Goal: Information Seeking & Learning: Learn about a topic

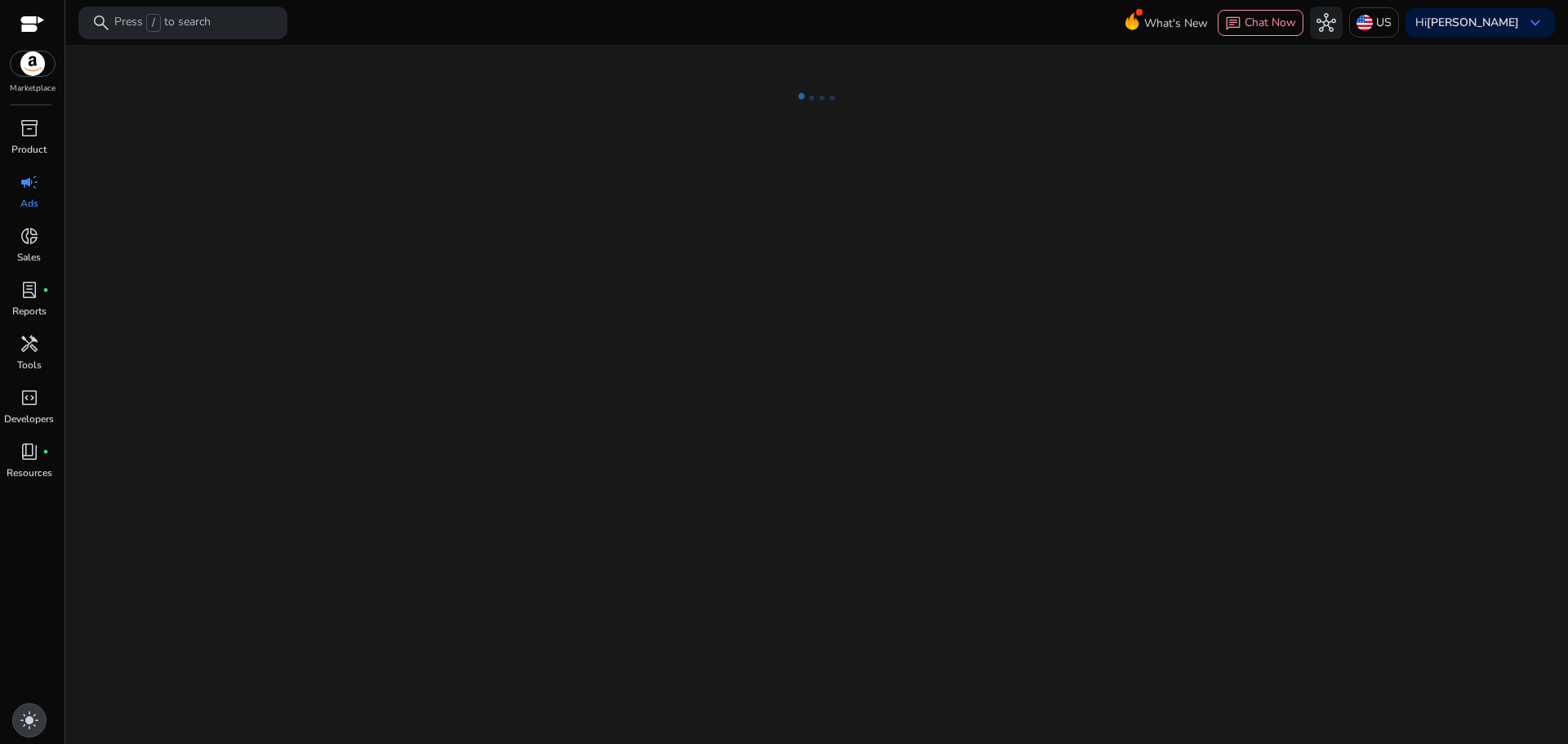
click at [32, 714] on span "light_mode" at bounding box center [29, 720] width 19 height 19
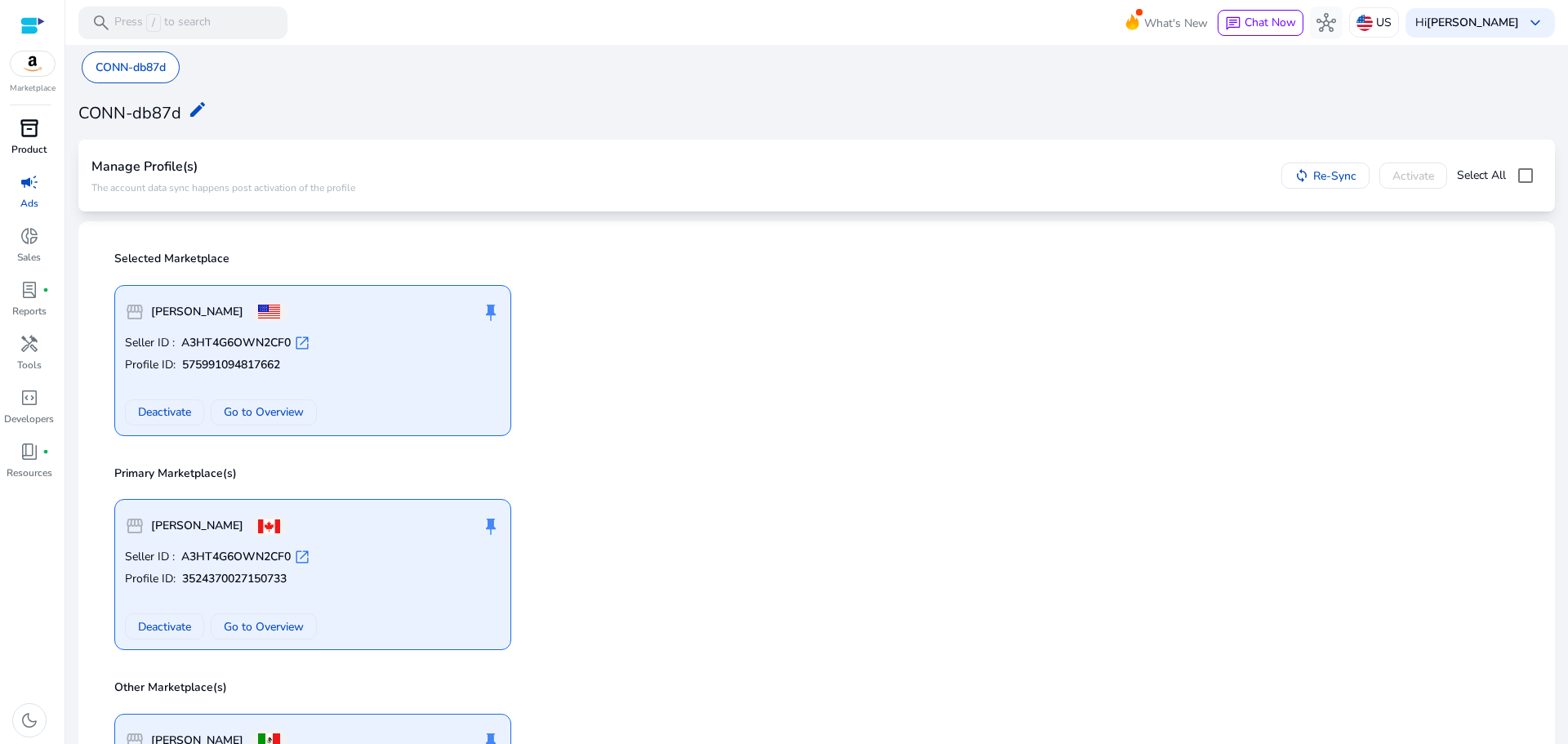
click at [24, 137] on span "inventory_2" at bounding box center [29, 128] width 19 height 19
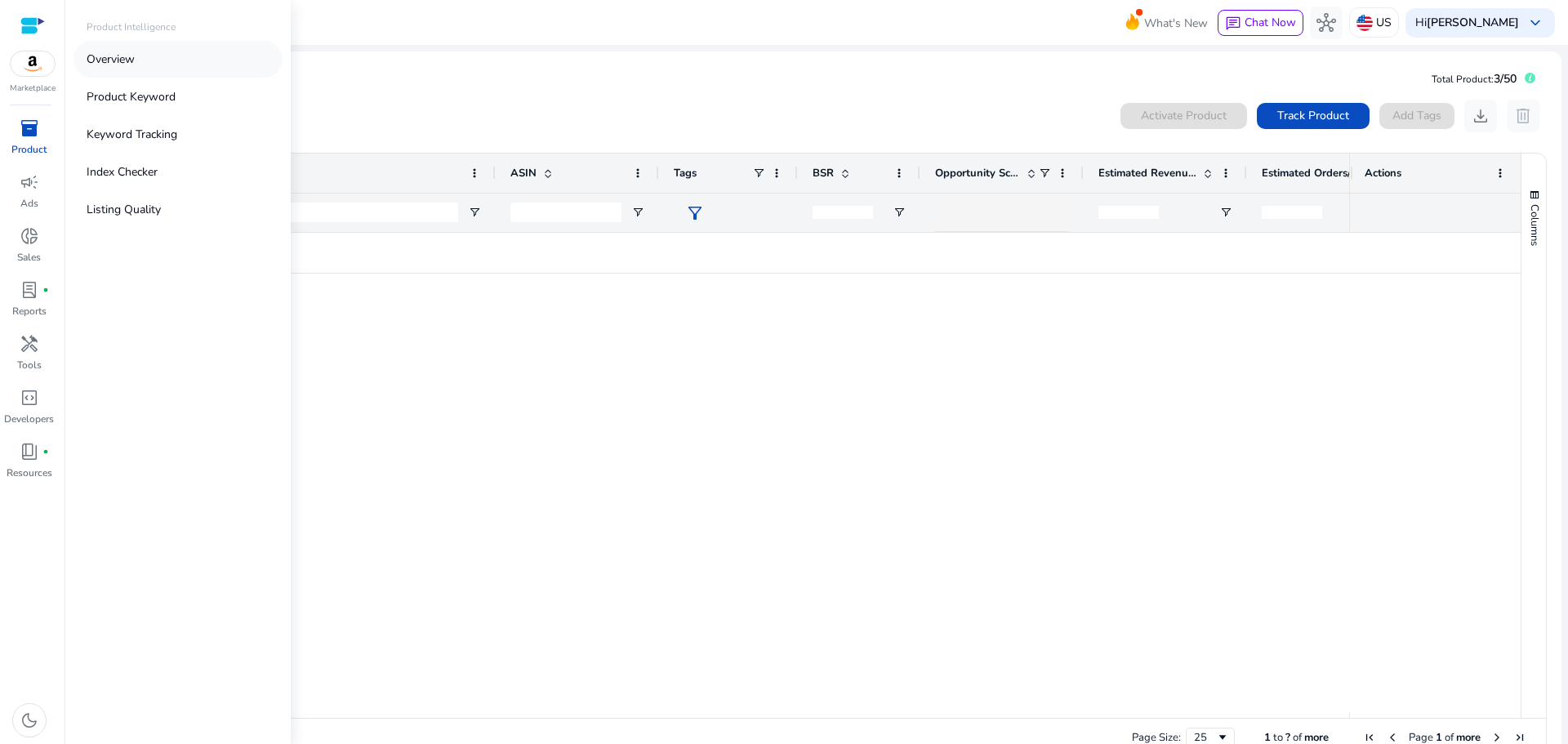
click at [132, 64] on p "Overview" at bounding box center [110, 60] width 48 height 18
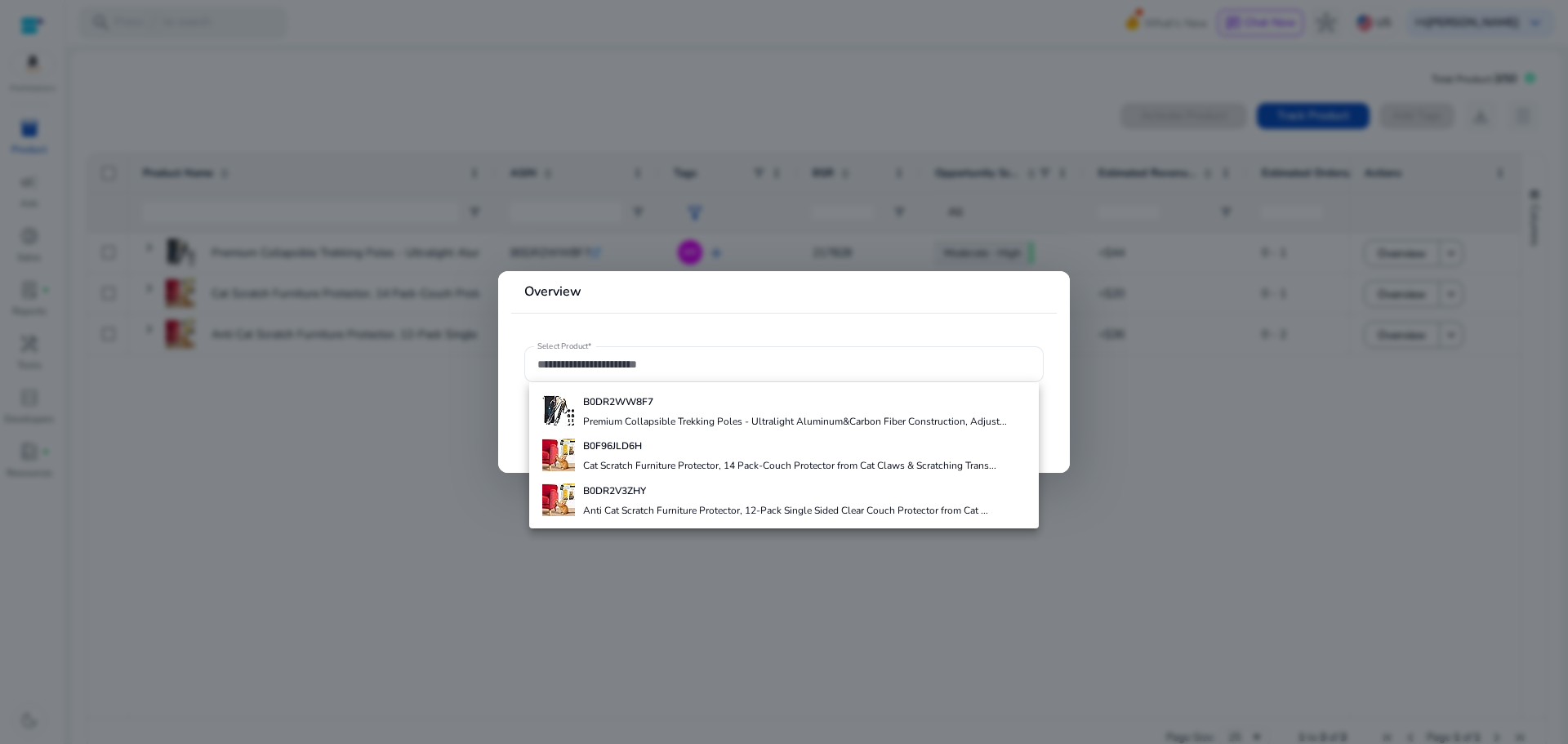
click at [469, 446] on div at bounding box center [784, 372] width 1568 height 744
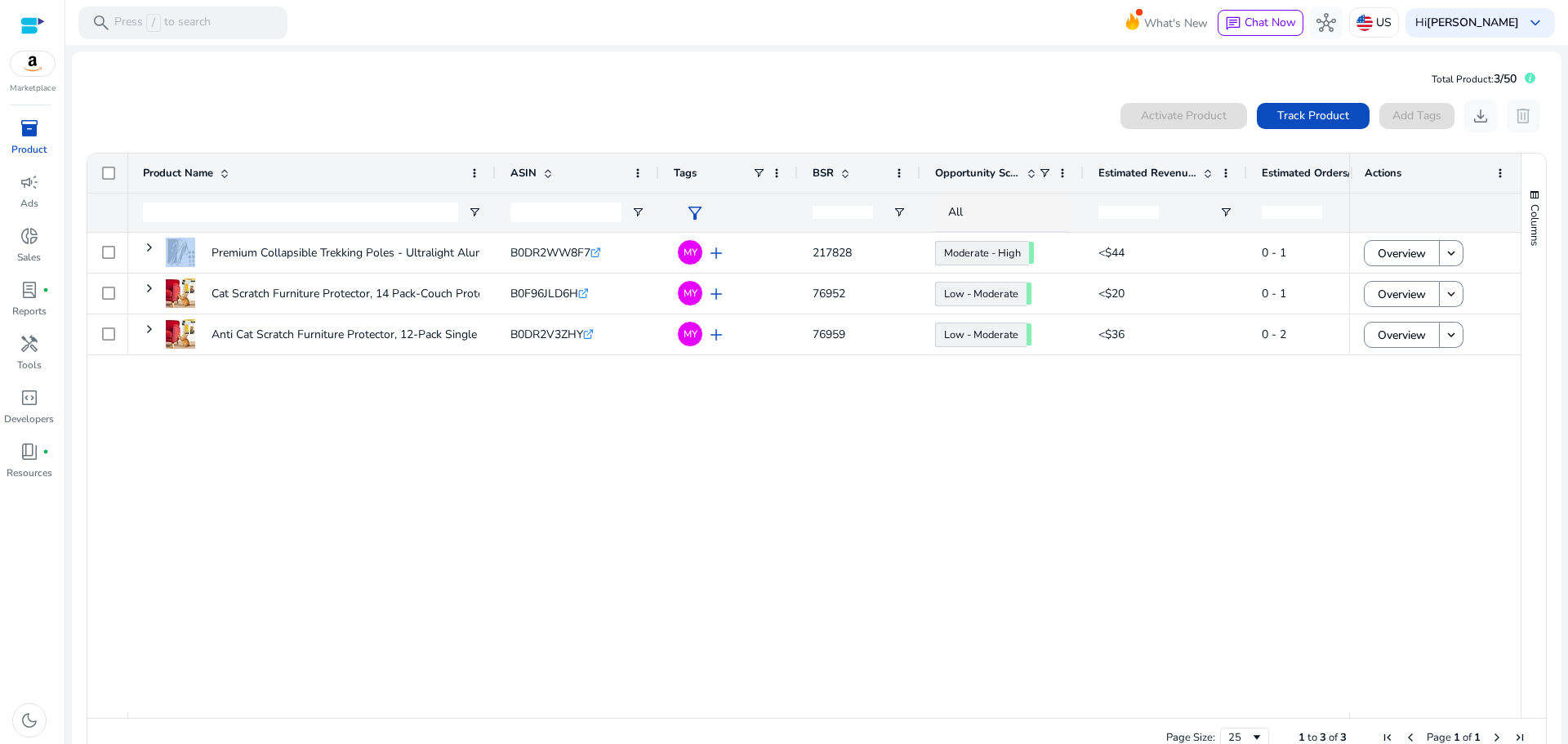
click at [469, 446] on div "Premium Collapsible Trekking Poles - Ultralight Aluminum&Carbon... B0DR2WW8F7 .…" at bounding box center [738, 473] width 1221 height 480
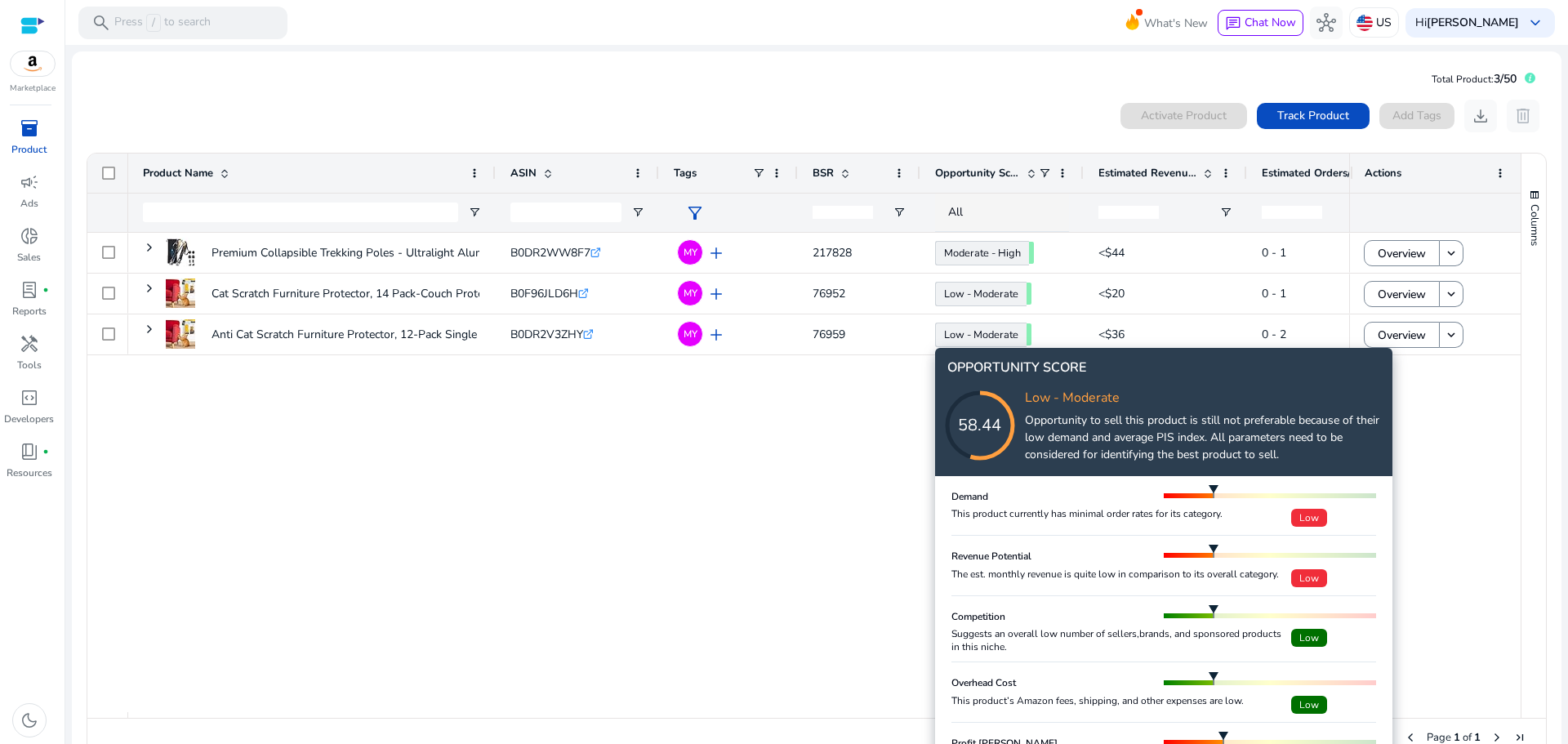
click at [961, 337] on icon at bounding box center [996, 409] width 164 height 164
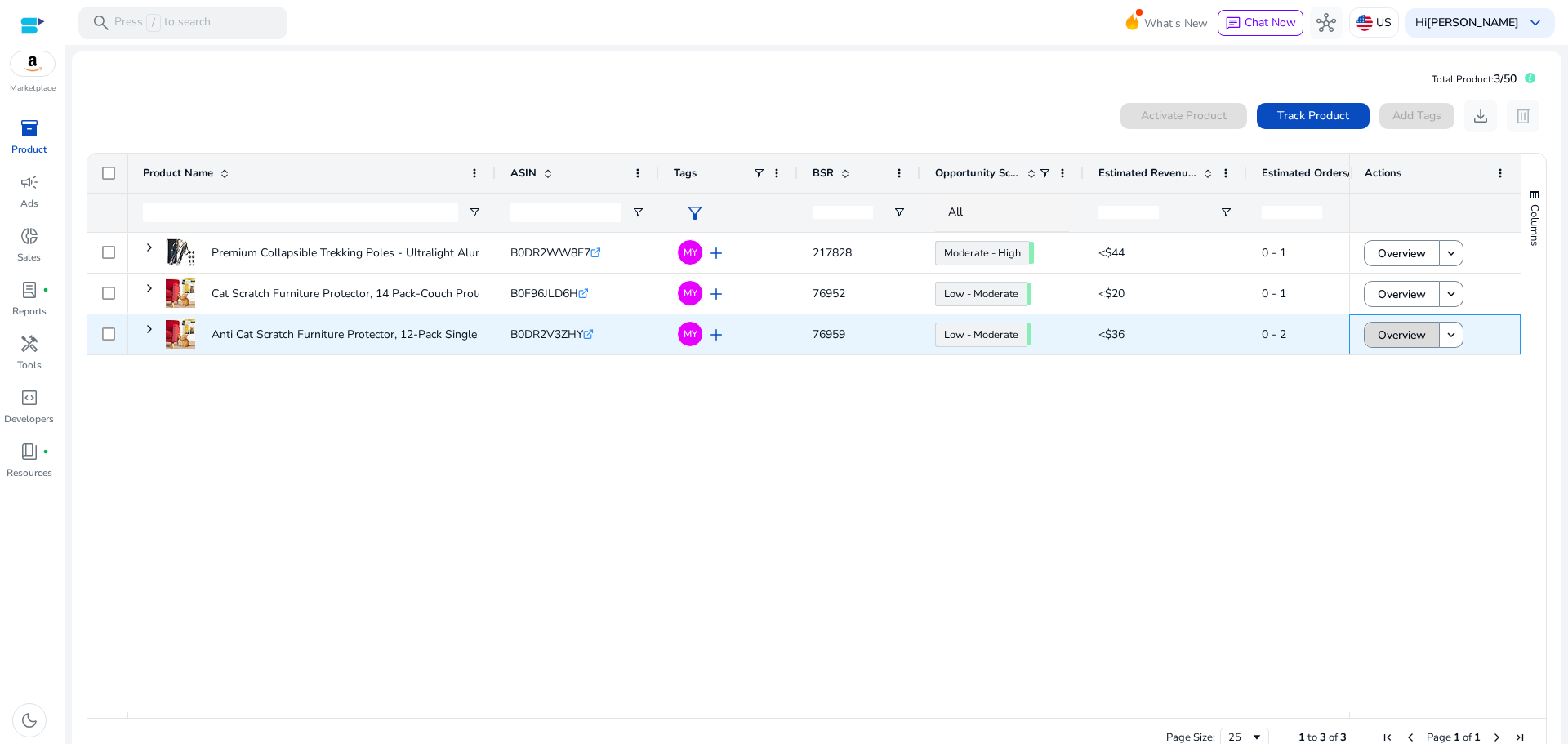
click at [1382, 337] on span "Overview" at bounding box center [1401, 335] width 48 height 33
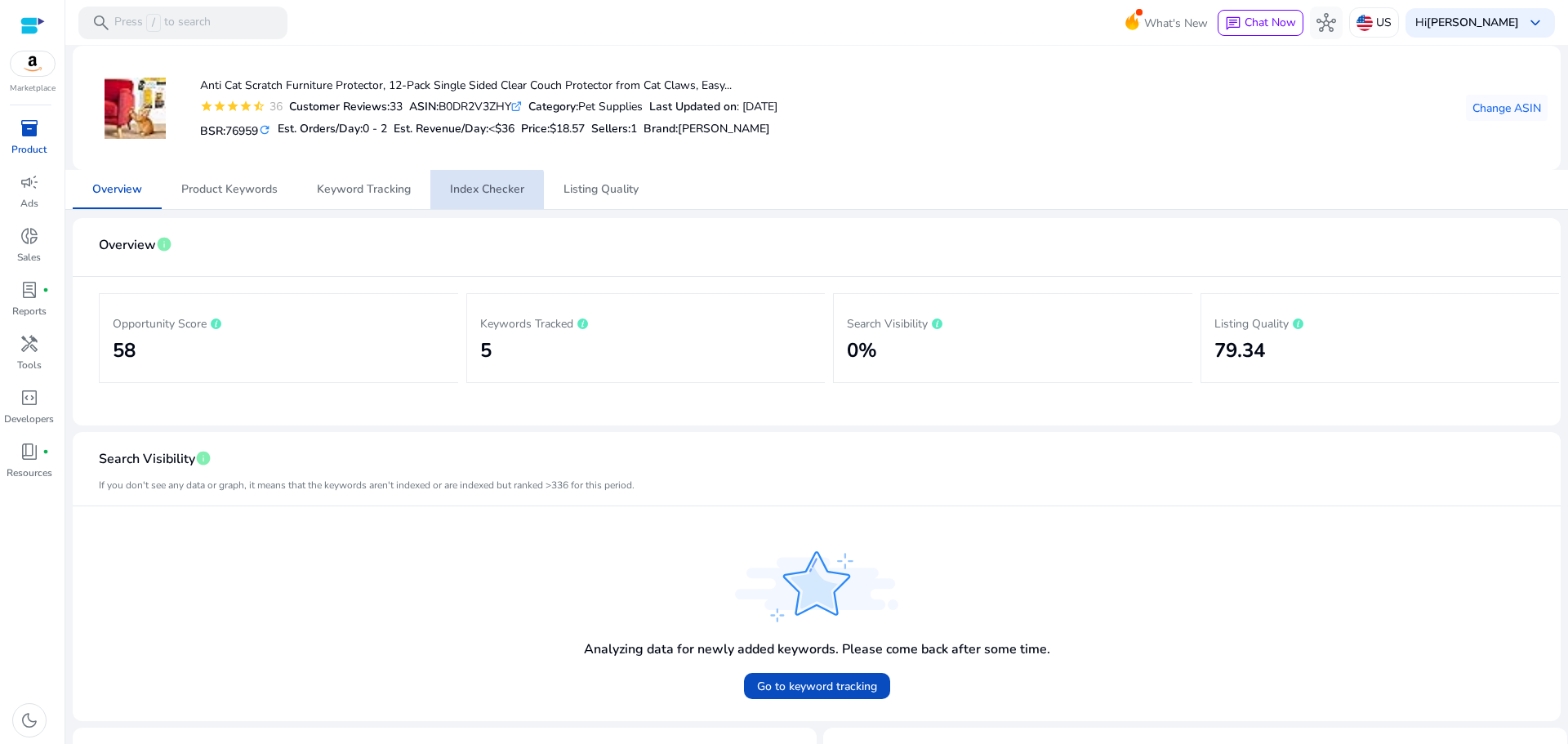
click at [481, 200] on span "Index Checker" at bounding box center [486, 189] width 74 height 39
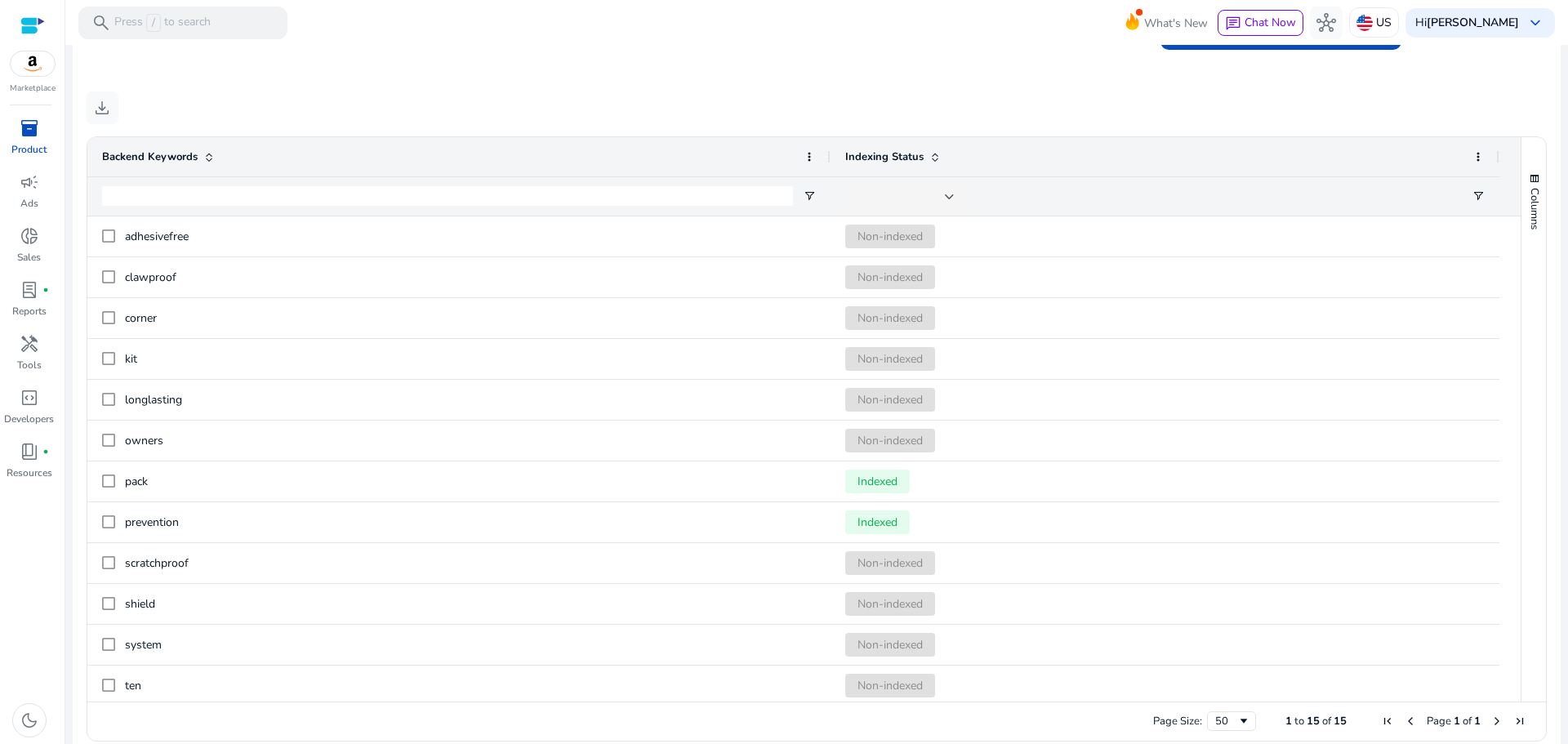
scroll to position [615, 0]
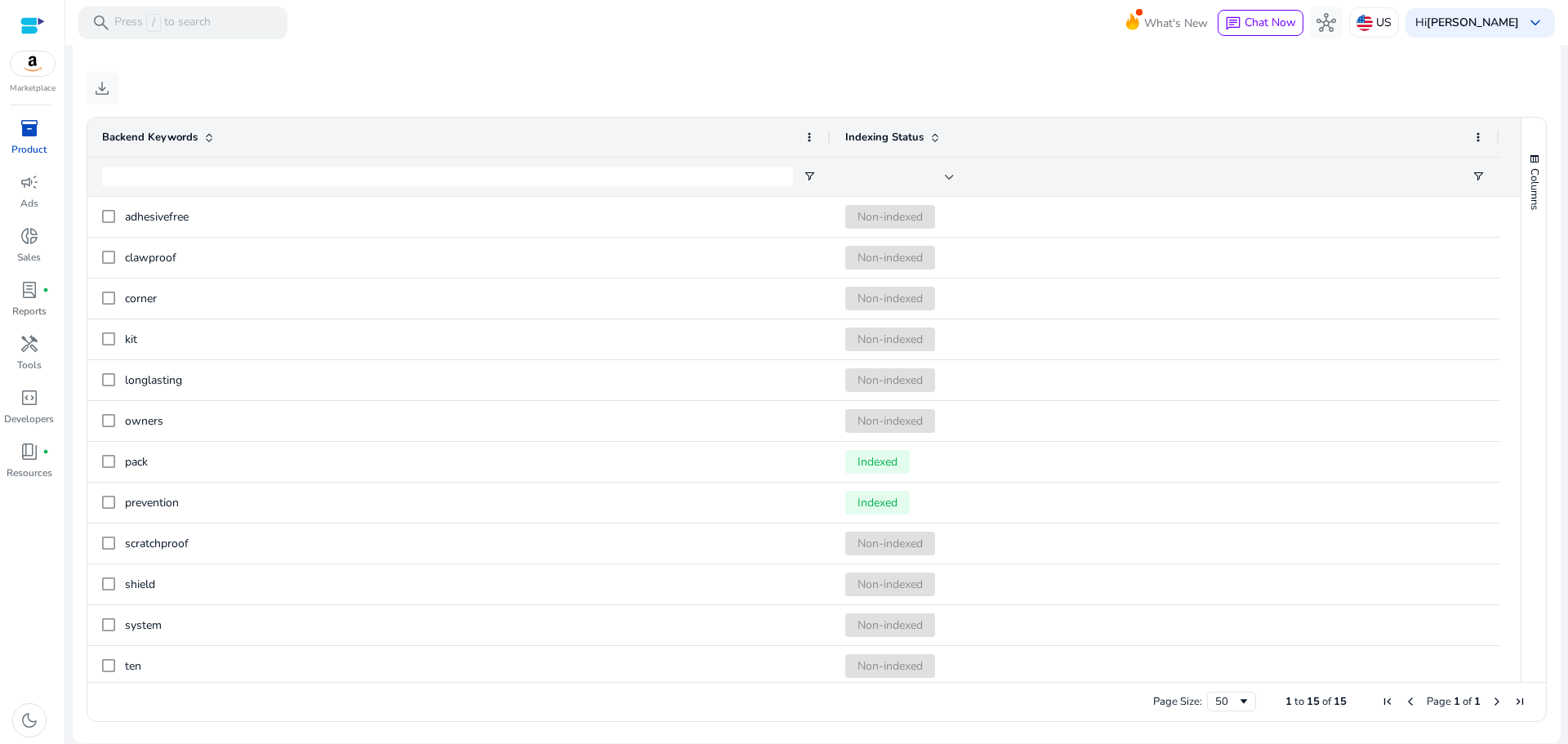
drag, startPoint x: 1514, startPoint y: 402, endPoint x: 1544, endPoint y: 571, distance: 171.6
click at [1544, 571] on ag-grid-angular "1 to 15 of 15. Page 1 of 1 Drag here to set row groups Drag here to set column …" at bounding box center [816, 419] width 1487 height 621
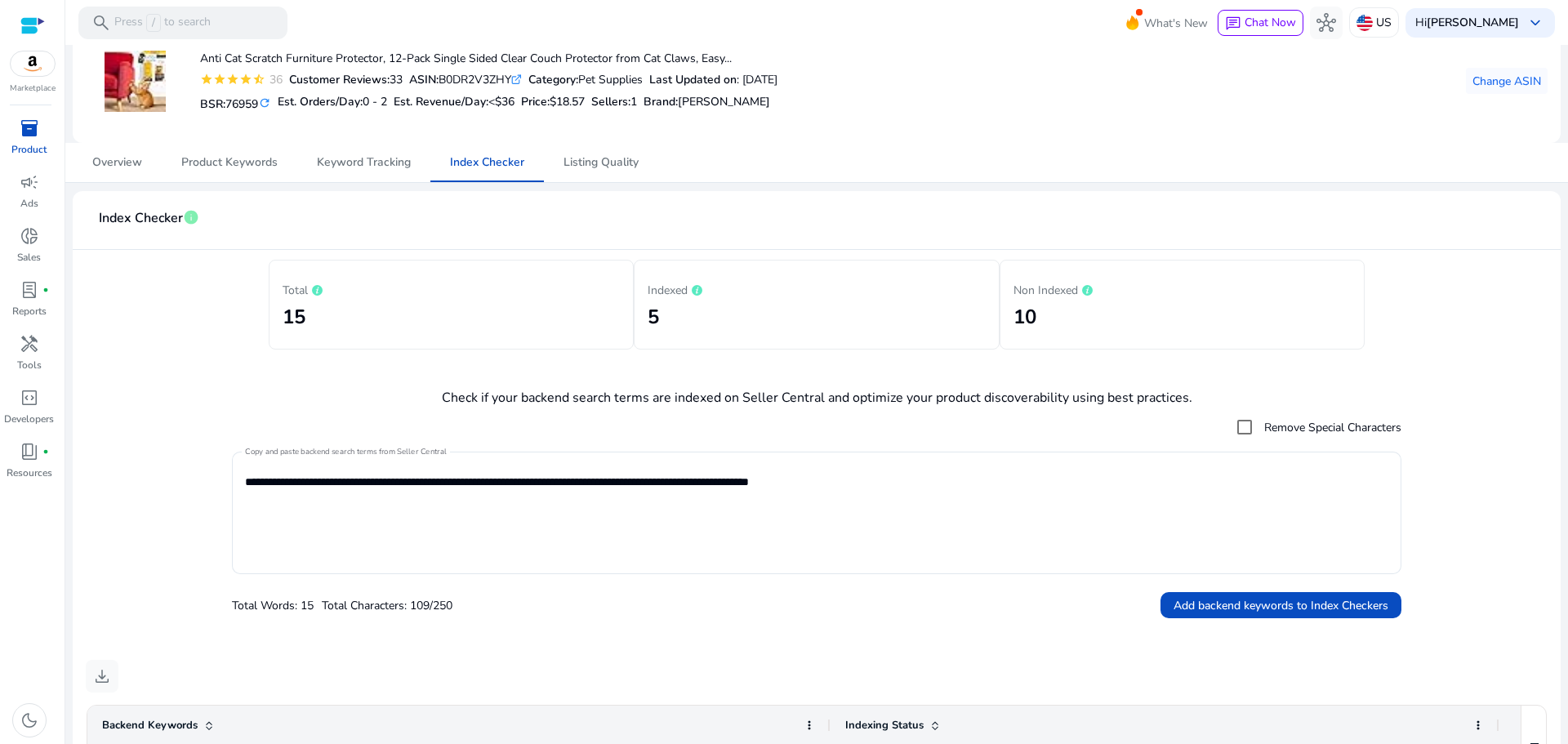
scroll to position [0, 0]
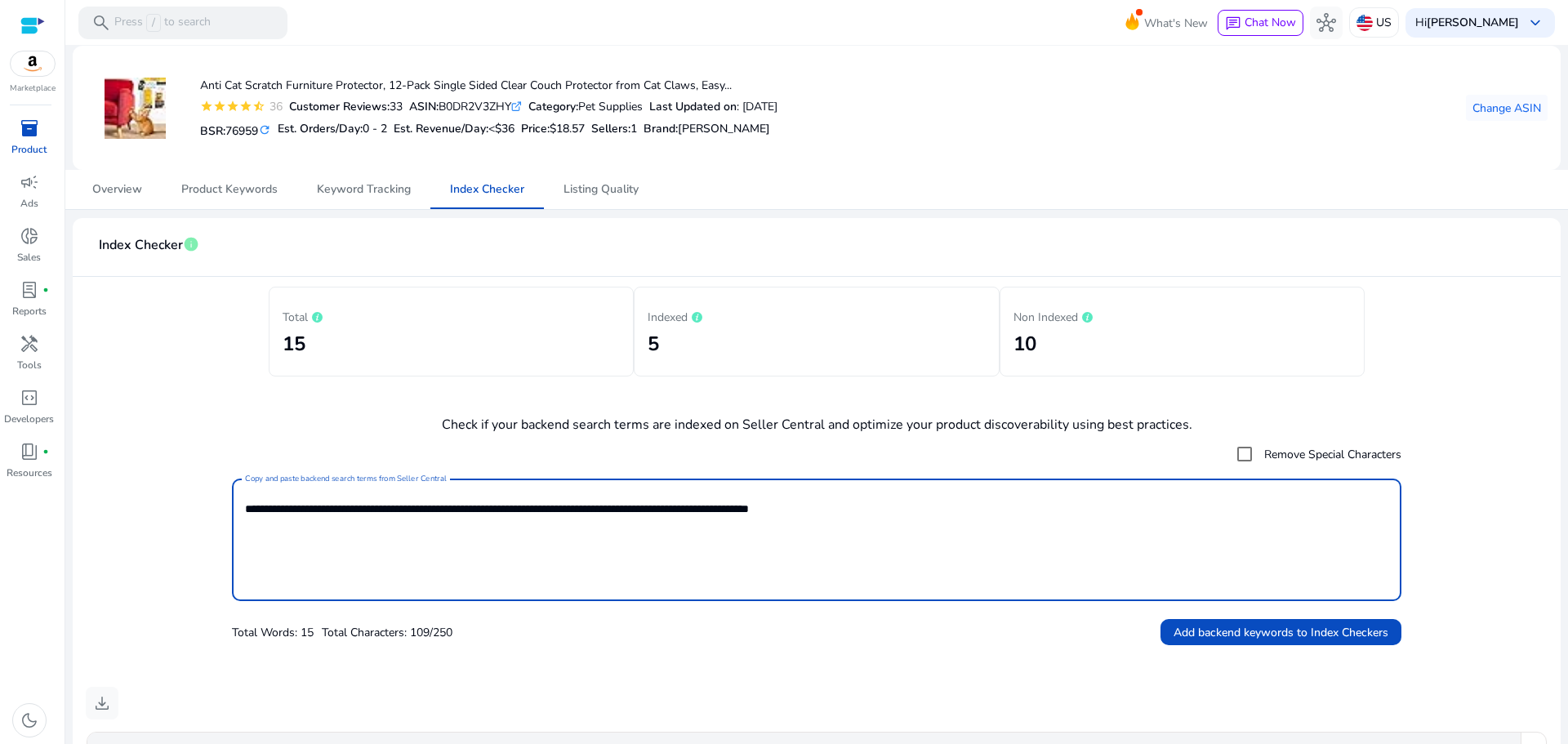
click at [792, 522] on textarea "**********" at bounding box center [816, 539] width 1144 height 106
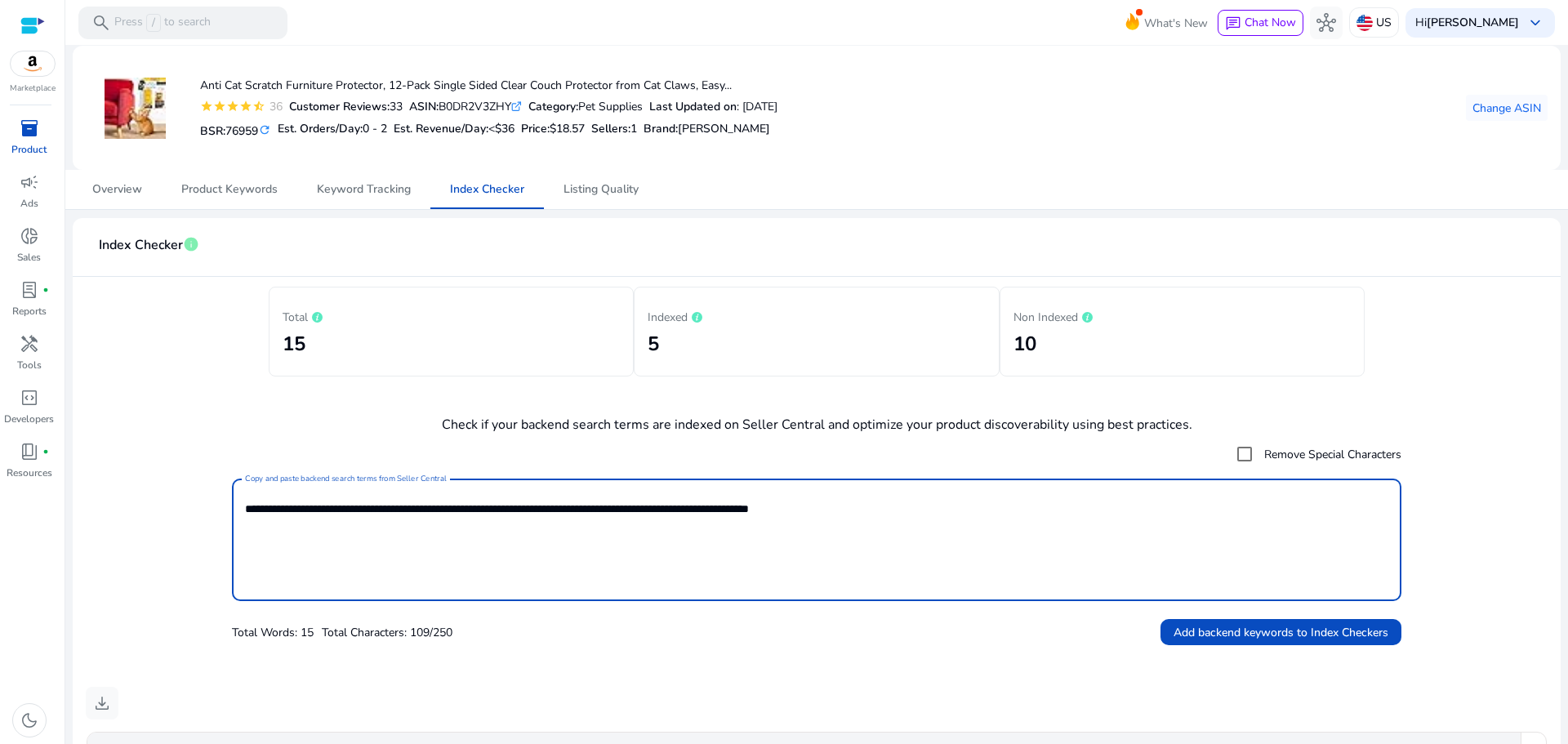
click at [875, 520] on textarea "**********" at bounding box center [816, 539] width 1144 height 106
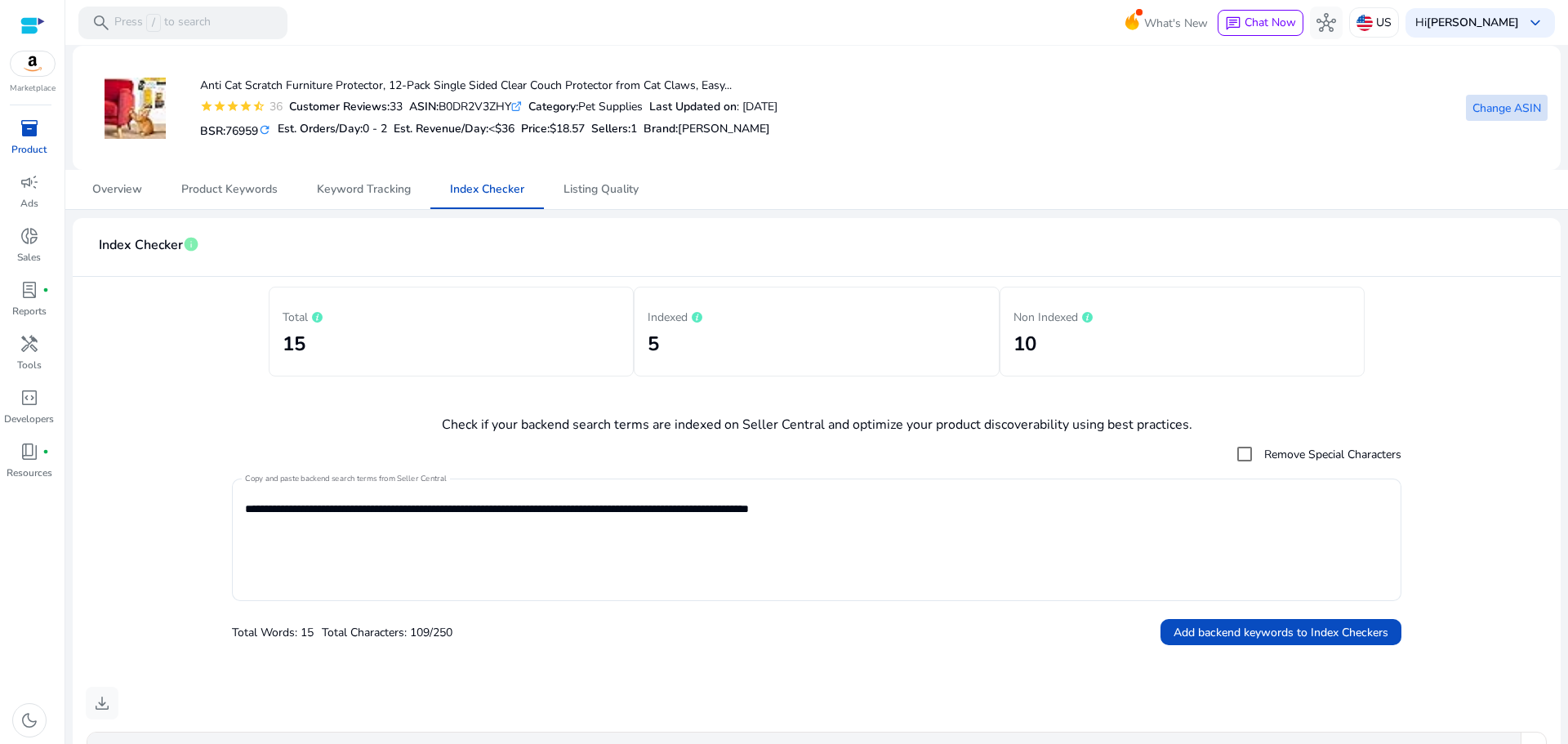
click at [1479, 104] on span "Change ASIN" at bounding box center [1507, 109] width 68 height 18
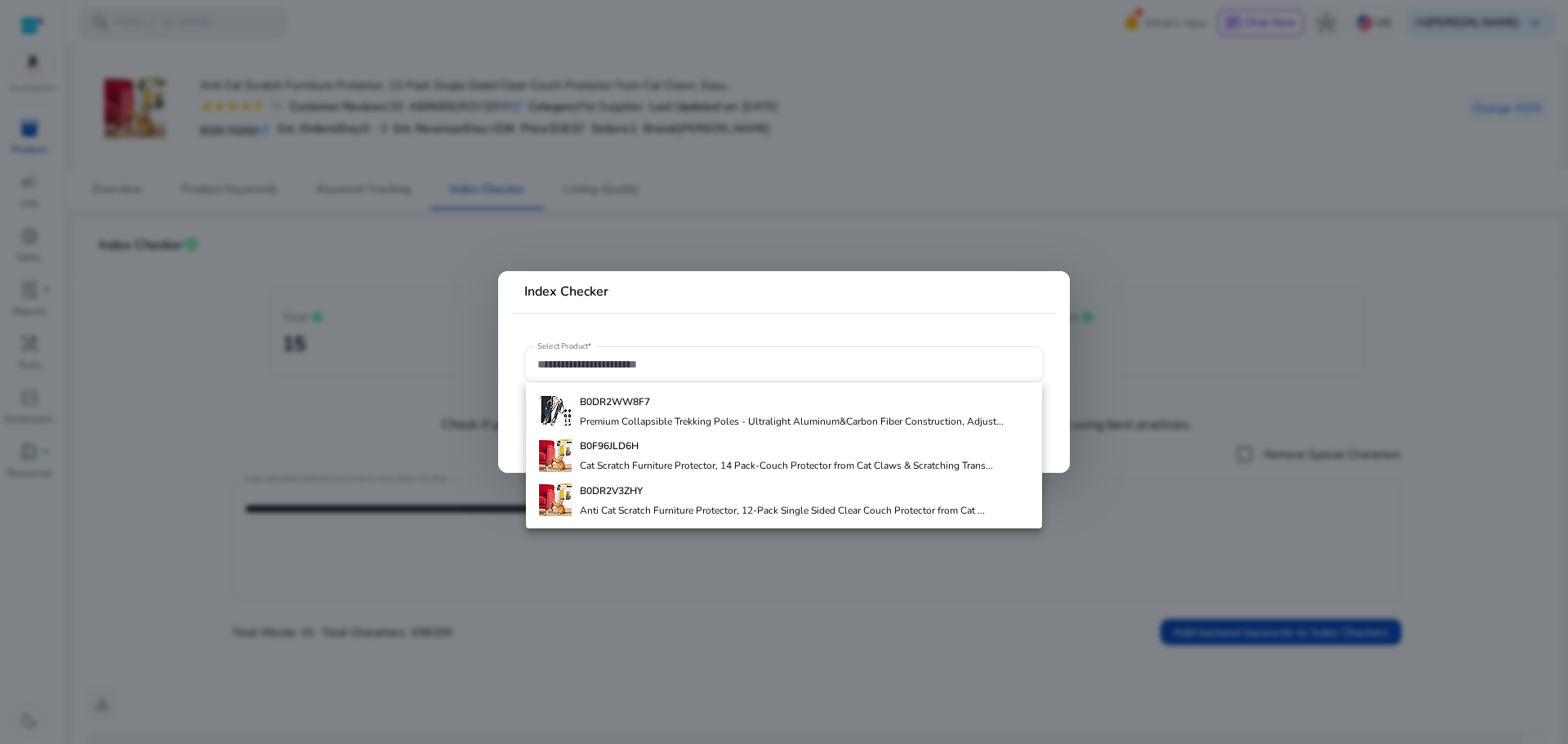
click at [549, 191] on div at bounding box center [784, 372] width 1568 height 744
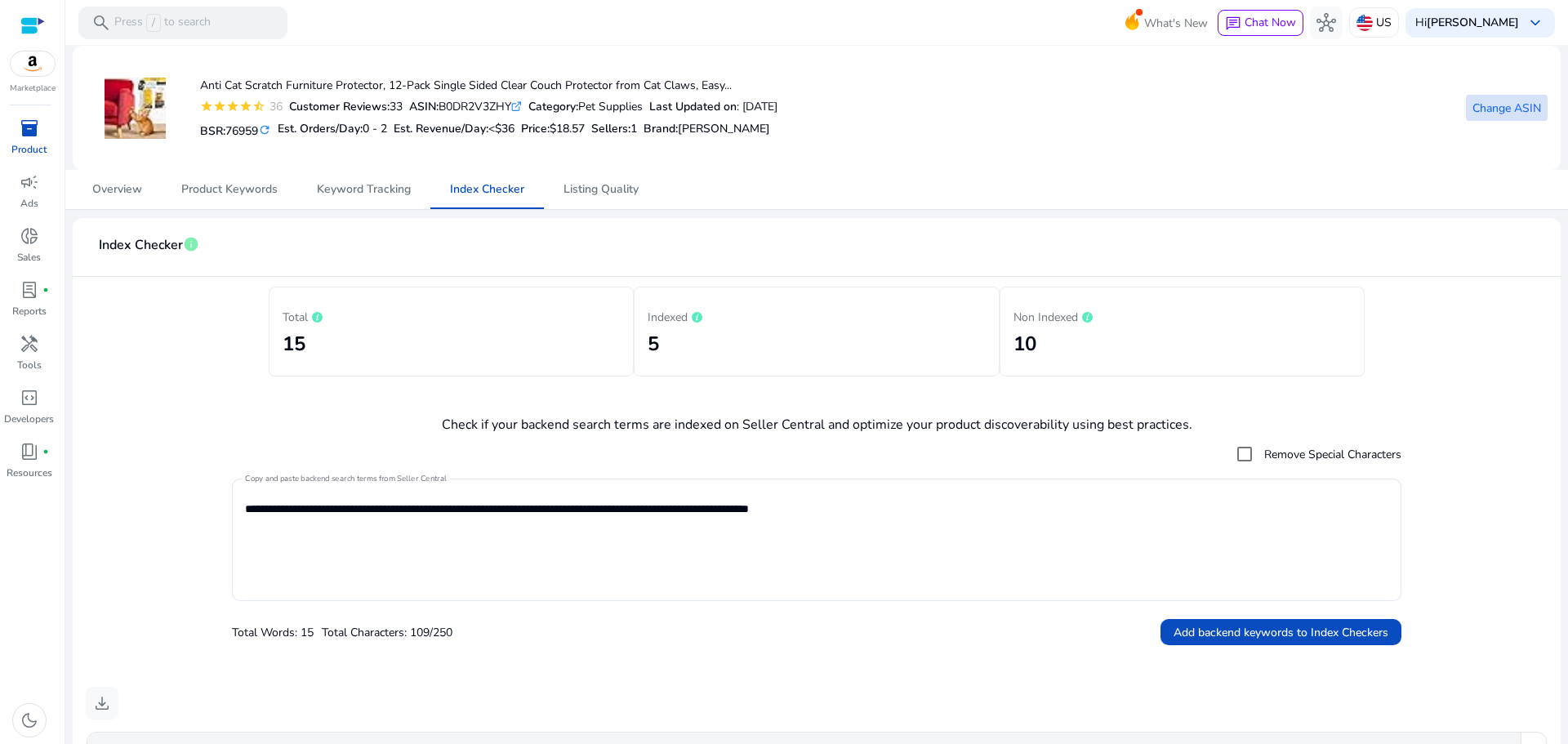
click at [1509, 107] on span "Change ASIN" at bounding box center [1507, 109] width 68 height 18
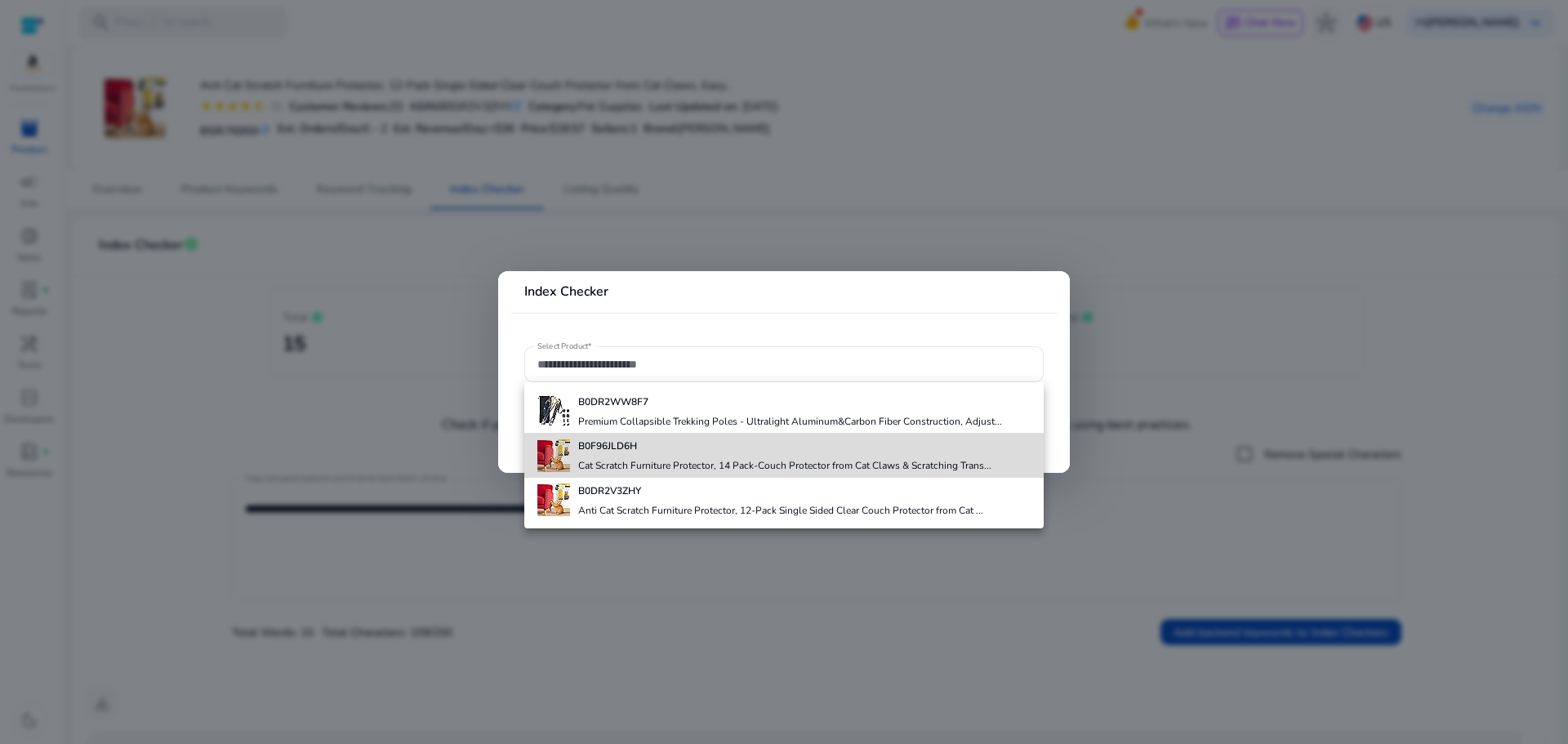
click at [612, 460] on h4 "Cat Scratch Furniture Protector, 14 Pack-Couch Protector from Cat Claws & Scrat…" at bounding box center [785, 466] width 413 height 13
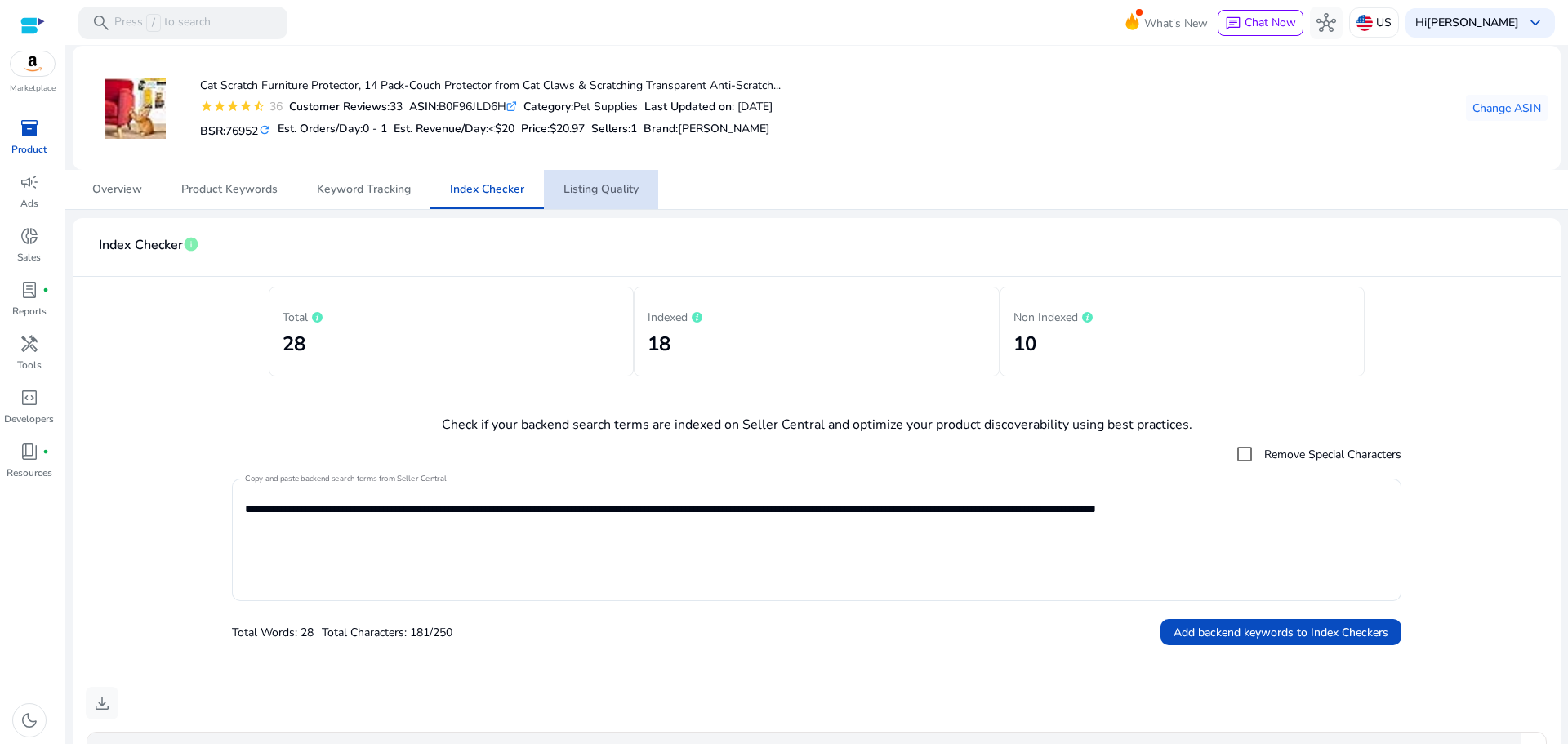
click at [621, 189] on span "Listing Quality" at bounding box center [601, 189] width 75 height 11
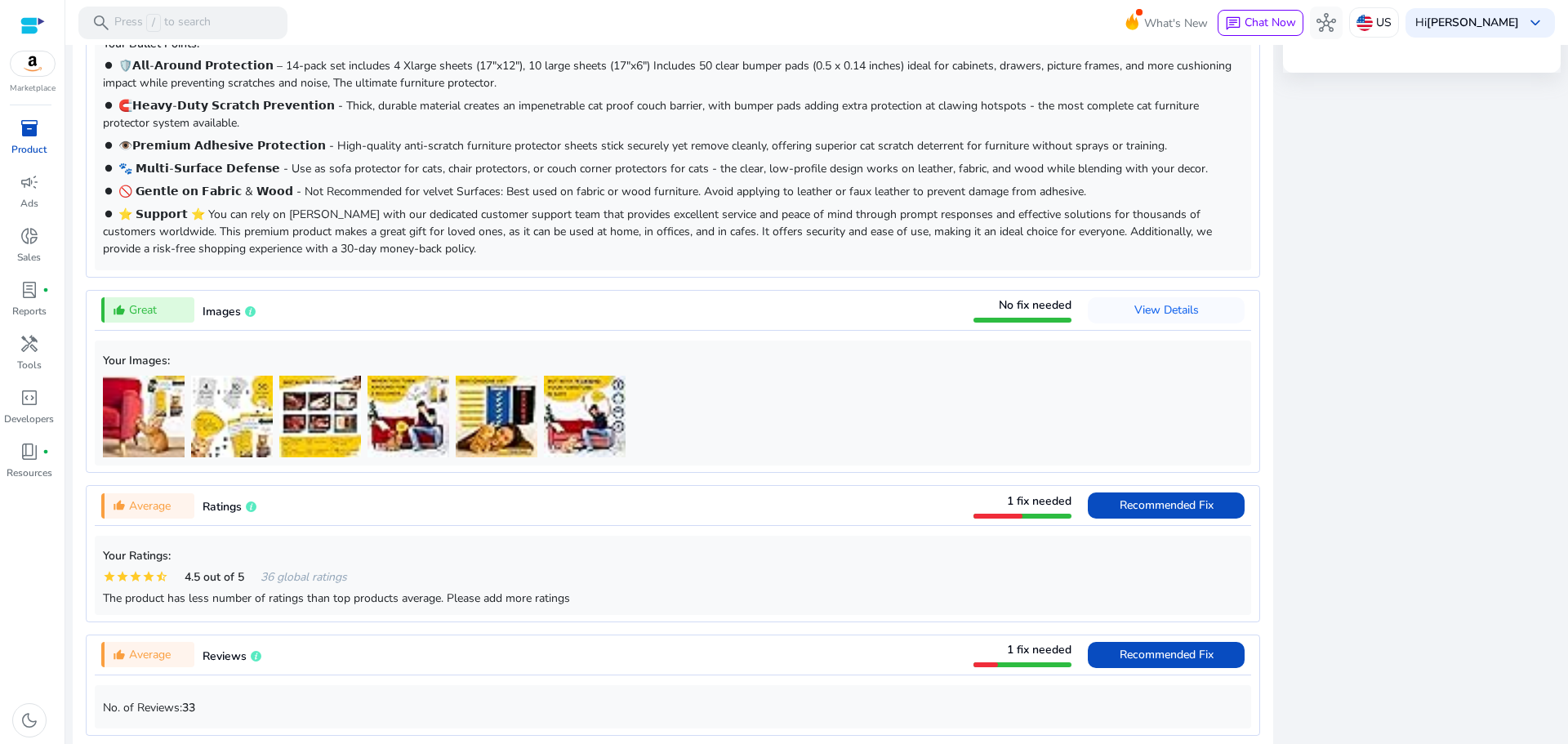
scroll to position [1377, 0]
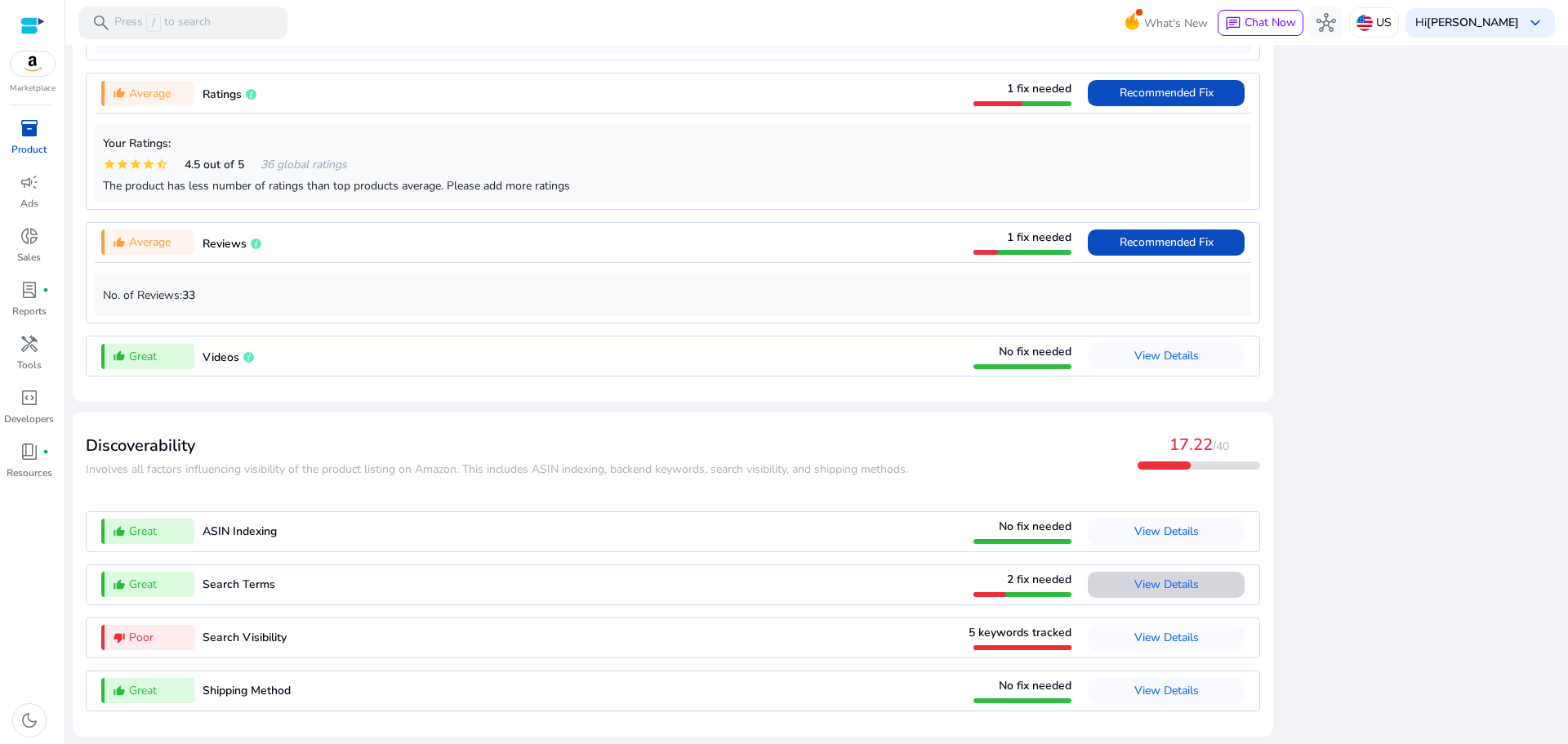
click at [1158, 587] on span "View Details" at bounding box center [1166, 585] width 65 height 16
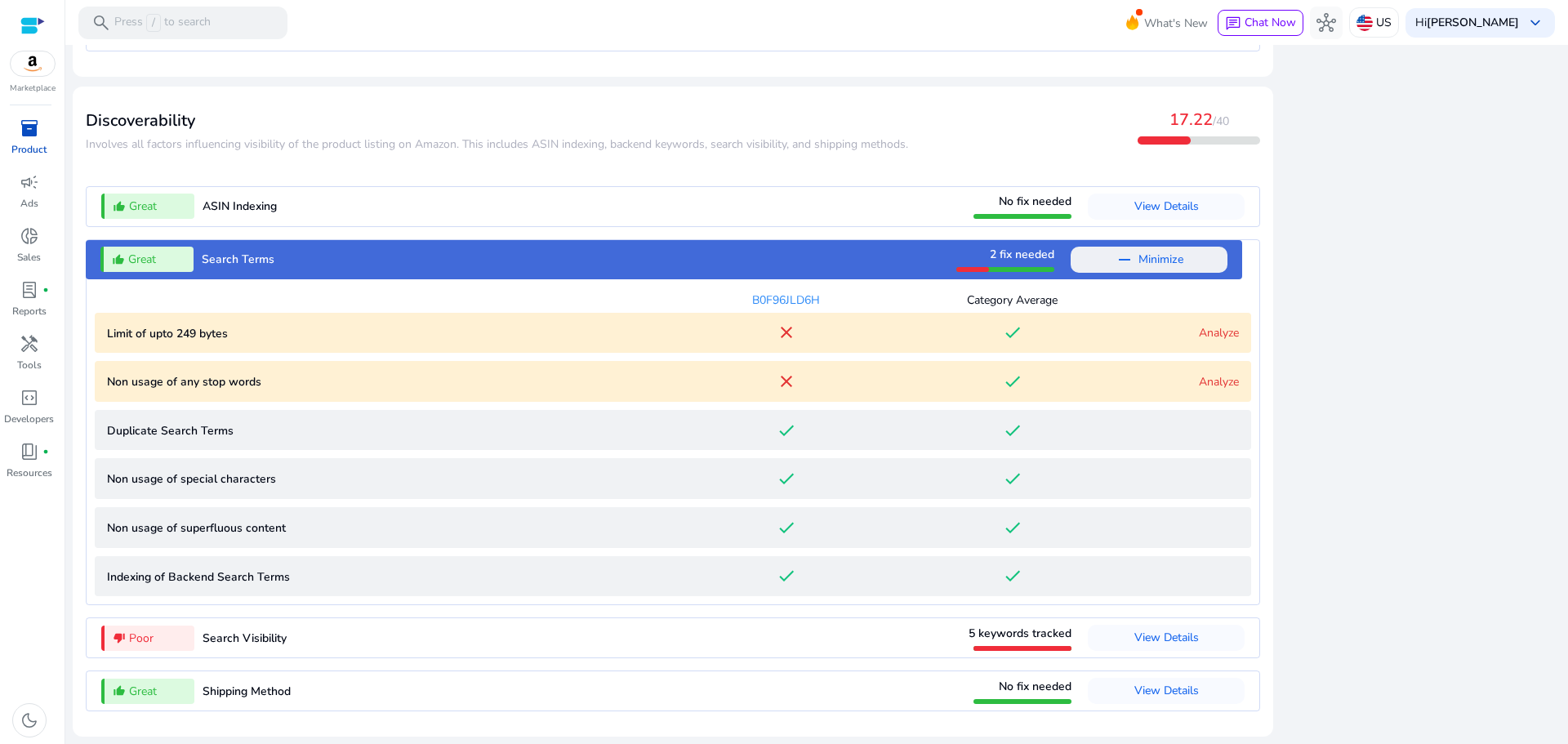
scroll to position [1702, 0]
click at [1212, 339] on link "Analyze" at bounding box center [1219, 333] width 40 height 16
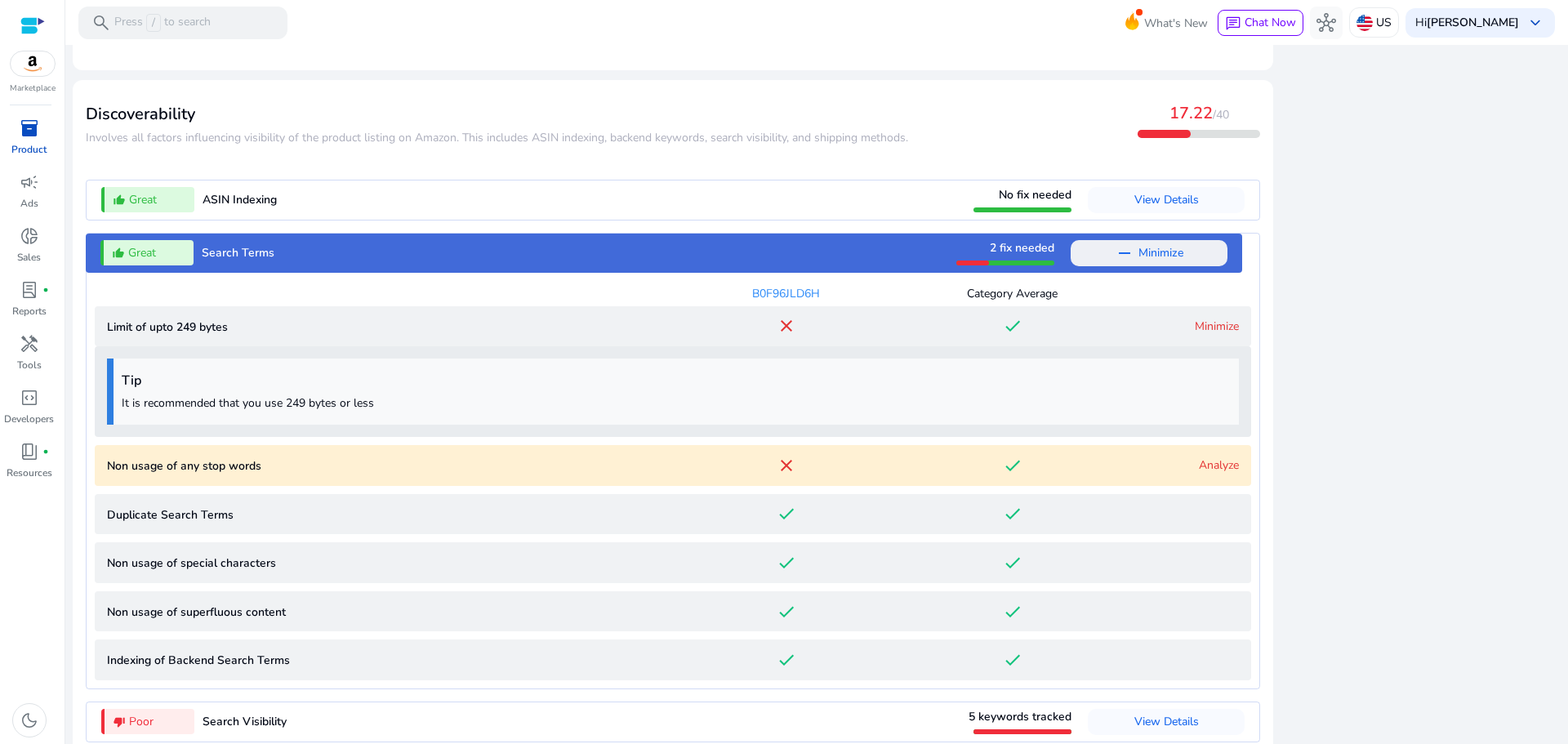
scroll to position [1793, 0]
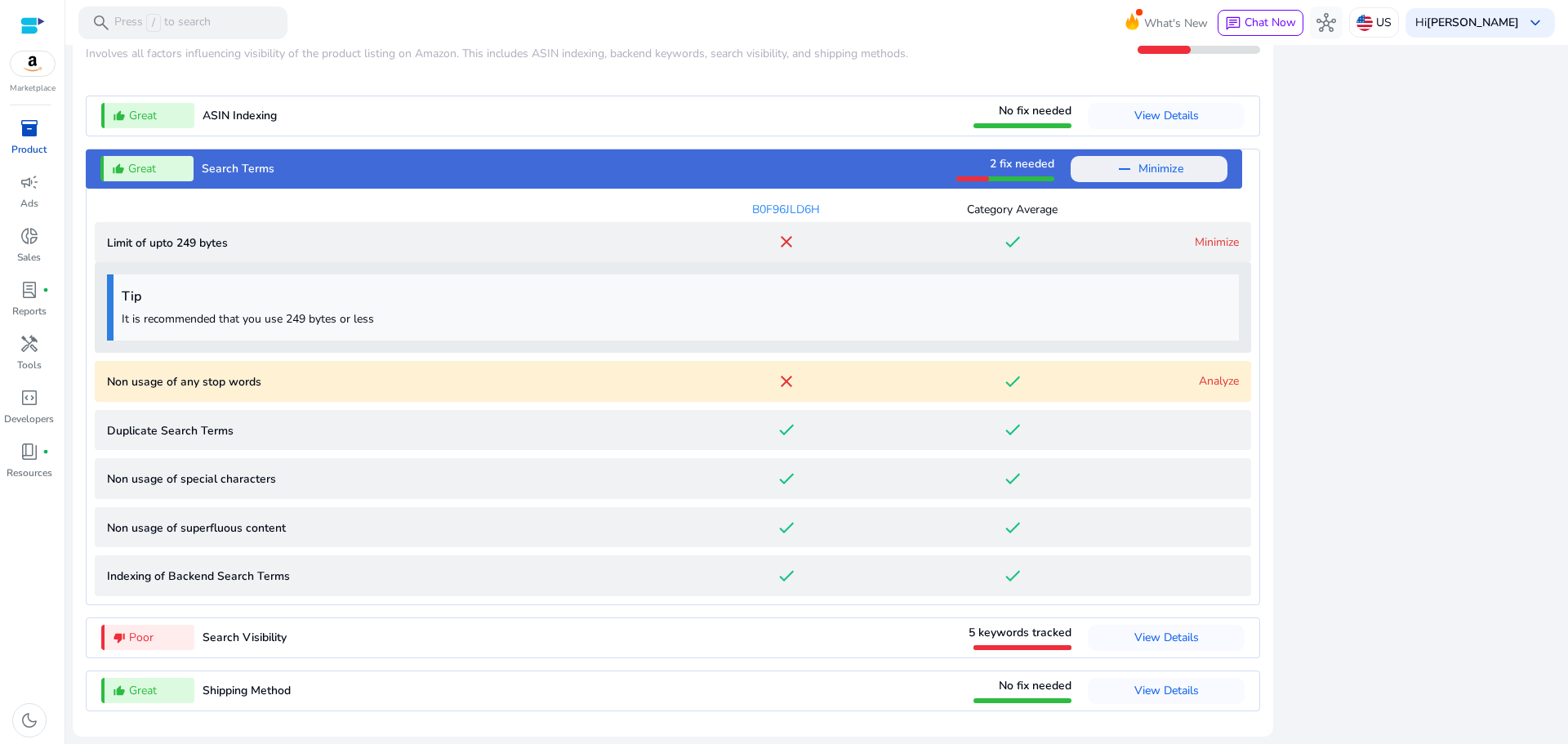
click at [1204, 378] on link "Analyze" at bounding box center [1219, 382] width 40 height 16
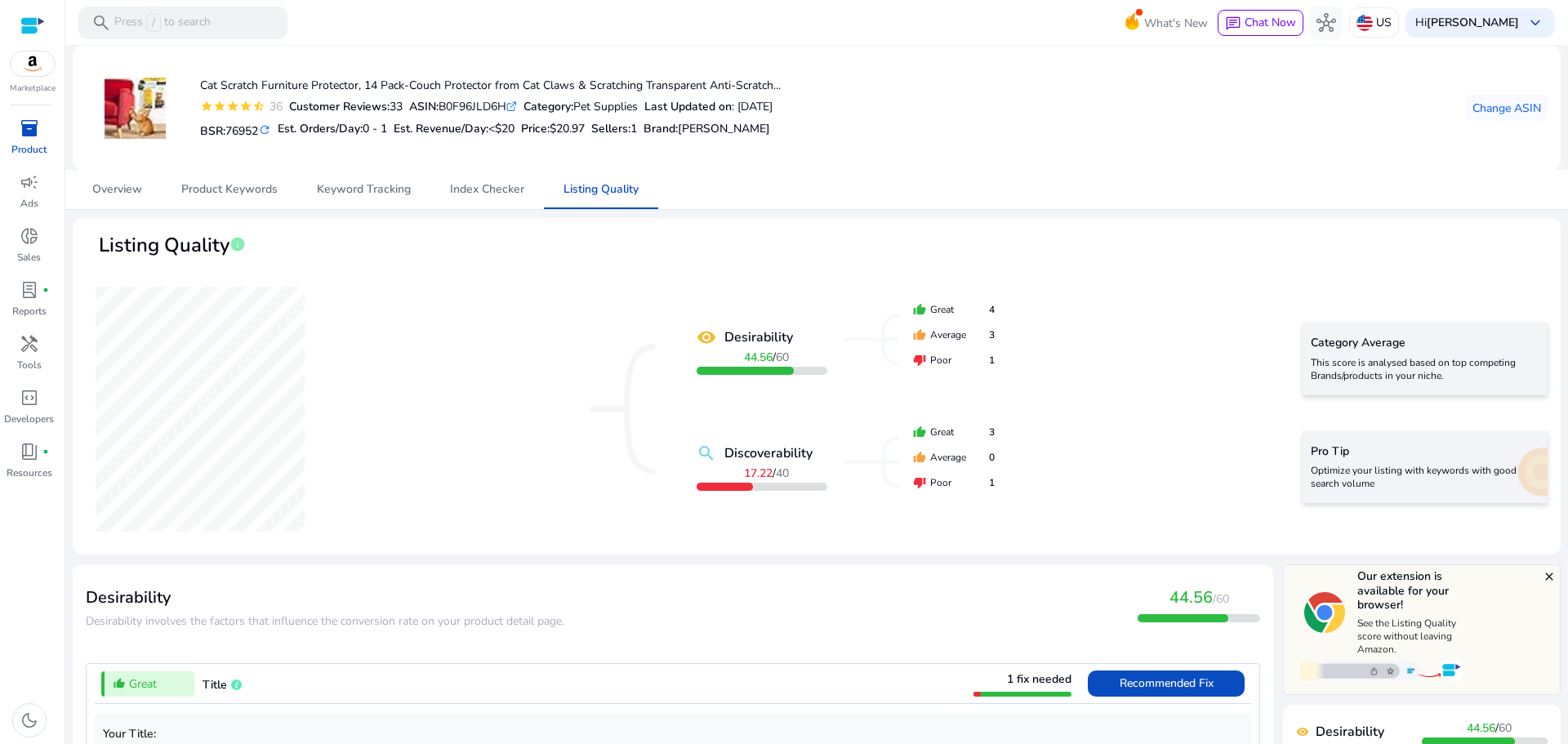
scroll to position [1883, 0]
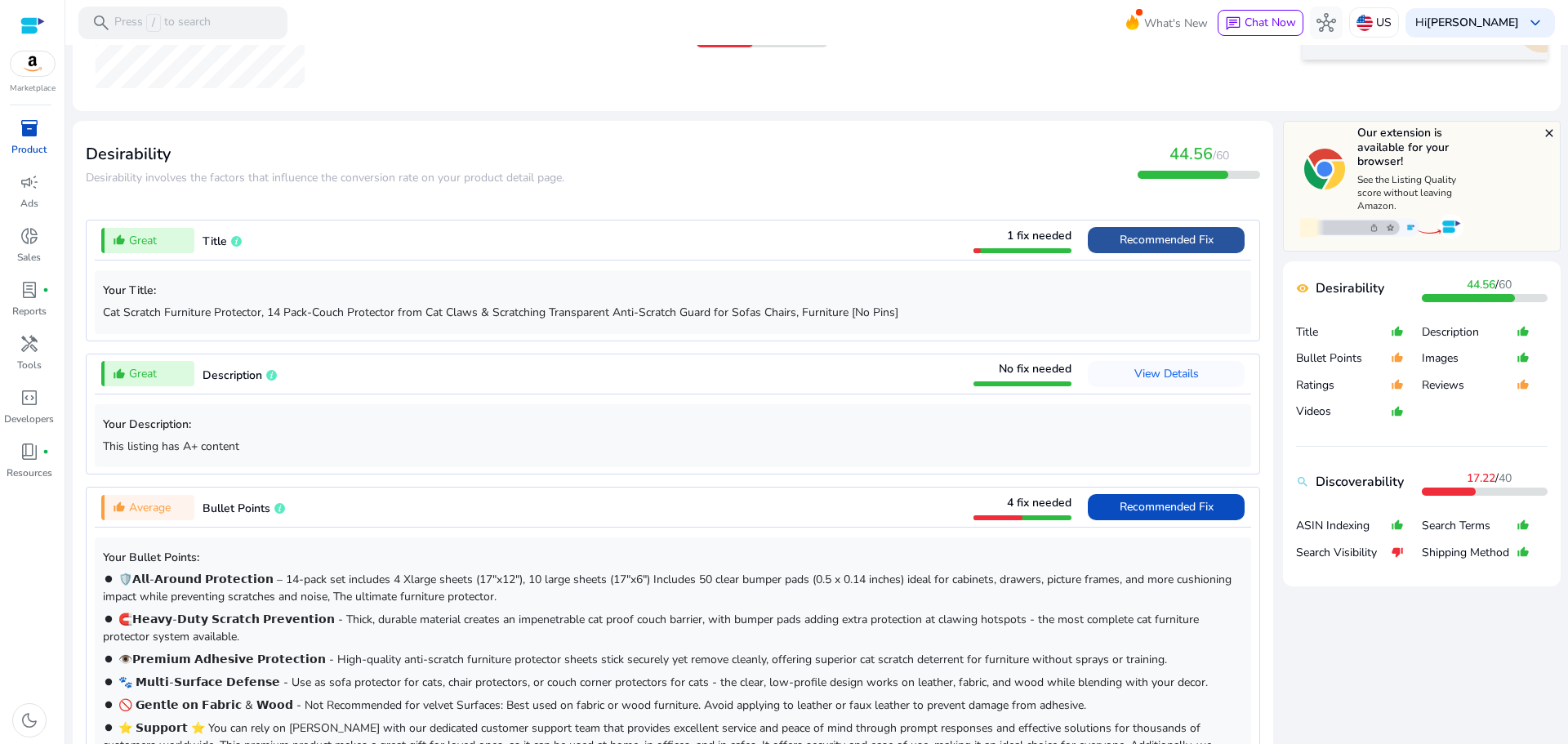
click at [1107, 244] on span at bounding box center [1166, 240] width 157 height 39
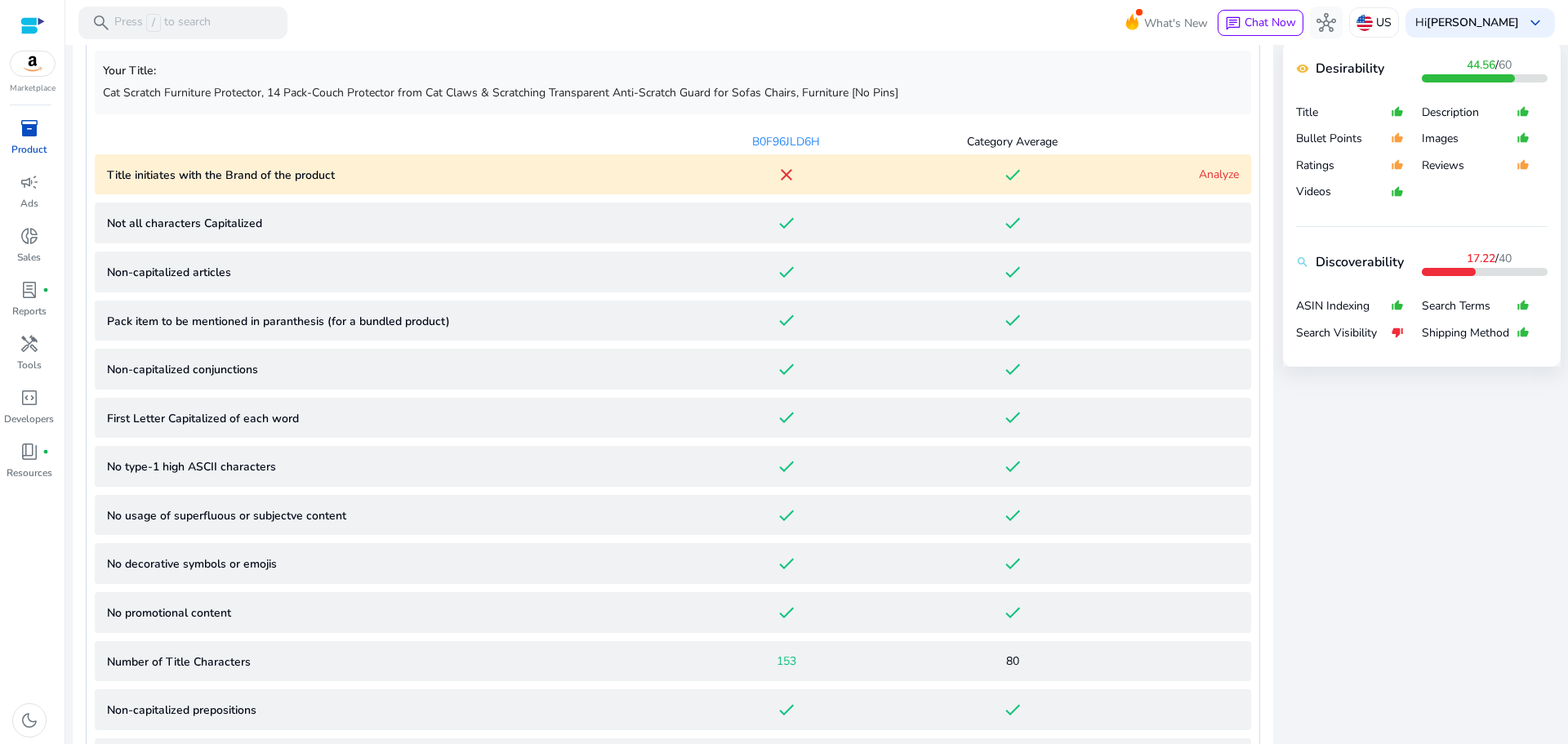
click at [1213, 171] on link "Analyze" at bounding box center [1219, 174] width 40 height 16
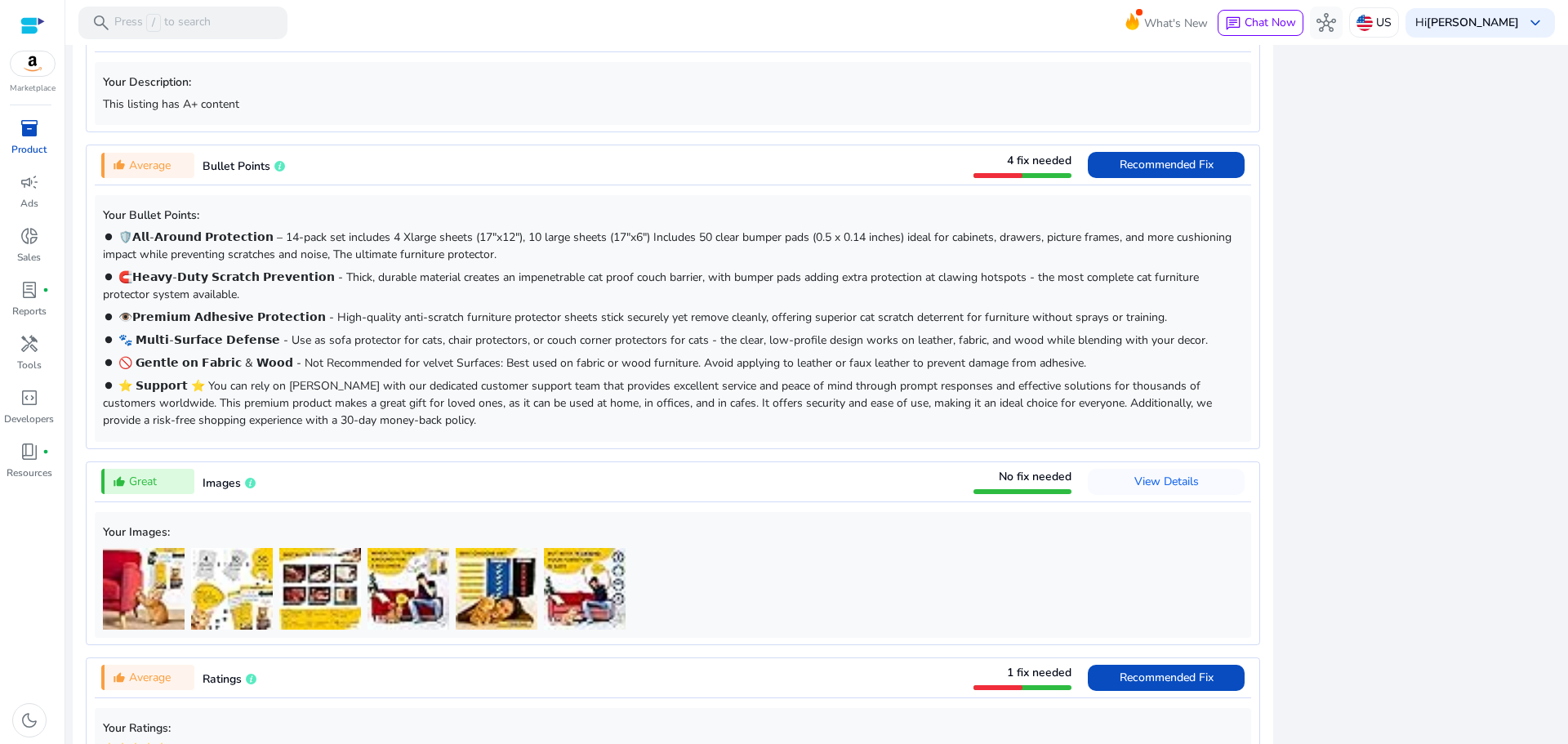
scroll to position [1637, 0]
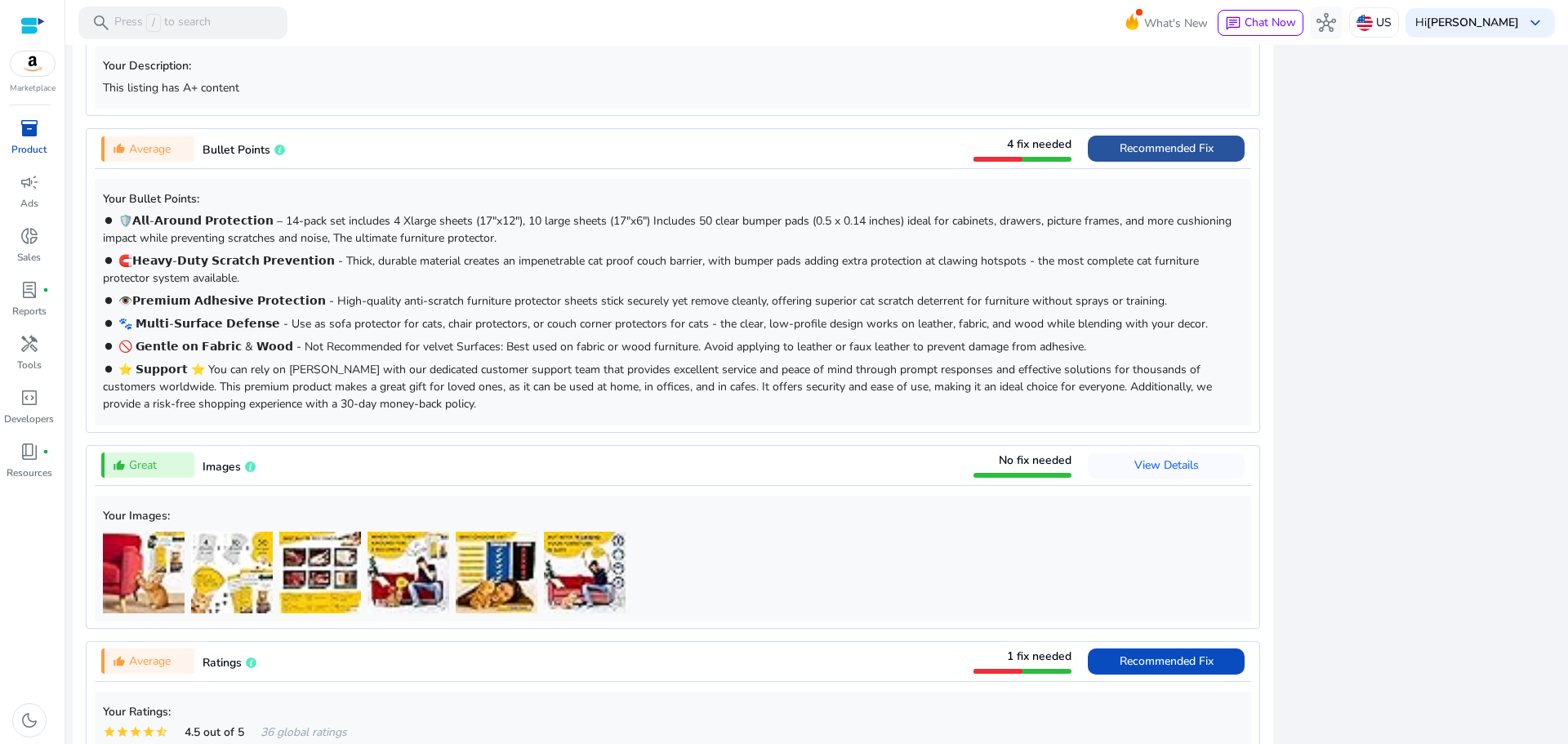
click at [1164, 153] on span "Recommended Fix" at bounding box center [1166, 149] width 94 height 16
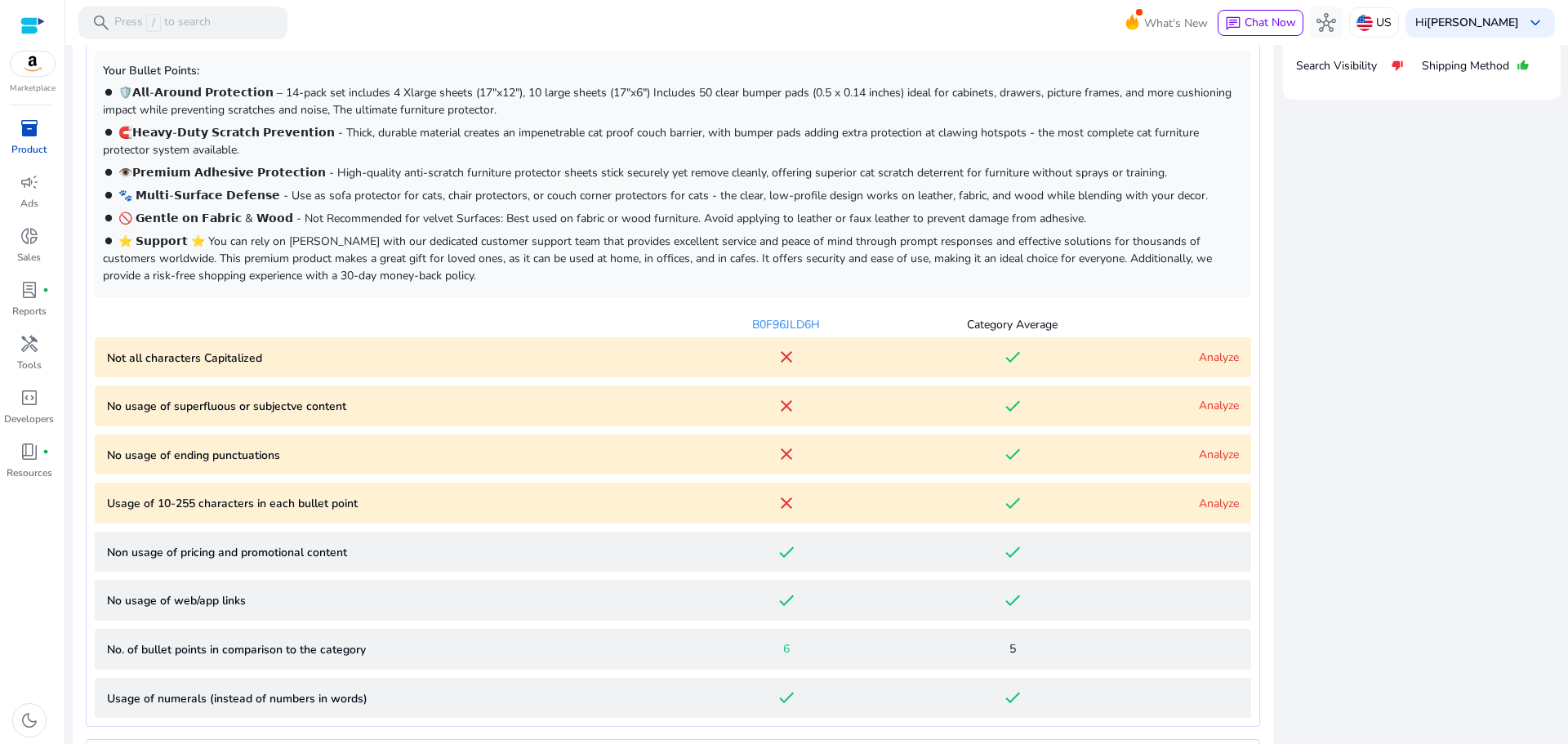
scroll to position [0, 0]
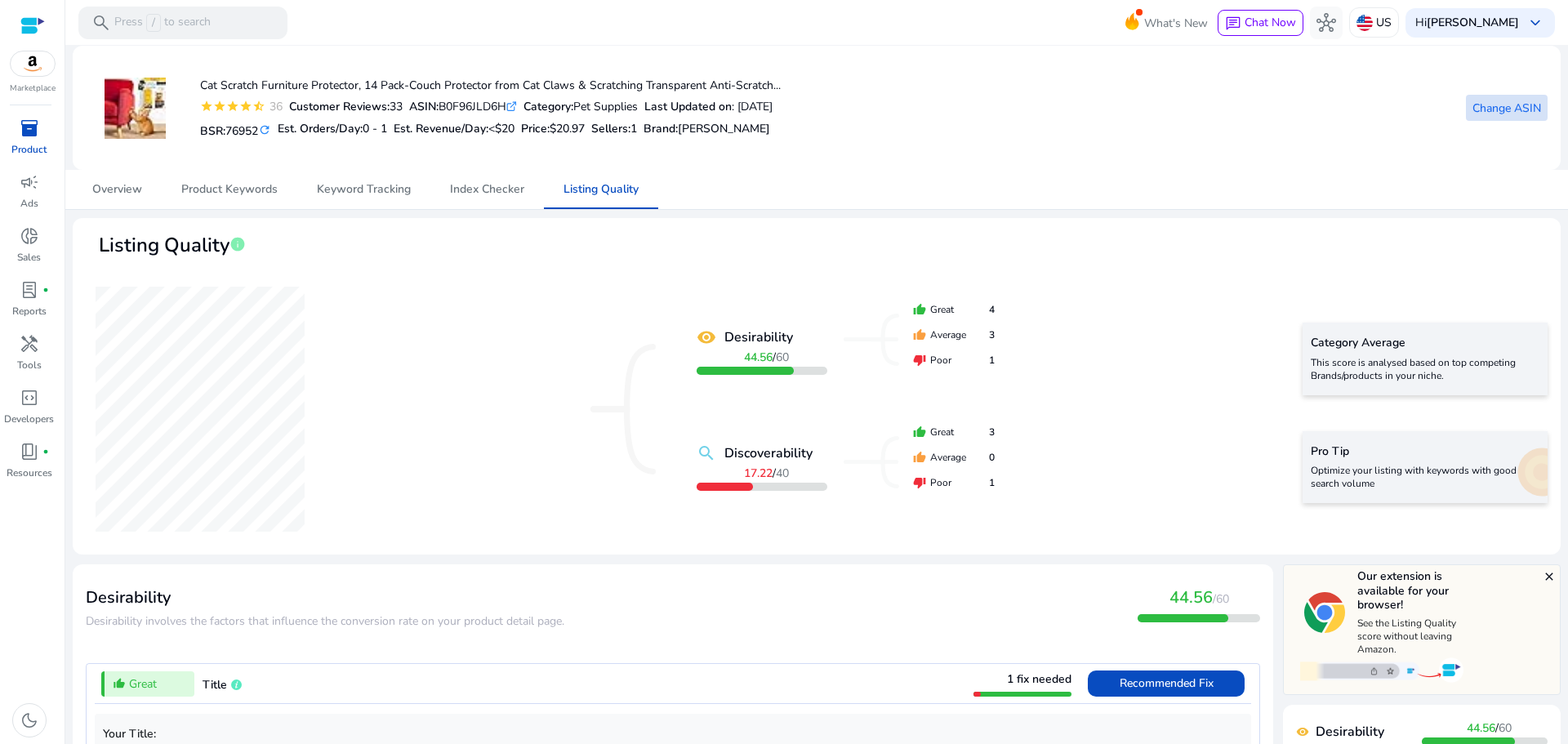
click at [1515, 107] on span "Change ASIN" at bounding box center [1507, 109] width 68 height 18
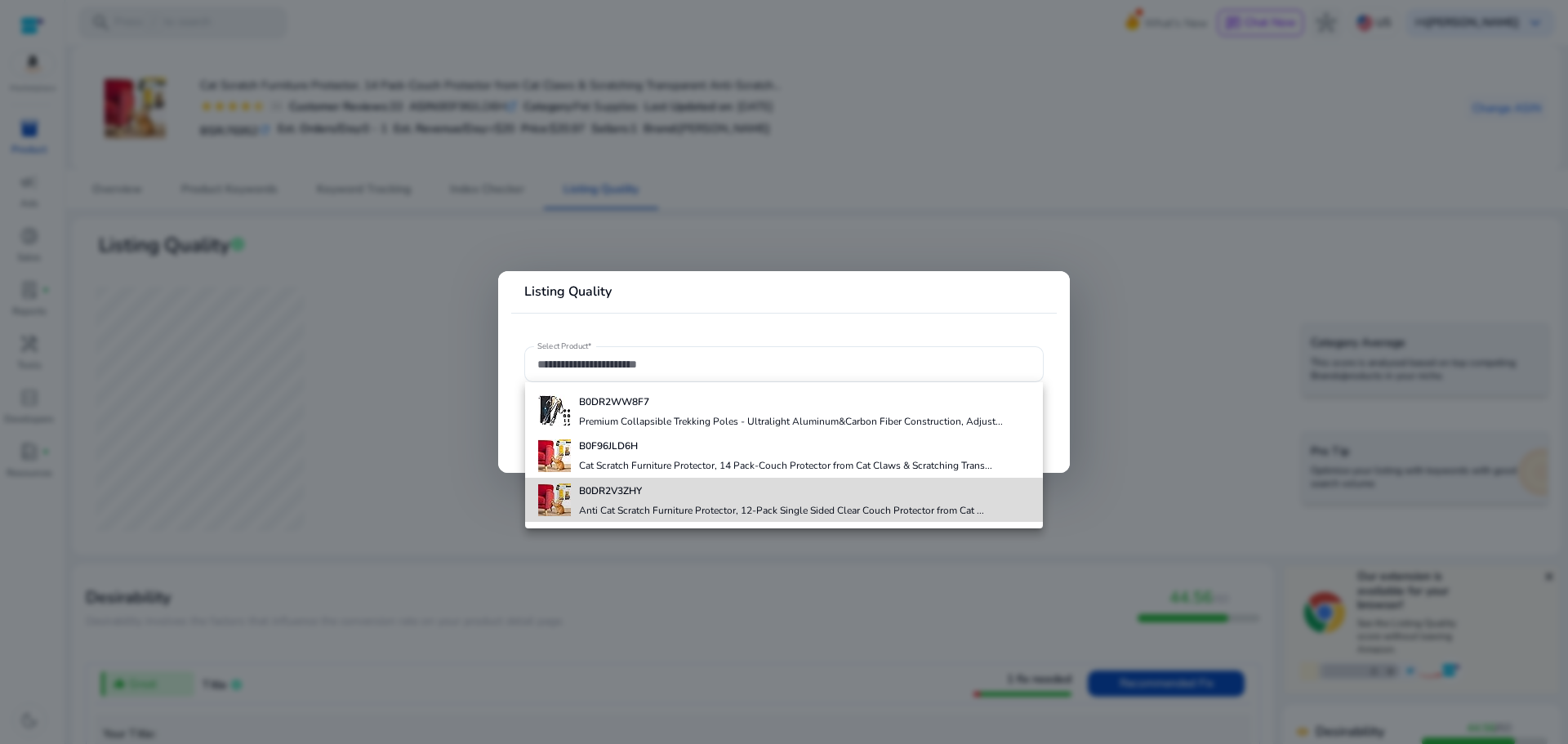
click at [644, 507] on h4 "Anti Cat Scratch Furniture Protector, 12-Pack Single Sided Clear Couch Protecto…" at bounding box center [781, 510] width 405 height 13
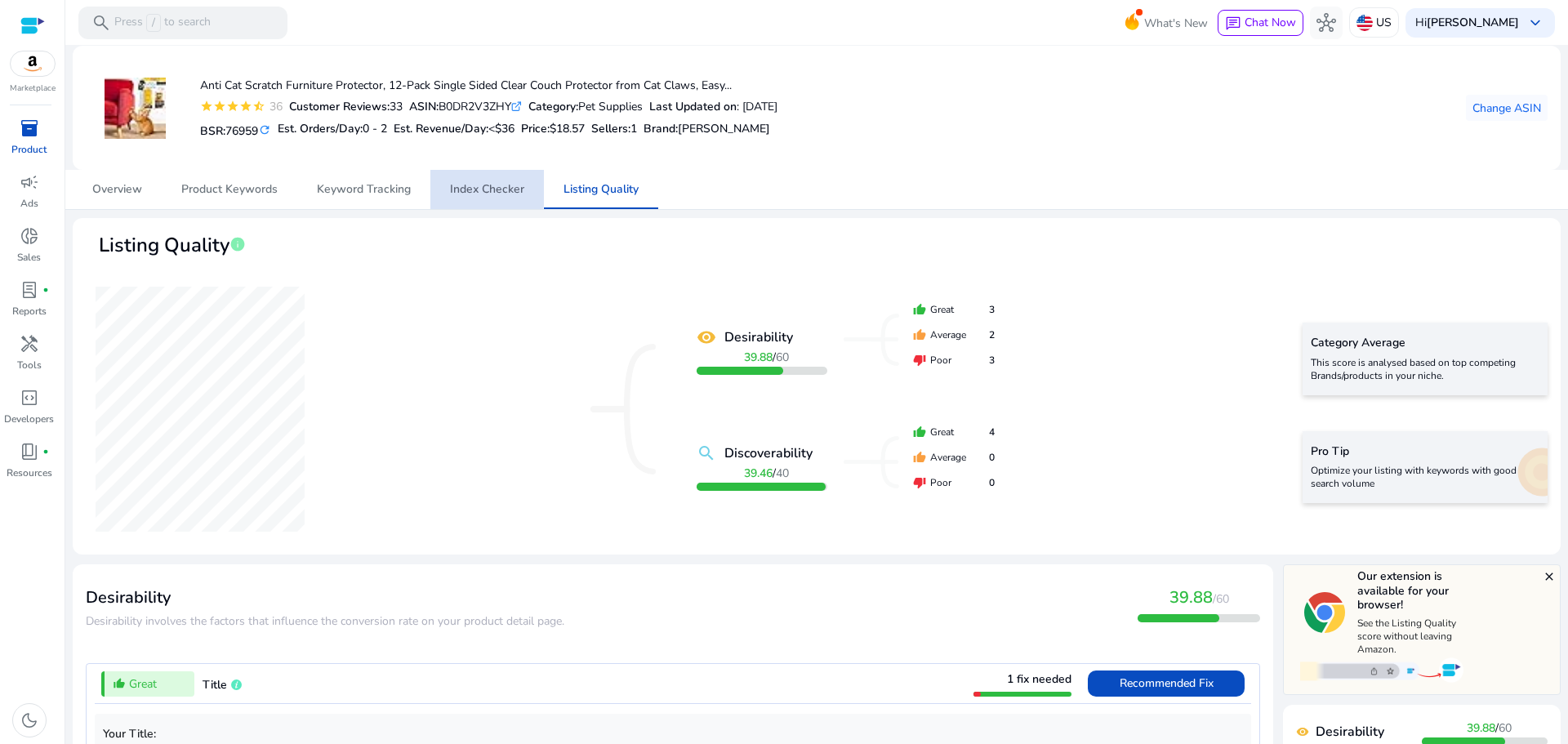
click at [479, 188] on span "Index Checker" at bounding box center [486, 189] width 74 height 11
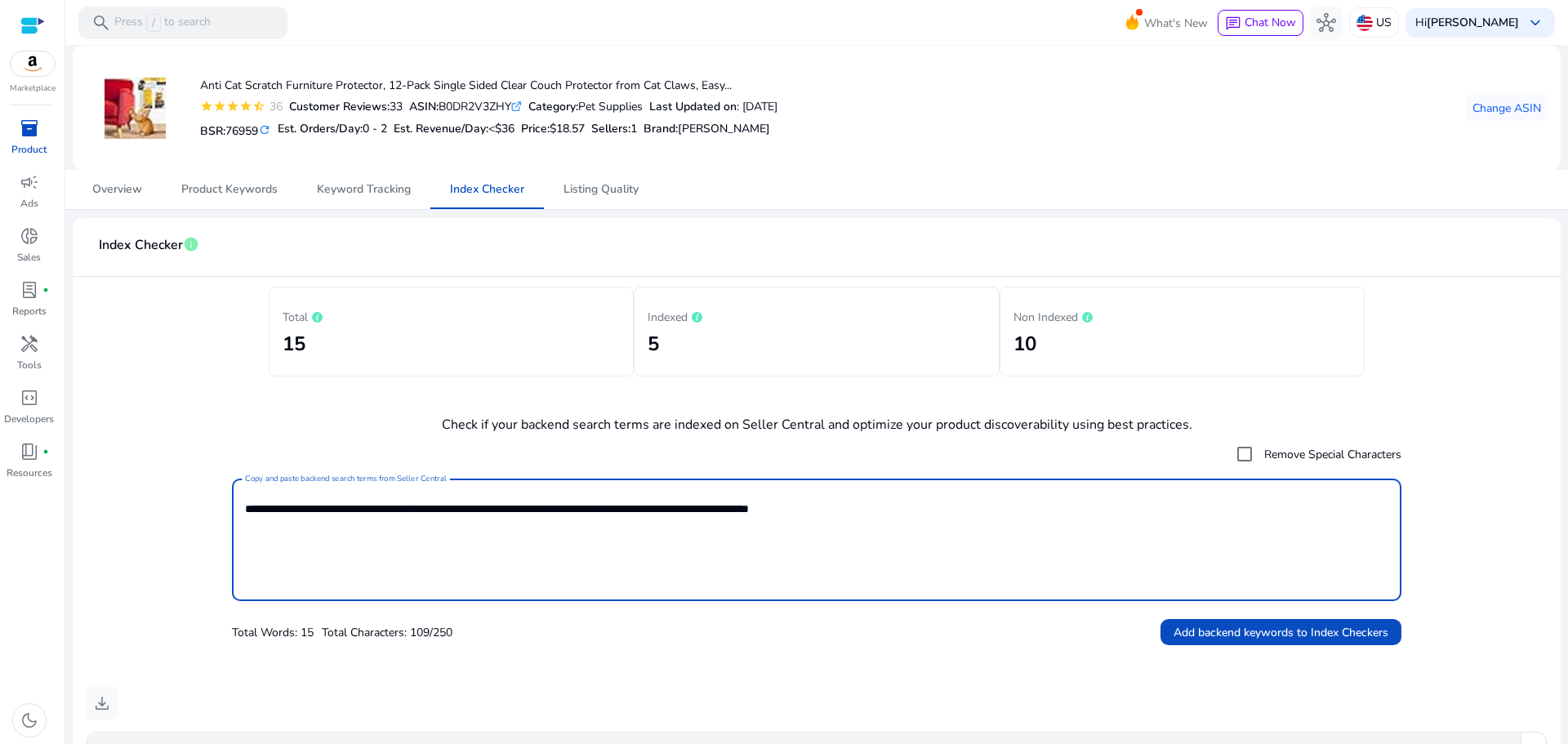
drag, startPoint x: 632, startPoint y: 496, endPoint x: 619, endPoint y: 509, distance: 18.4
click at [619, 509] on textarea "**********" at bounding box center [816, 539] width 1144 height 106
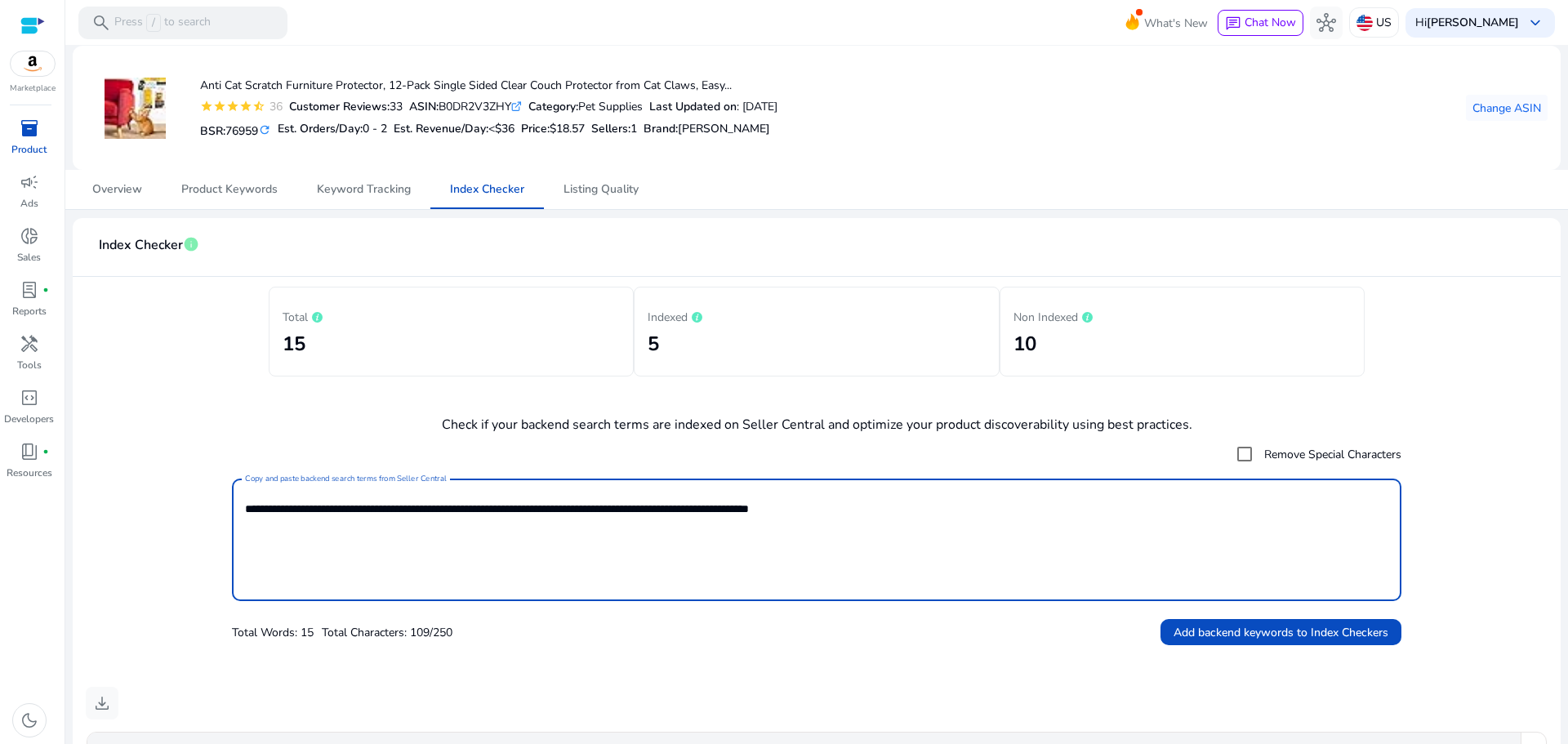
paste textarea "**********"
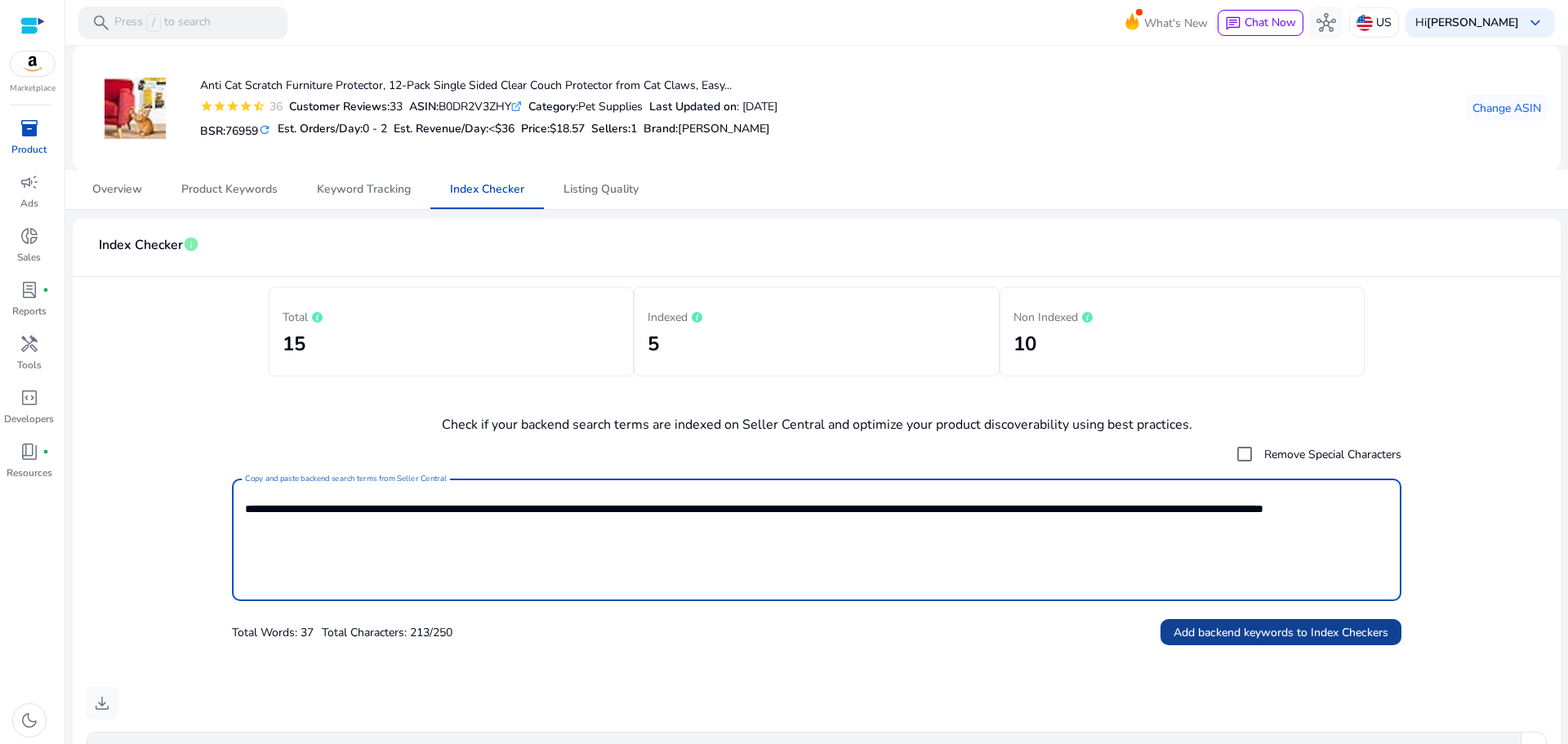
type textarea "**********"
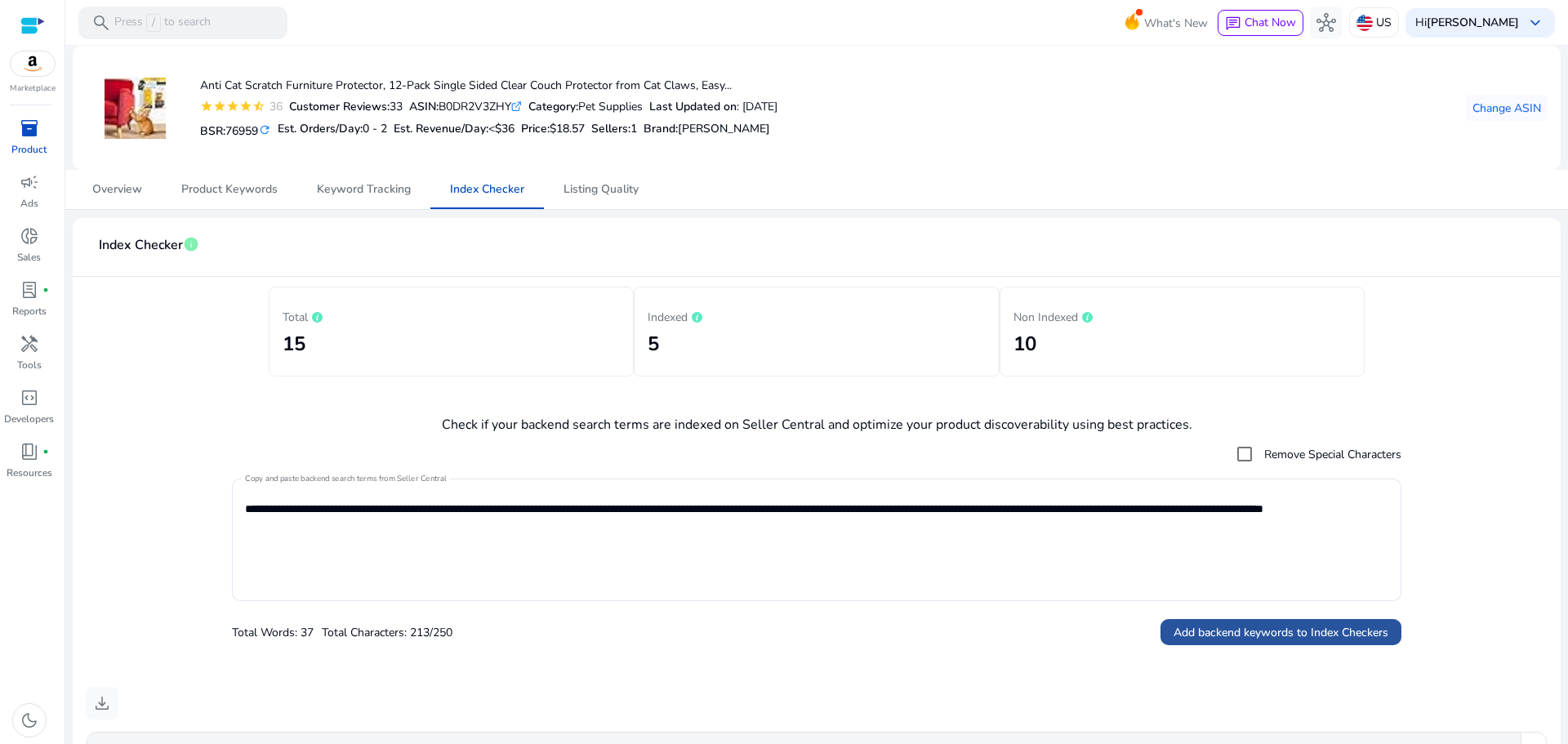
click at [1322, 630] on span "Add backend keywords to Index Checkers" at bounding box center [1280, 633] width 214 height 18
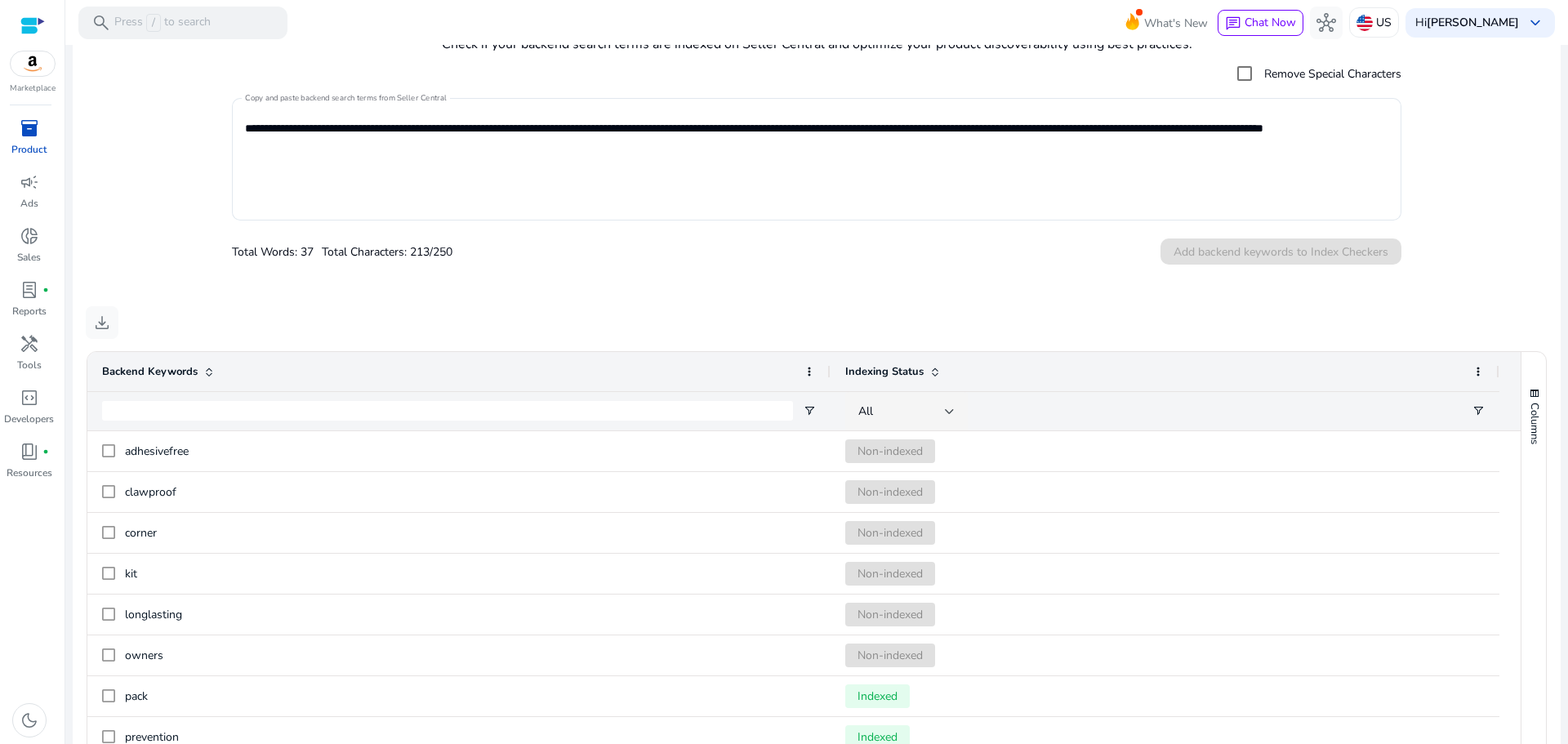
scroll to position [410, 0]
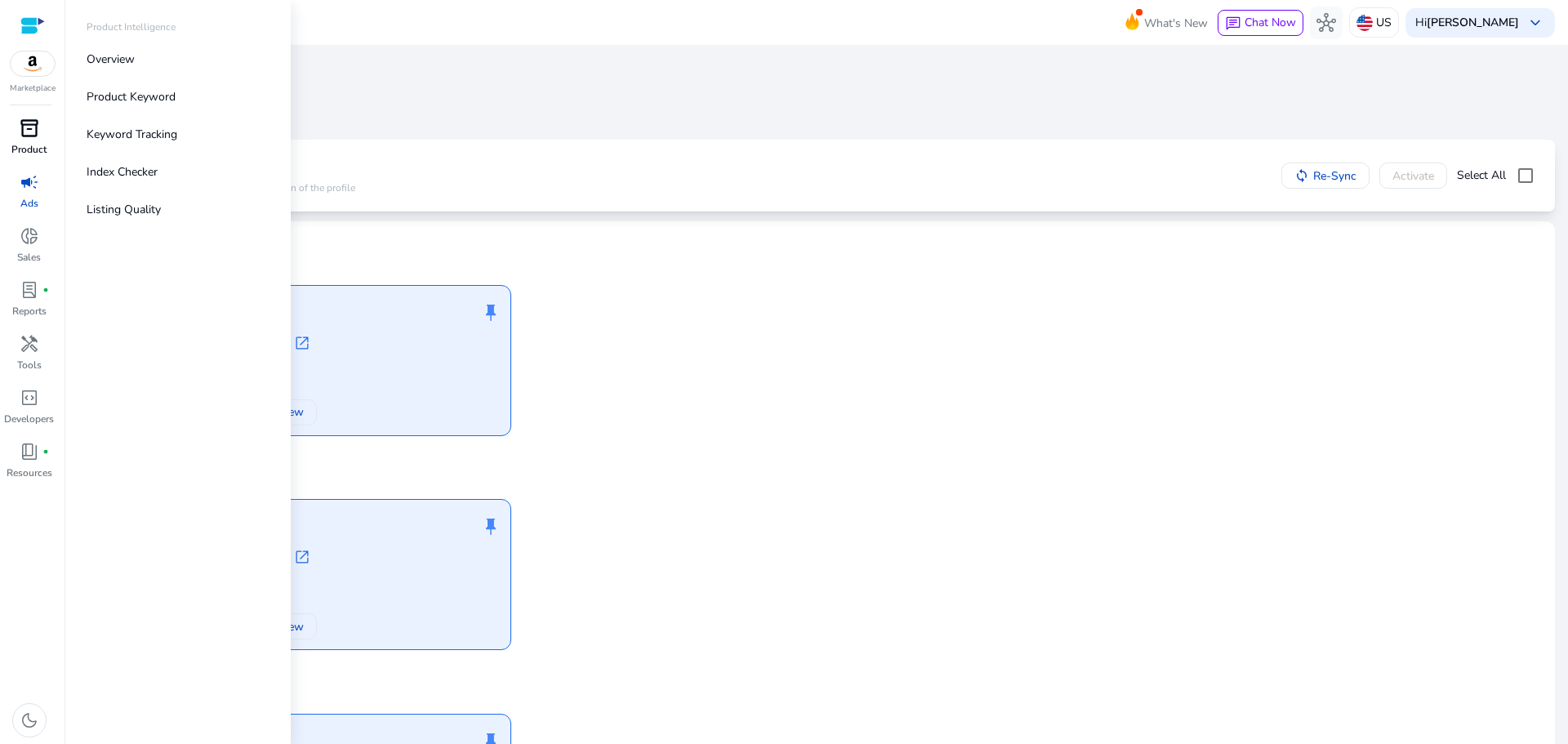
click at [28, 137] on span "inventory_2" at bounding box center [29, 128] width 19 height 19
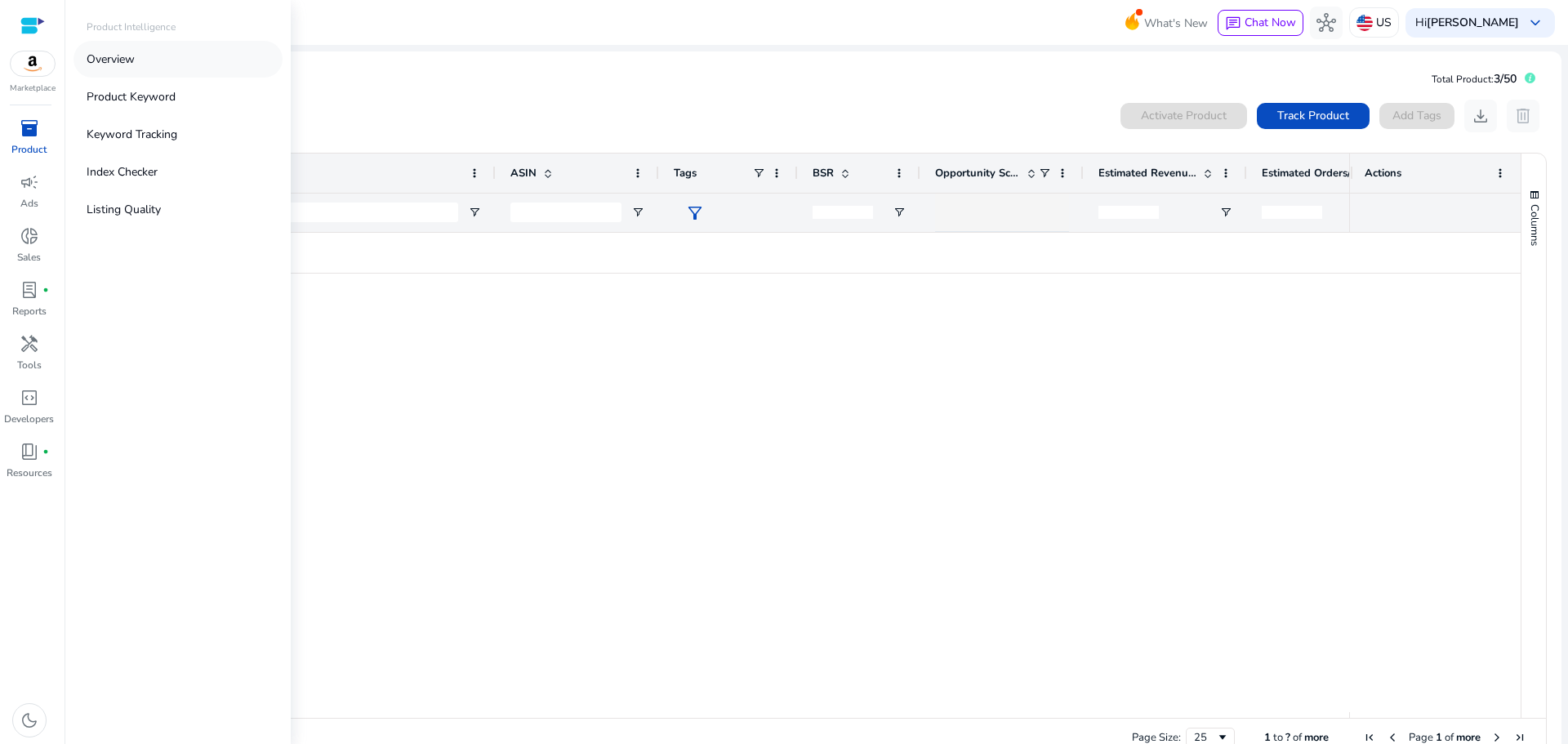
click at [147, 68] on link "Overview" at bounding box center [178, 60] width 209 height 37
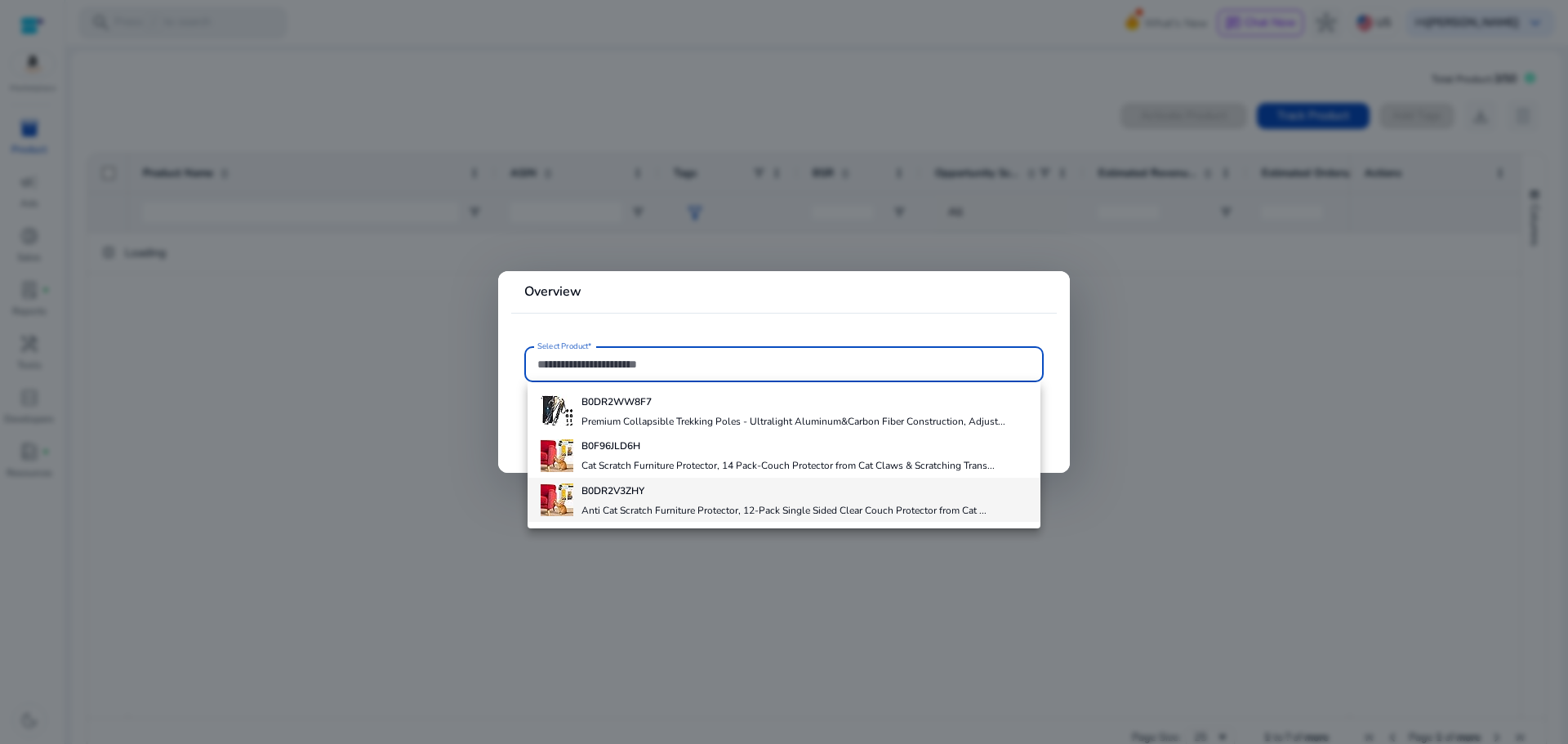
click at [621, 496] on b "B0DR2V3ZHY" at bounding box center [612, 490] width 63 height 13
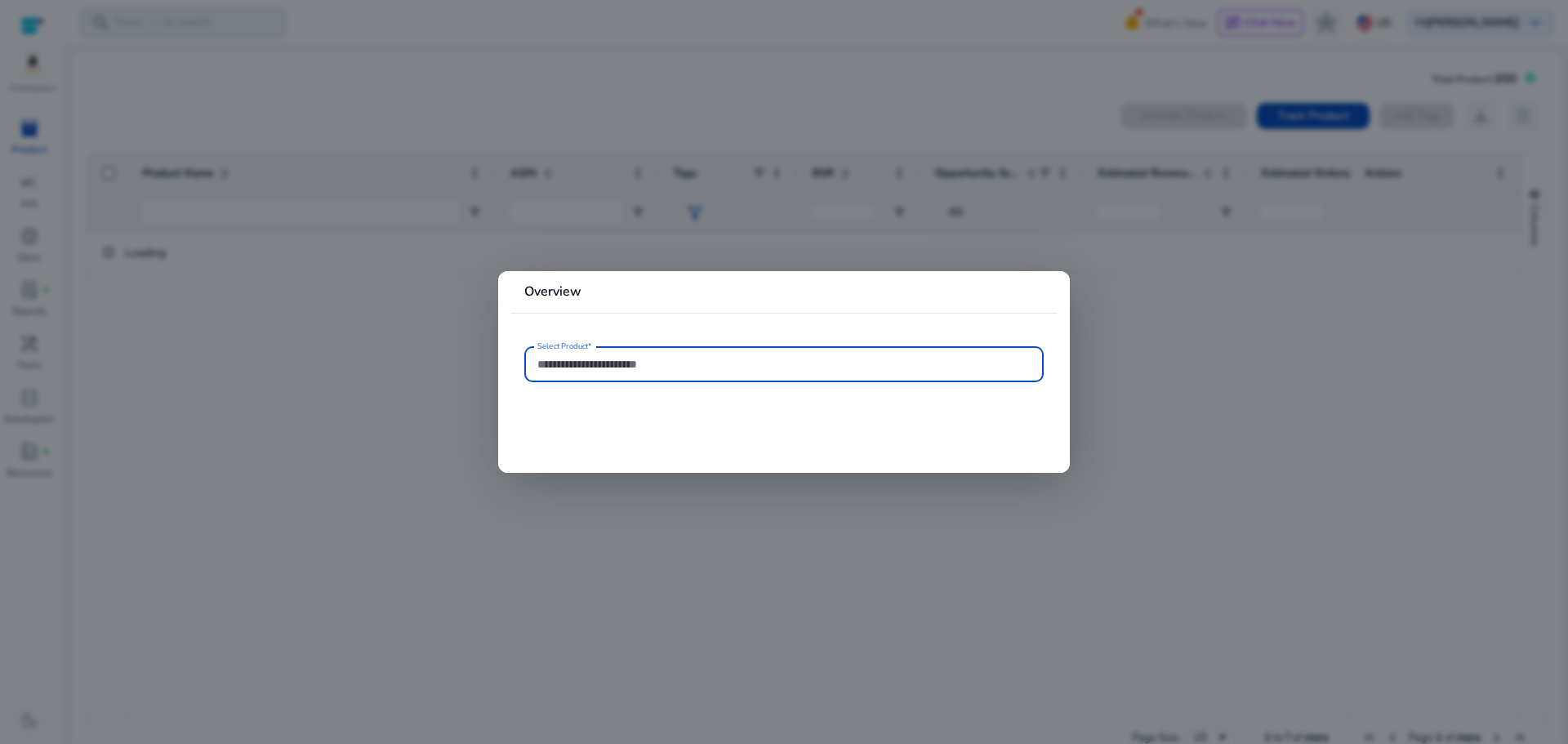
type input "**********"
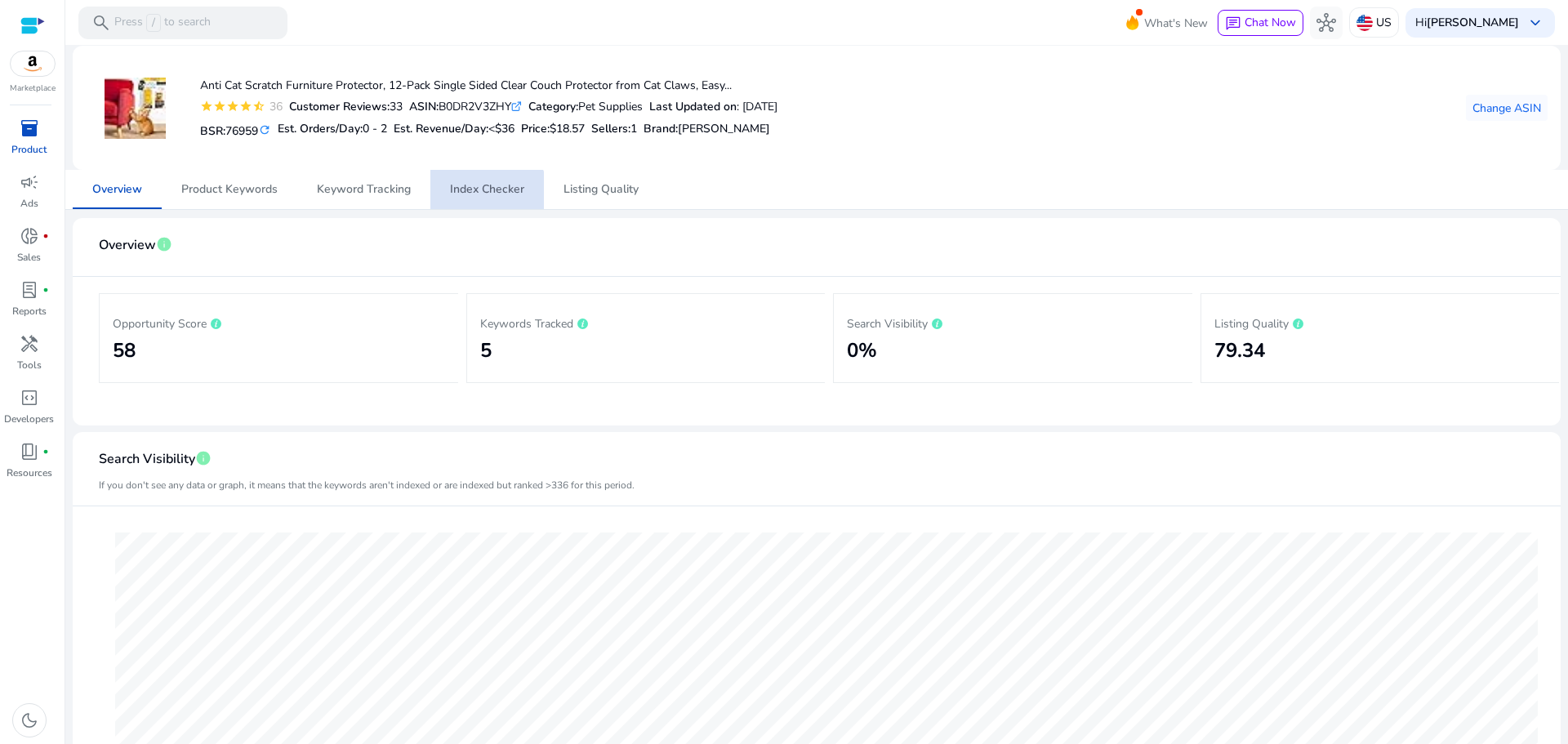
click at [484, 199] on span "Index Checker" at bounding box center [486, 189] width 74 height 39
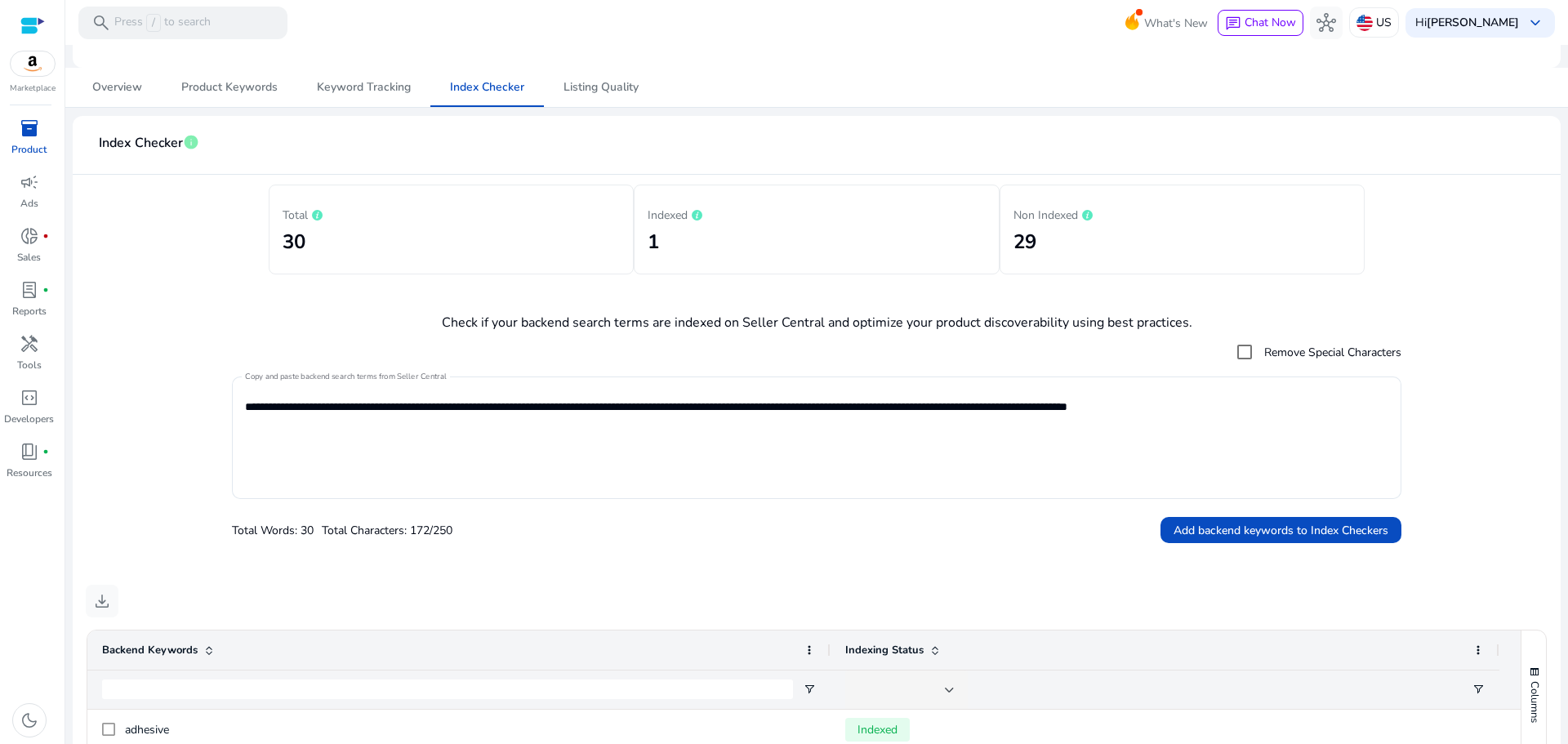
scroll to position [123, 0]
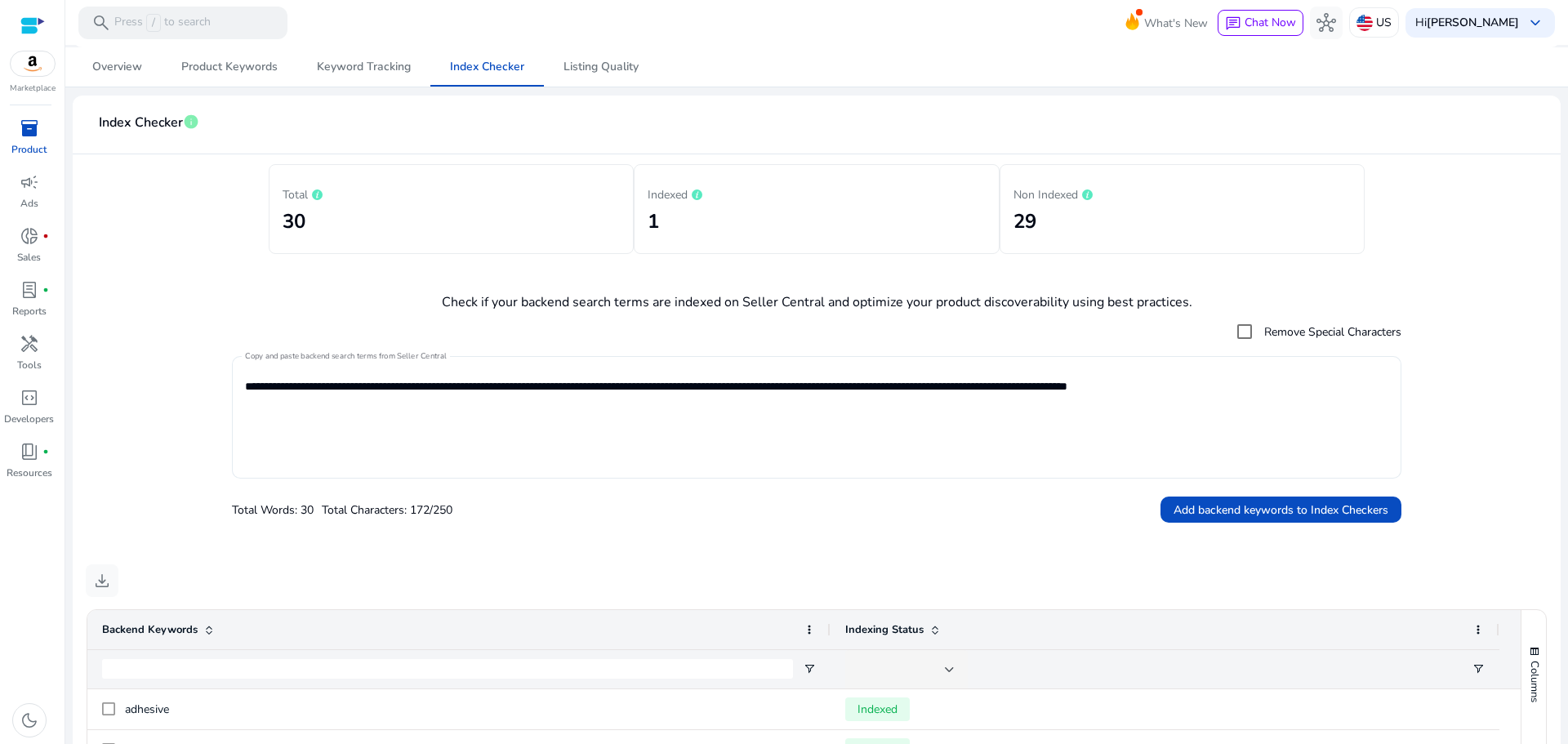
click at [694, 398] on textarea "**********" at bounding box center [816, 417] width 1144 height 106
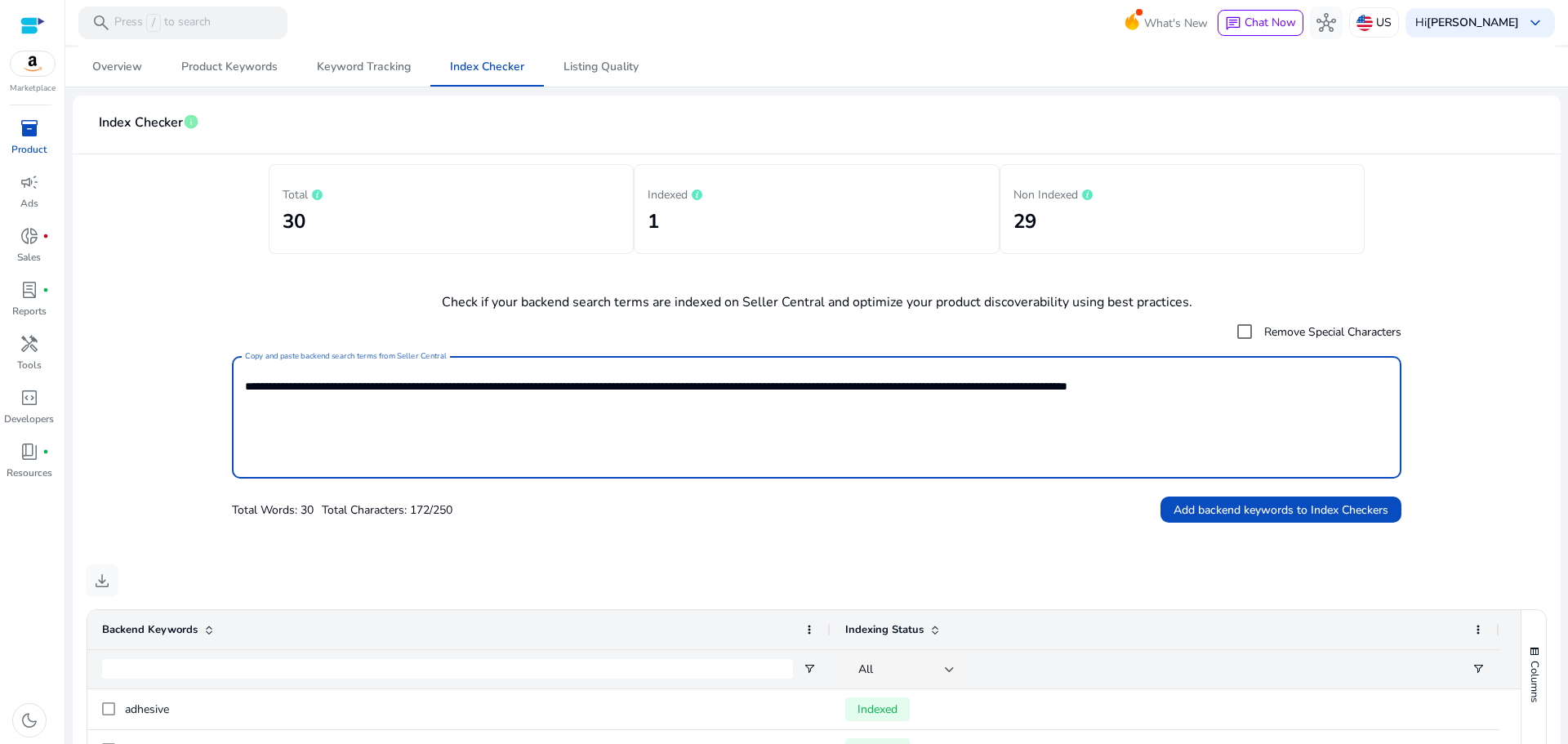
click at [694, 398] on textarea "**********" at bounding box center [816, 417] width 1144 height 106
paste textarea "**********"
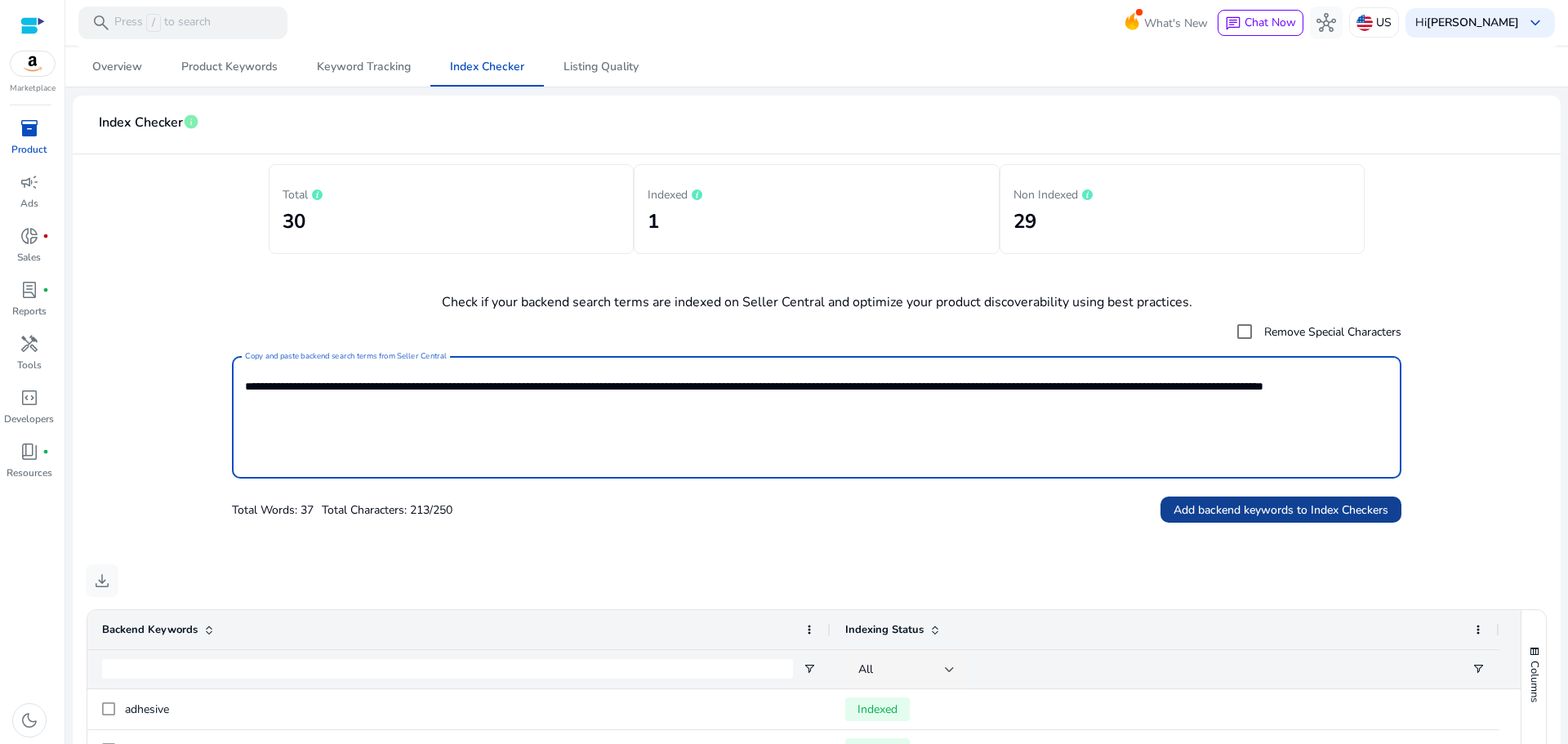
type textarea "**********"
click at [1325, 512] on span "Add backend keywords to Index Checkers" at bounding box center [1280, 510] width 214 height 18
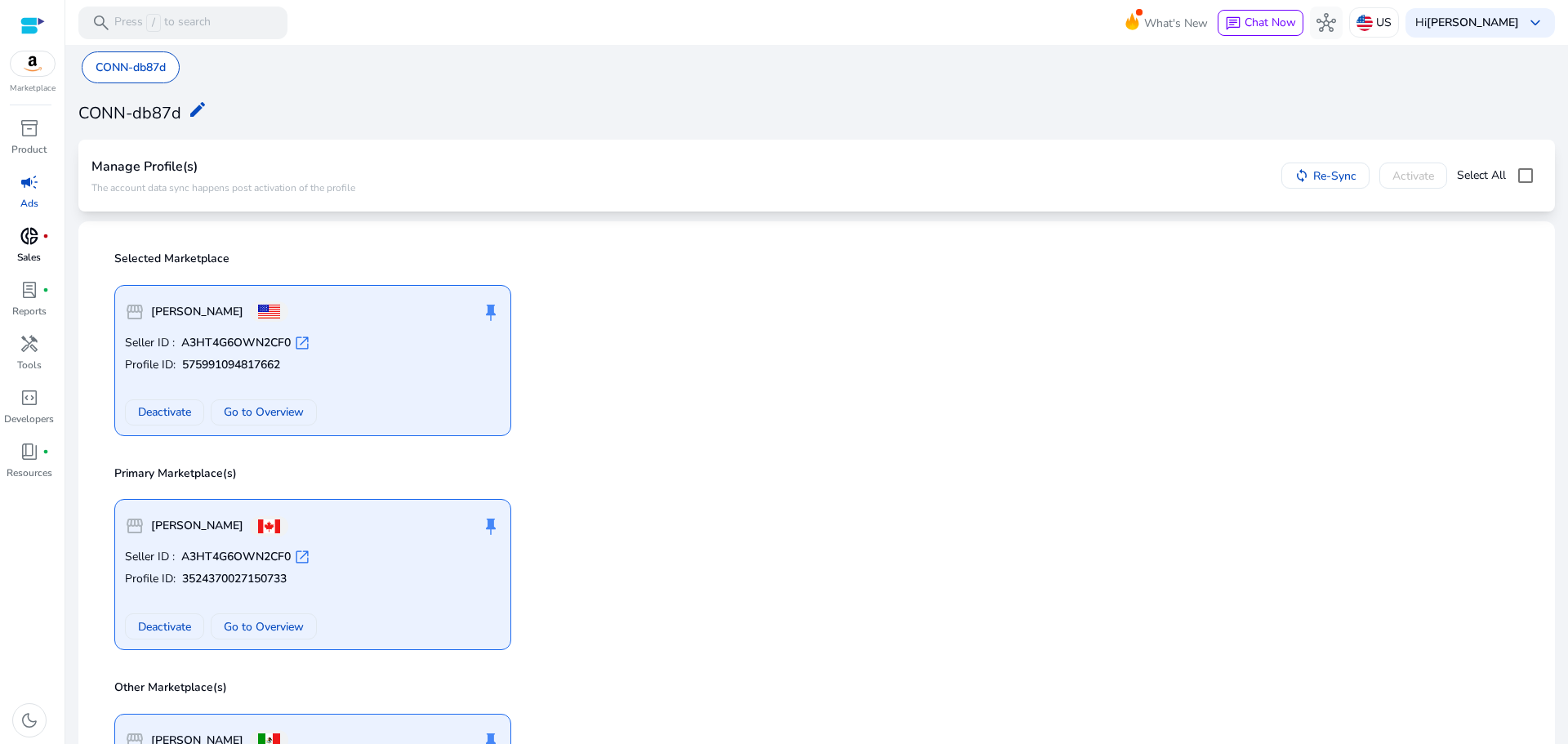
click at [24, 243] on span "donut_small" at bounding box center [29, 236] width 19 height 19
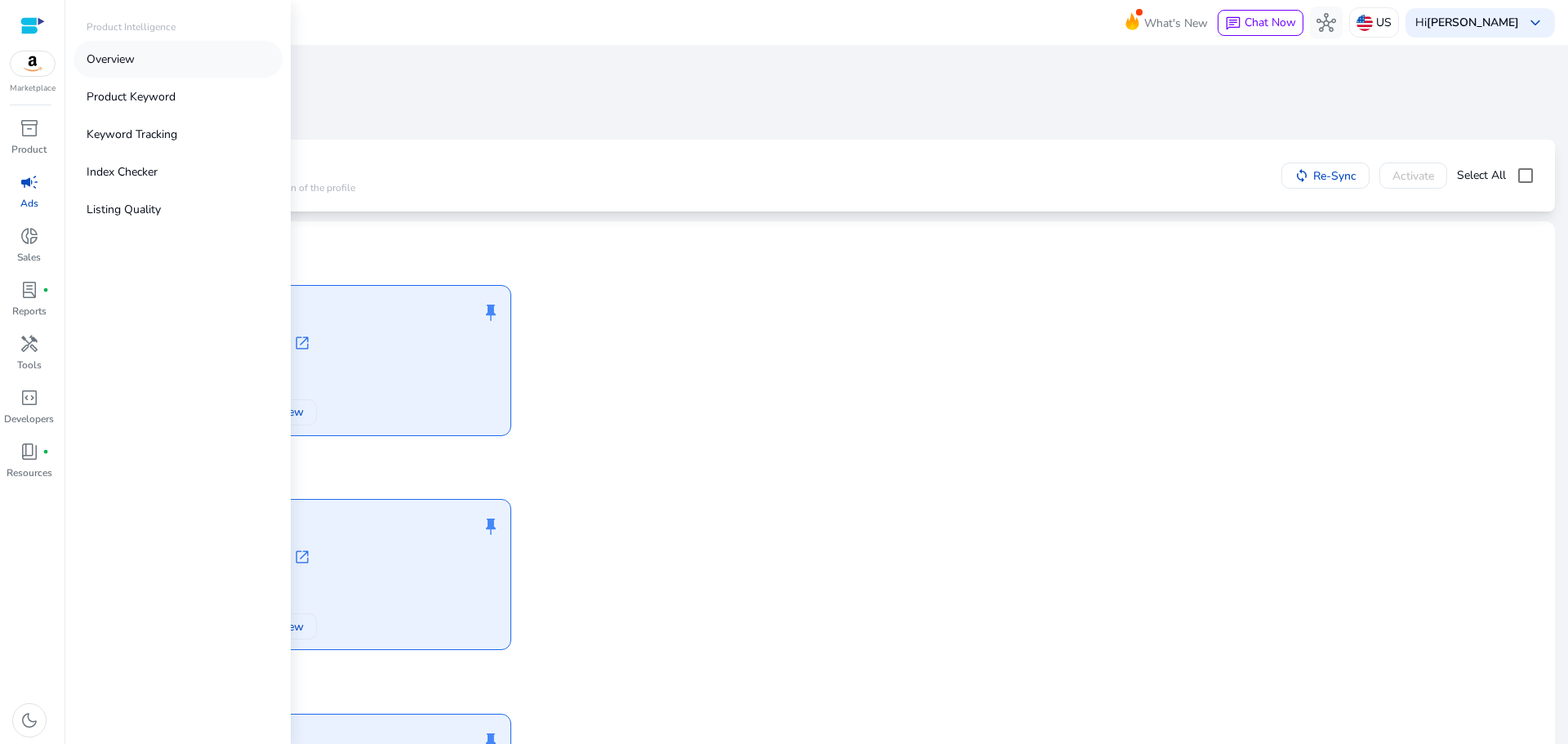
click at [154, 60] on link "Overview" at bounding box center [178, 60] width 209 height 37
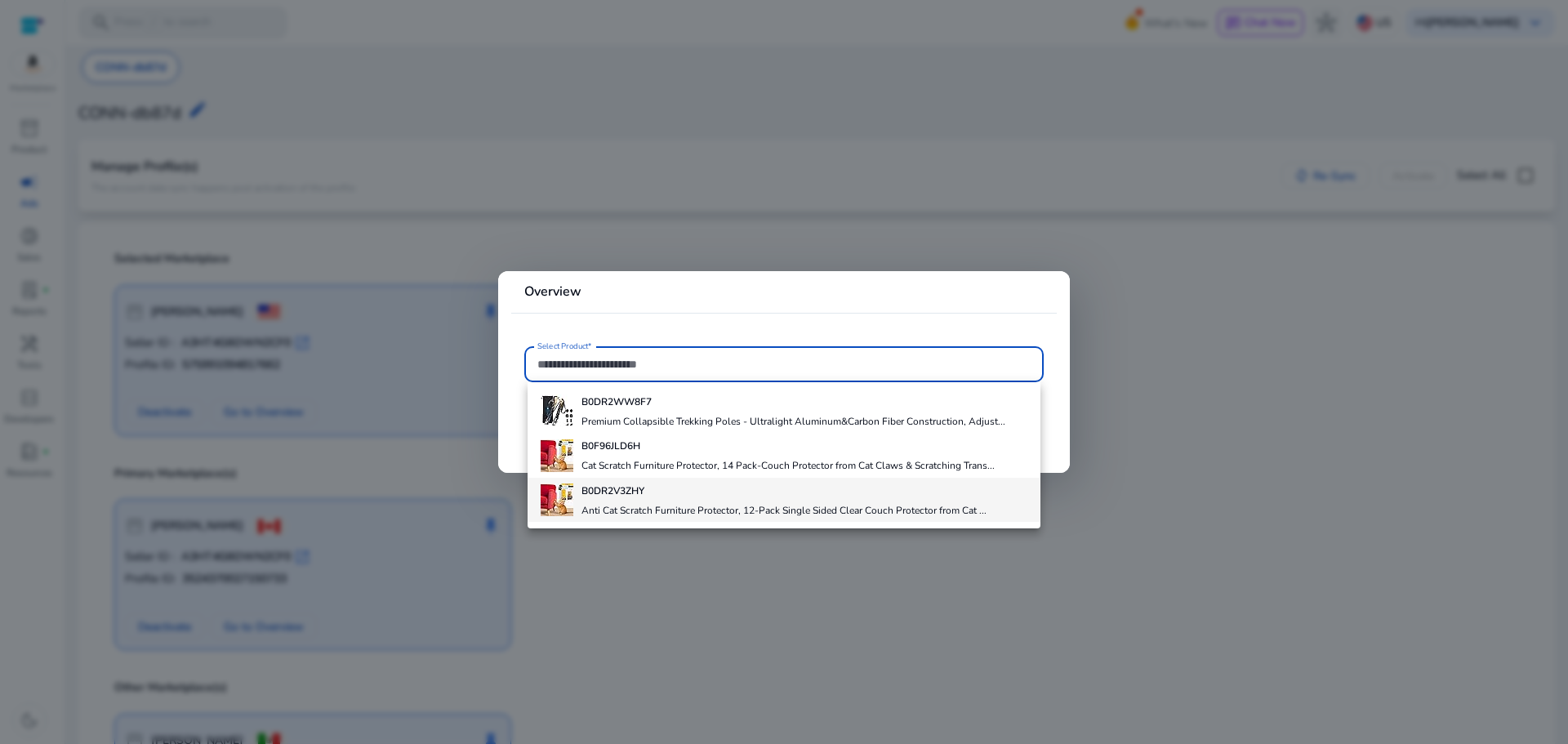
click at [627, 497] on div "B0DR2V3ZHY Anti Cat Scratch Furniture Protector, 12-Pack Single Sided Clear Cou…" at bounding box center [783, 500] width 405 height 44
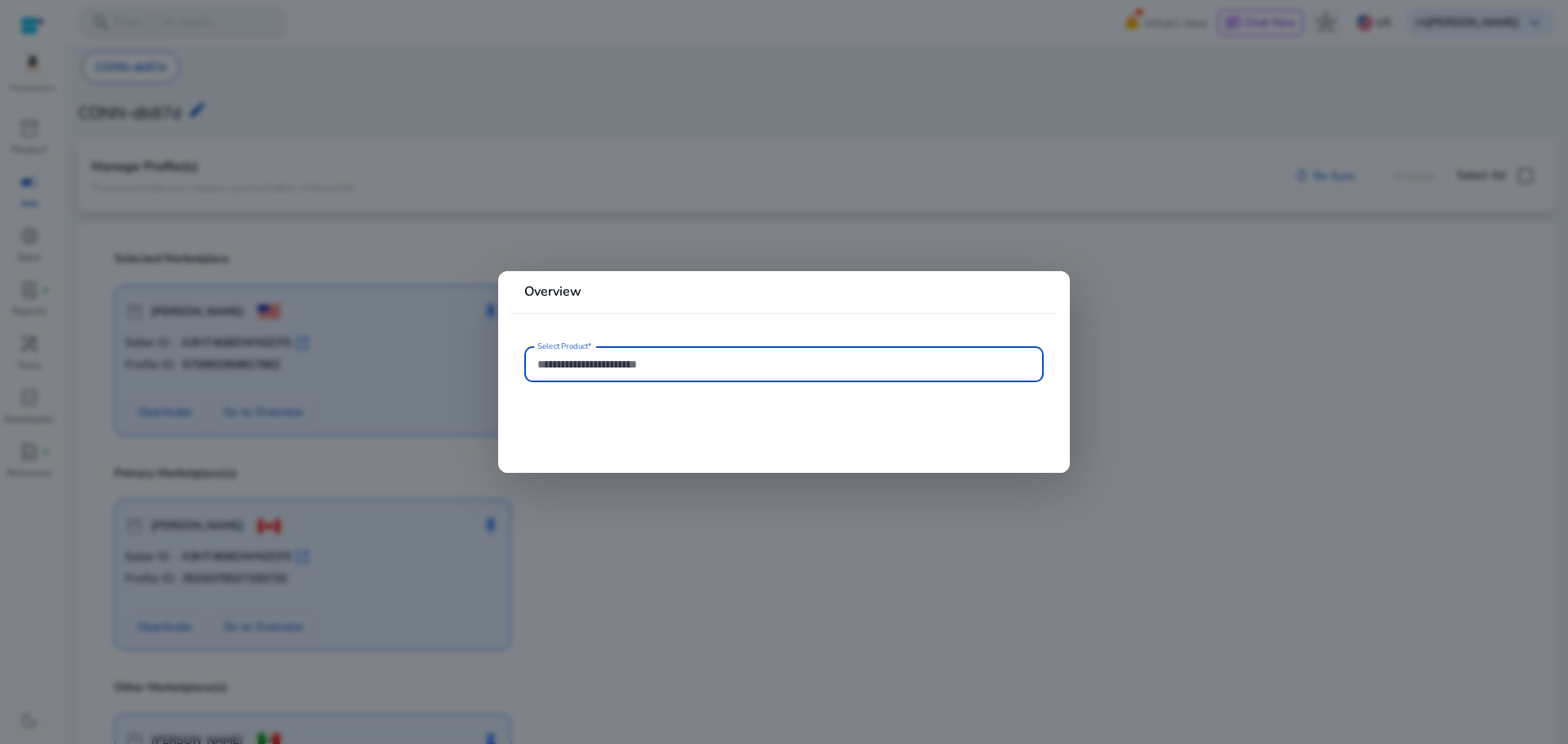
type input "**********"
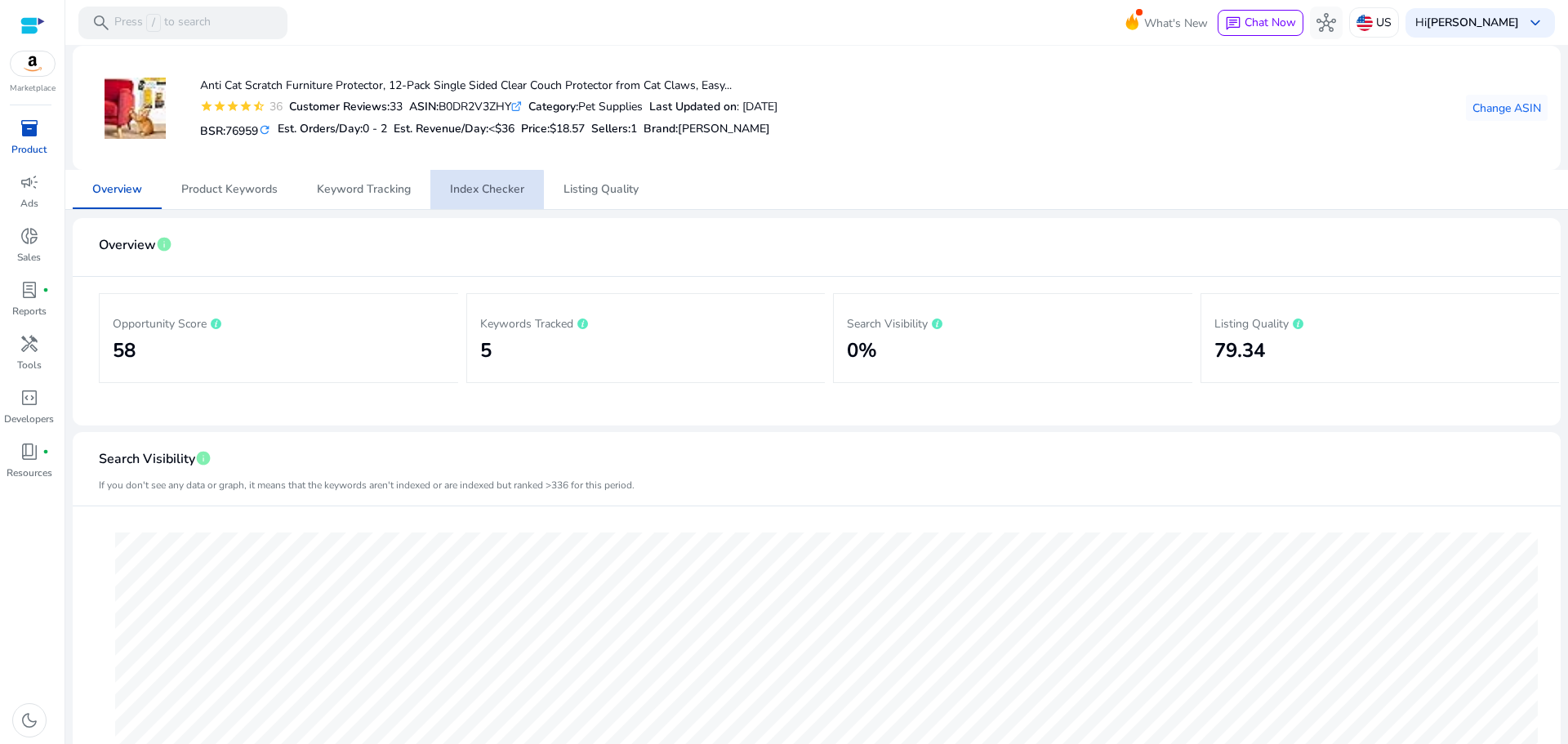
click at [464, 191] on span "Index Checker" at bounding box center [486, 189] width 74 height 11
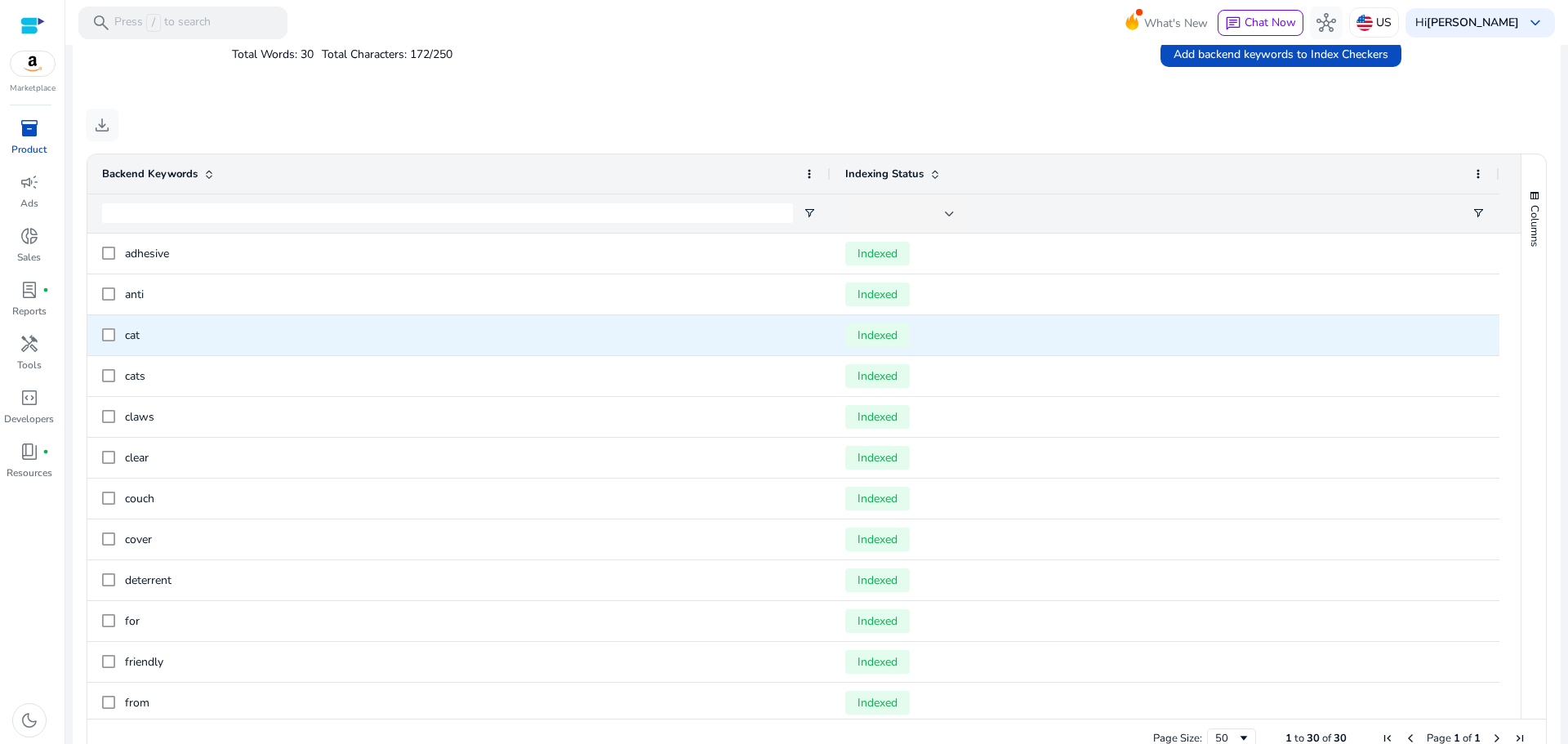
scroll to position [601, 0]
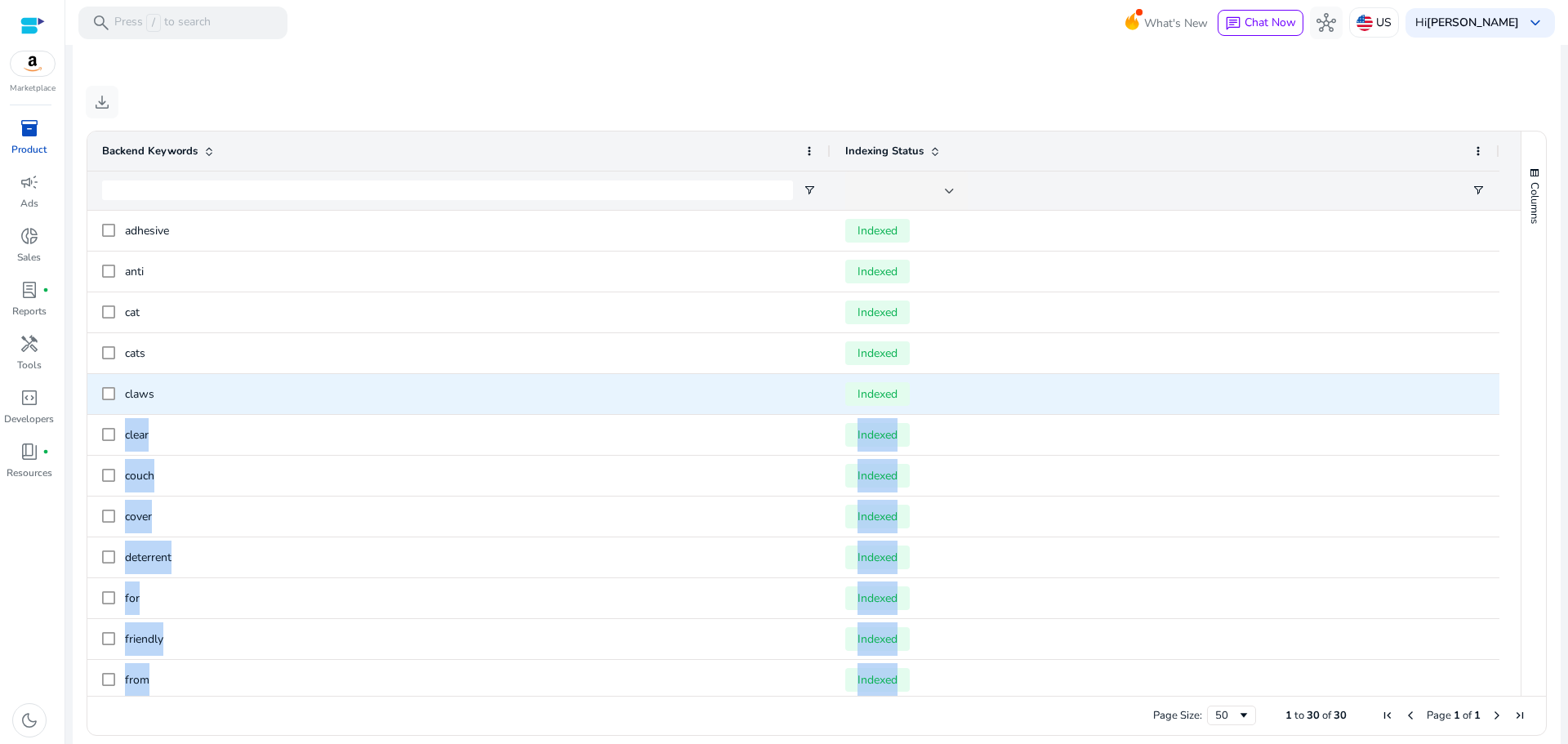
click at [1567, 405] on mat-sidenav-content "search Press / to search What's New chat Chat Now hub US Hi Mohammad Abidat key…" at bounding box center [816, 372] width 1502 height 744
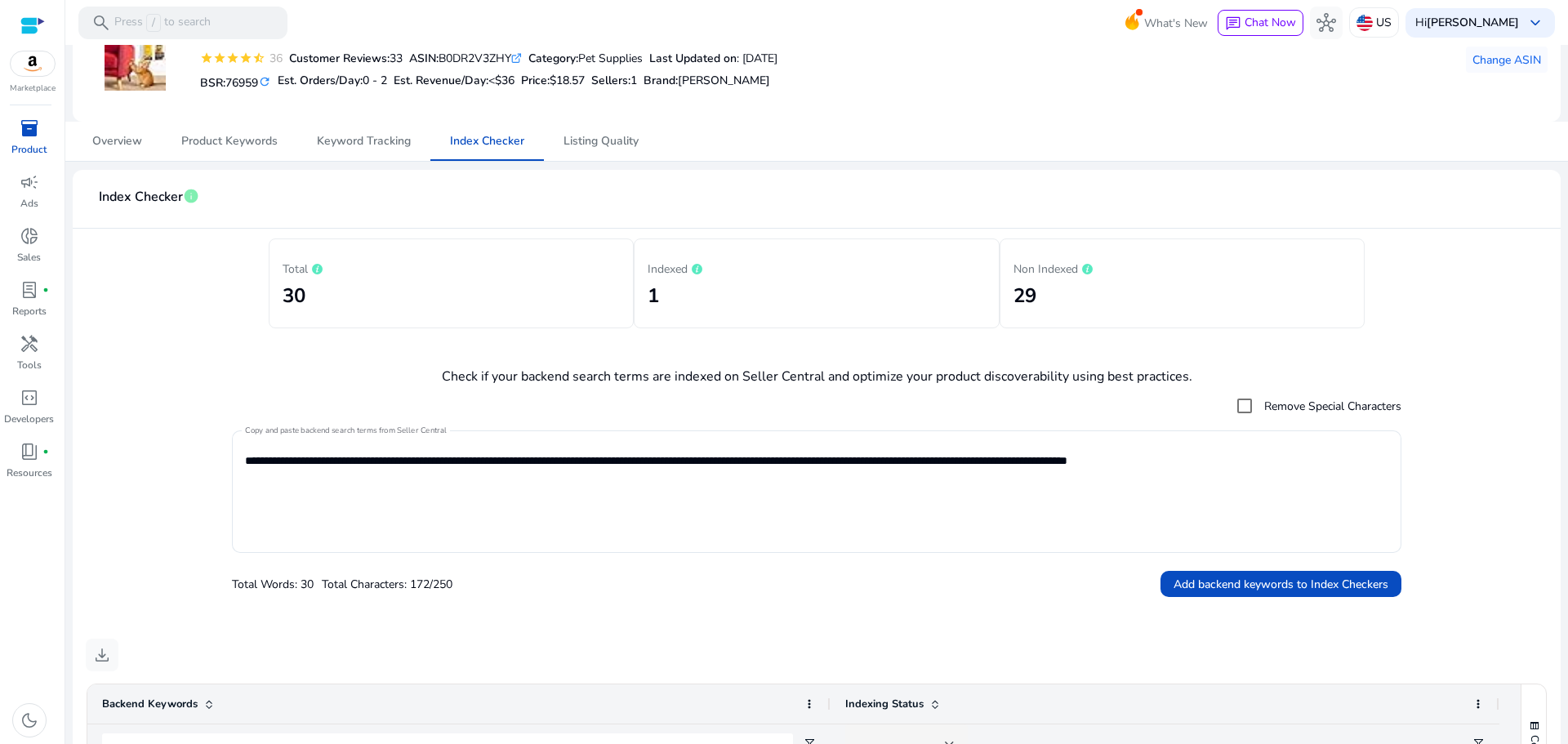
scroll to position [0, 0]
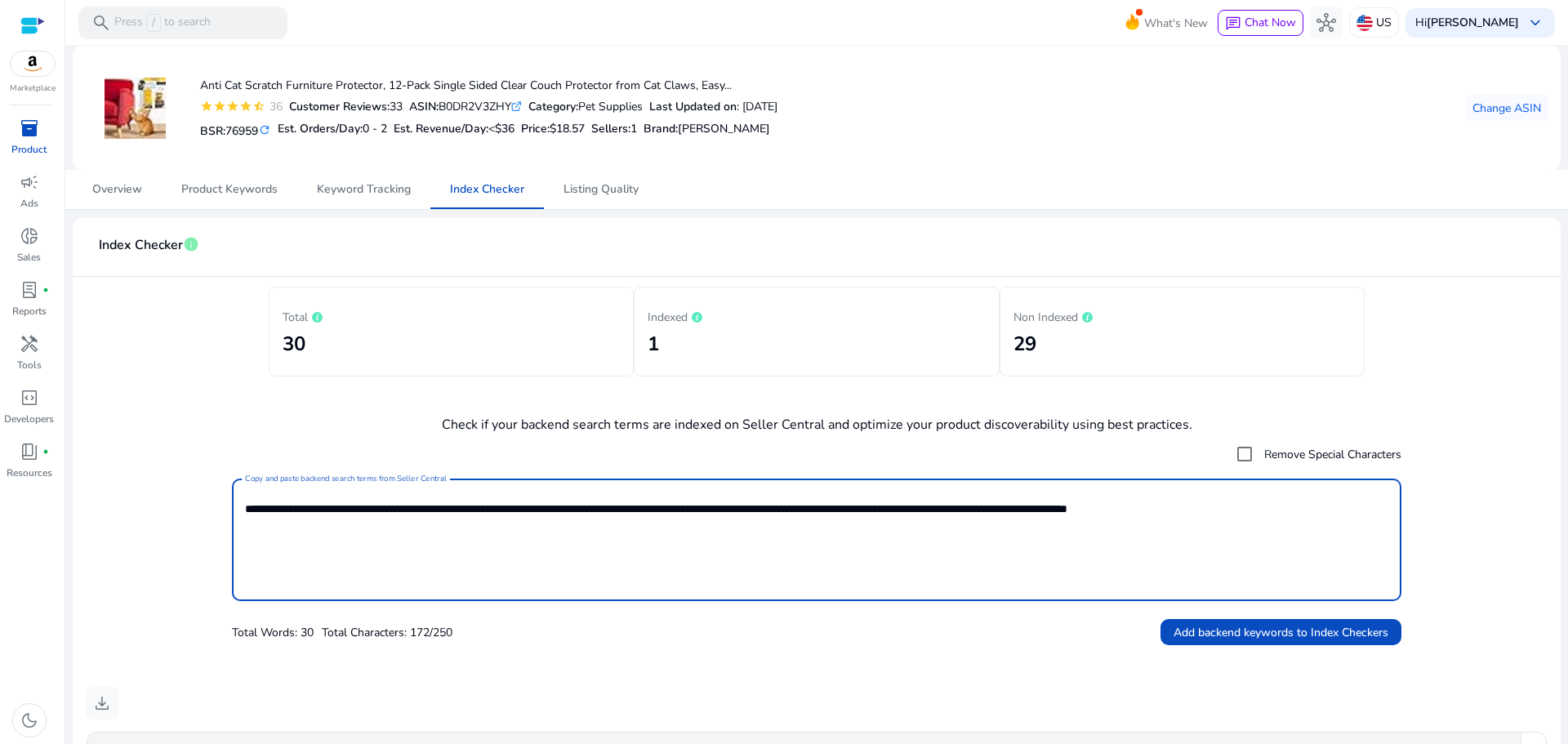
click at [609, 508] on textarea "**********" at bounding box center [816, 539] width 1144 height 106
paste textarea "**********"
type textarea "**********"
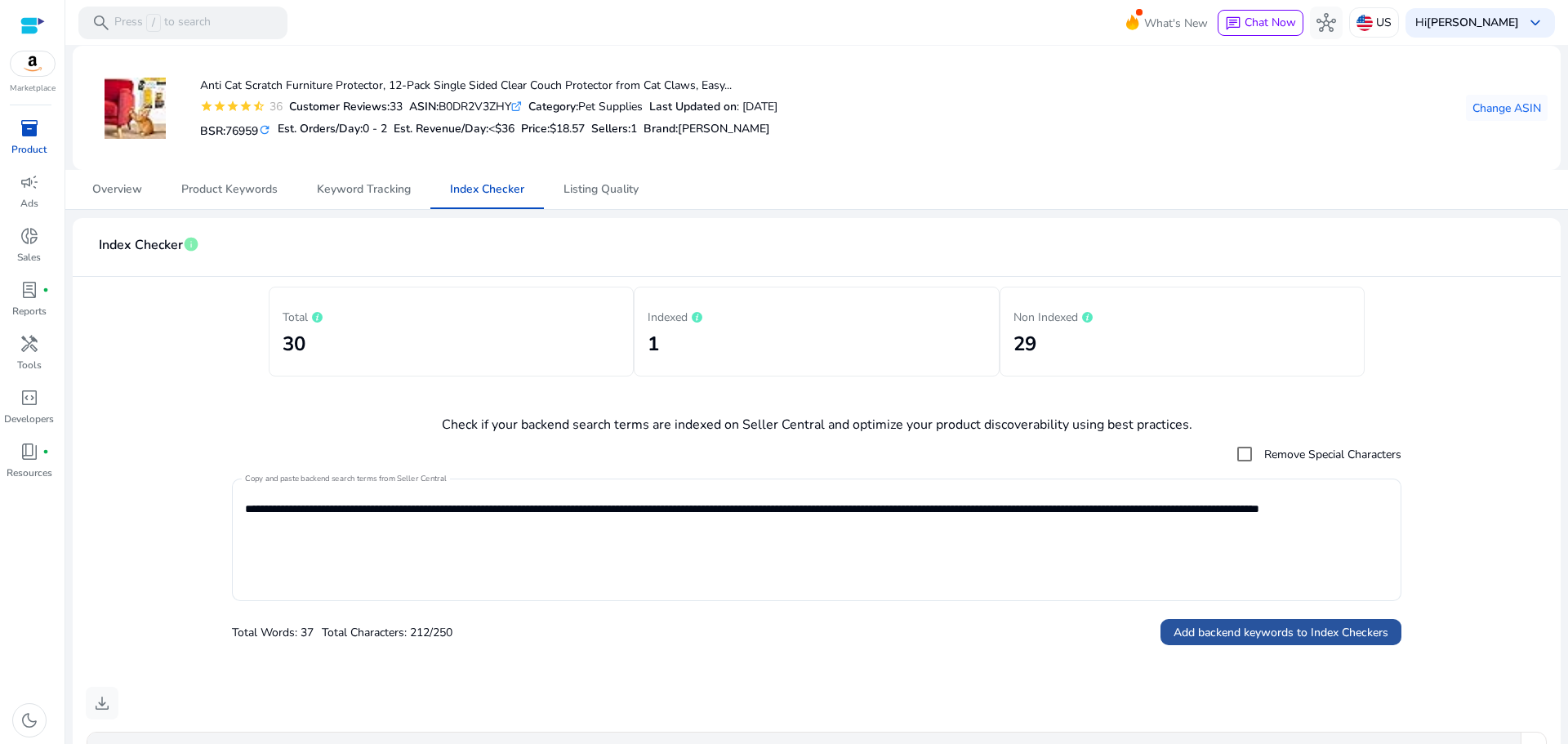
click at [1258, 629] on span "Add backend keywords to Index Checkers" at bounding box center [1280, 633] width 214 height 18
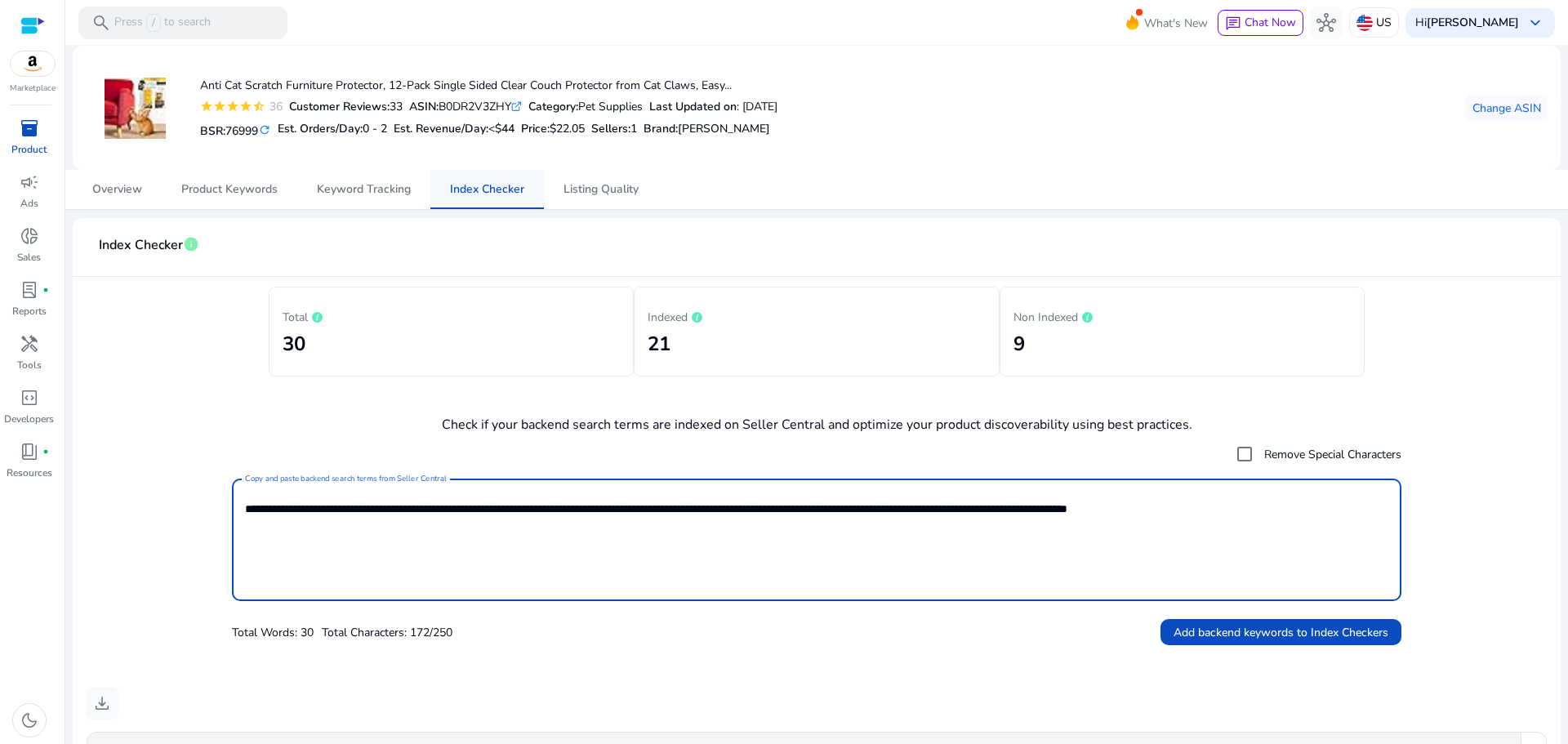
drag, startPoint x: 779, startPoint y: 409, endPoint x: 481, endPoint y: 178, distance: 377.0
click at [481, 178] on div "**********" at bounding box center [816, 702] width 1489 height 1315
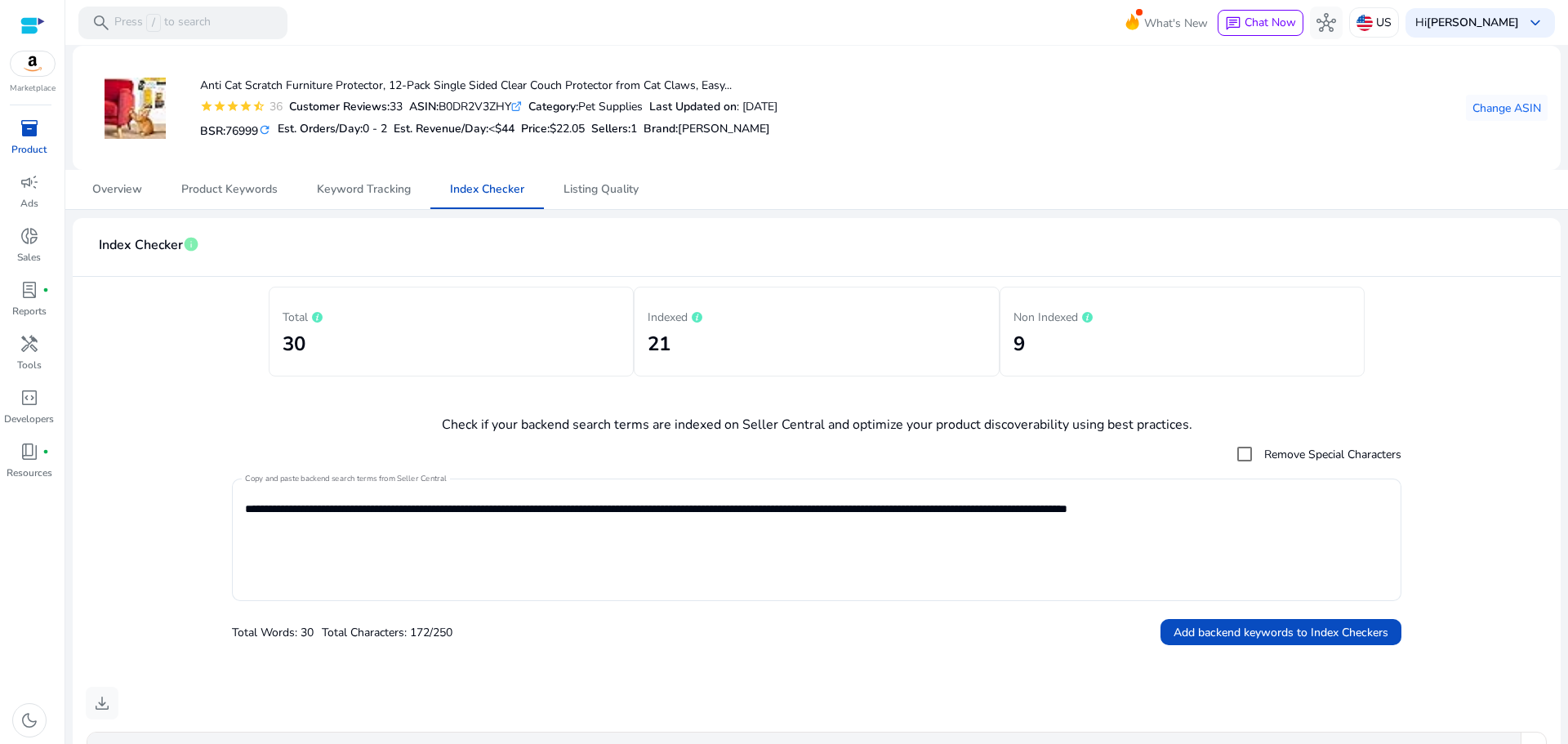
click at [410, 101] on div "star star star star star_half 36 Customer Reviews: 33 ASIN: B0DR2V3ZHY .st0{fil…" at bounding box center [489, 107] width 578 height 18
drag, startPoint x: 410, startPoint y: 101, endPoint x: 470, endPoint y: 100, distance: 60.0
click at [470, 100] on div "star star star star star_half 36 Customer Reviews: 33 ASIN: B0DR2V3ZHY .st0{fil…" at bounding box center [489, 107] width 578 height 18
click at [470, 100] on div "ASIN: B0DR2V3ZHY .st0{fill:#2c8af8}" at bounding box center [466, 107] width 113 height 18
drag, startPoint x: 369, startPoint y: 57, endPoint x: 354, endPoint y: 63, distance: 16.2
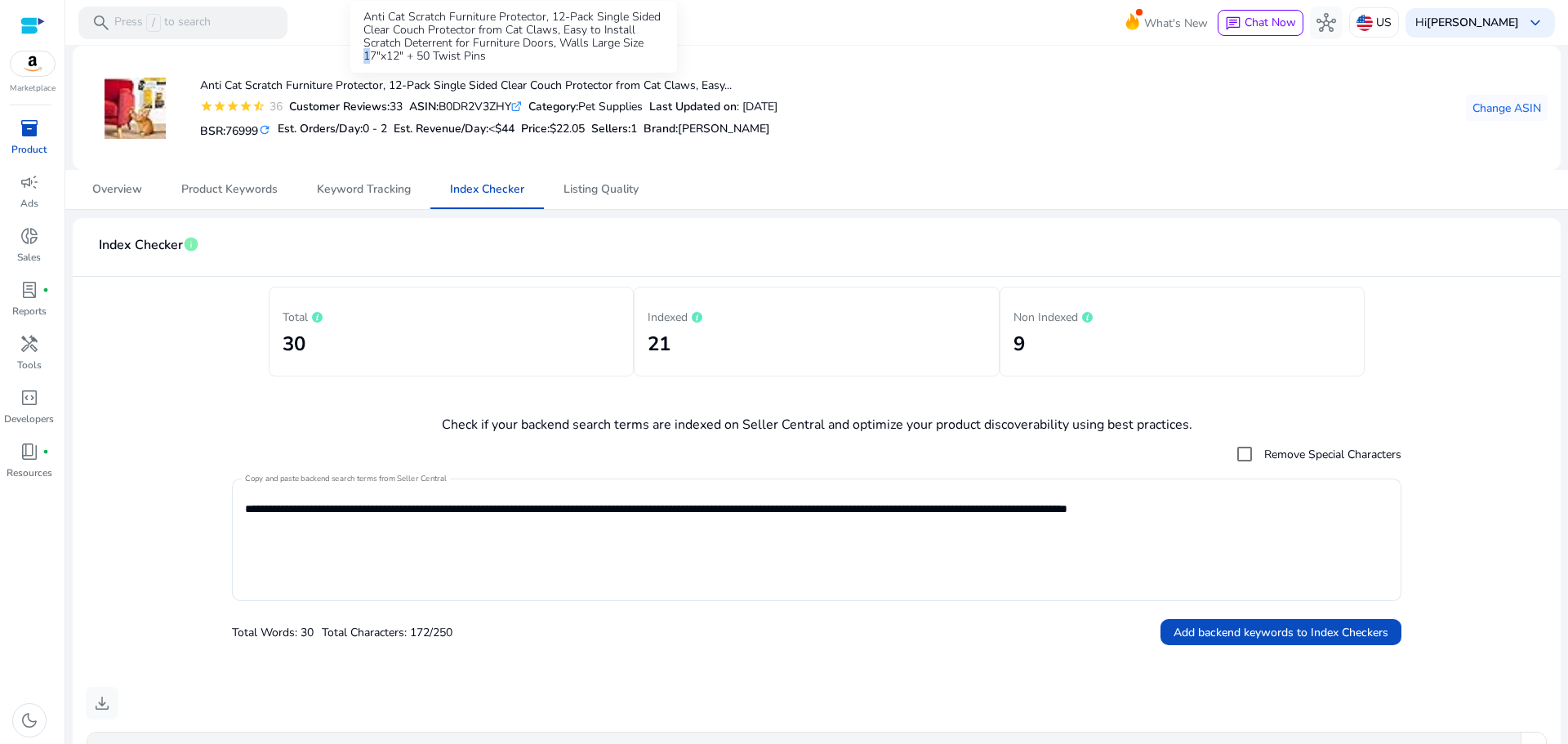
click at [354, 63] on div "Anti Cat Scratch Furniture Protector, 12-Pack Single Sided Clear Couch Protecto…" at bounding box center [513, 37] width 326 height 72
click at [332, 76] on div "Anti Cat Scratch Furniture Protector, 12-Pack Single Sided Clear Couch Protecto…" at bounding box center [489, 108] width 578 height 71
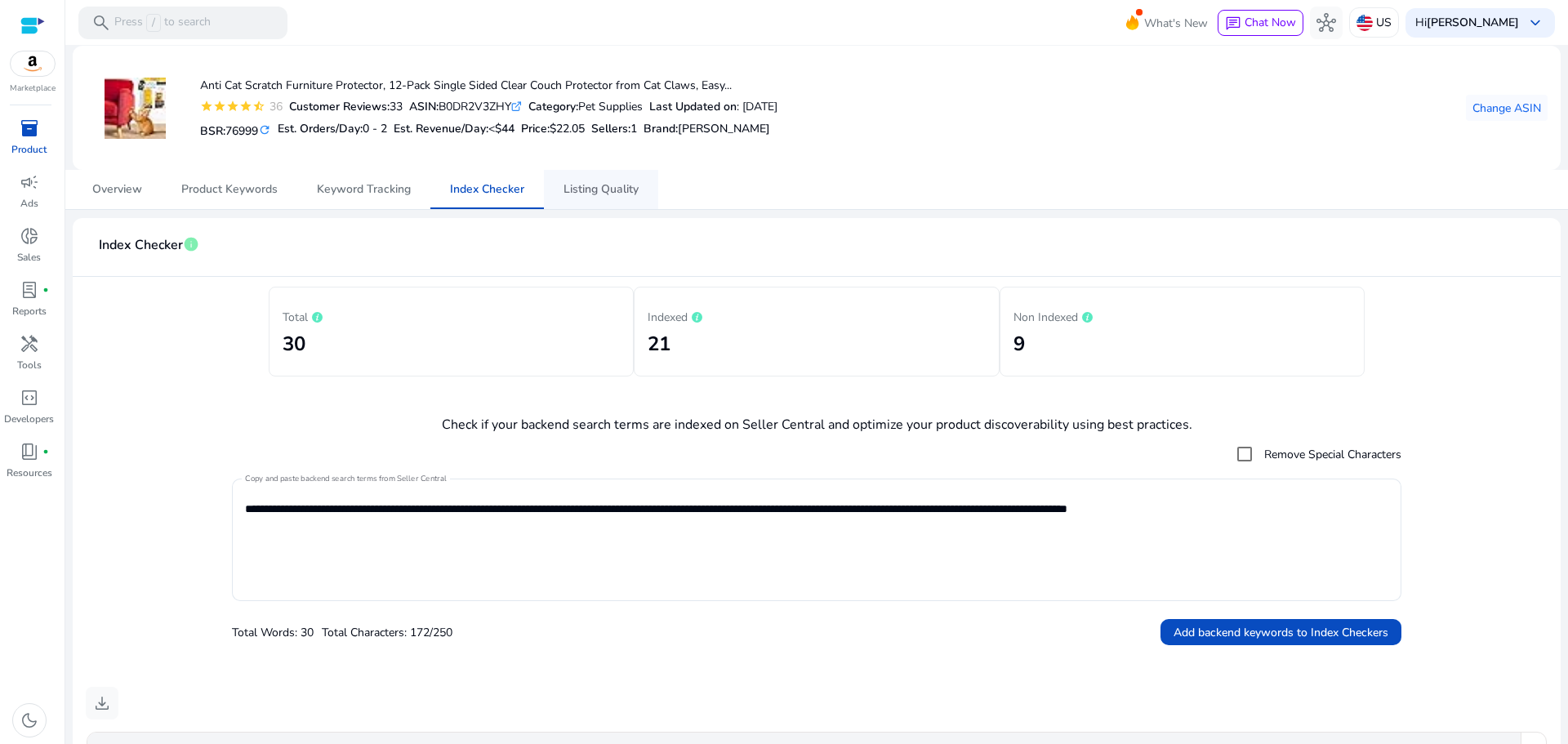
click at [602, 185] on span "Listing Quality" at bounding box center [601, 189] width 75 height 11
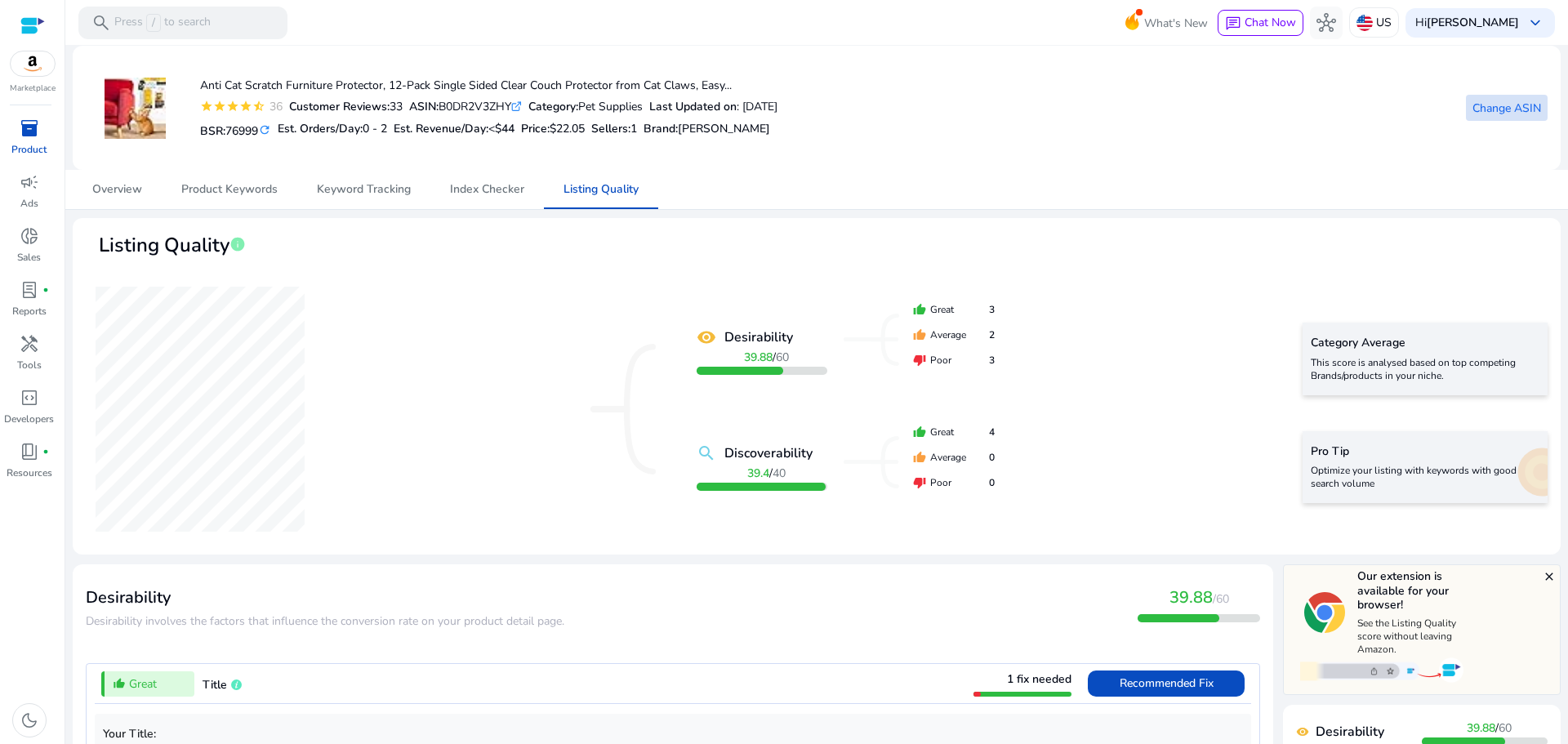
click at [1505, 102] on span "Change ASIN" at bounding box center [1507, 109] width 68 height 18
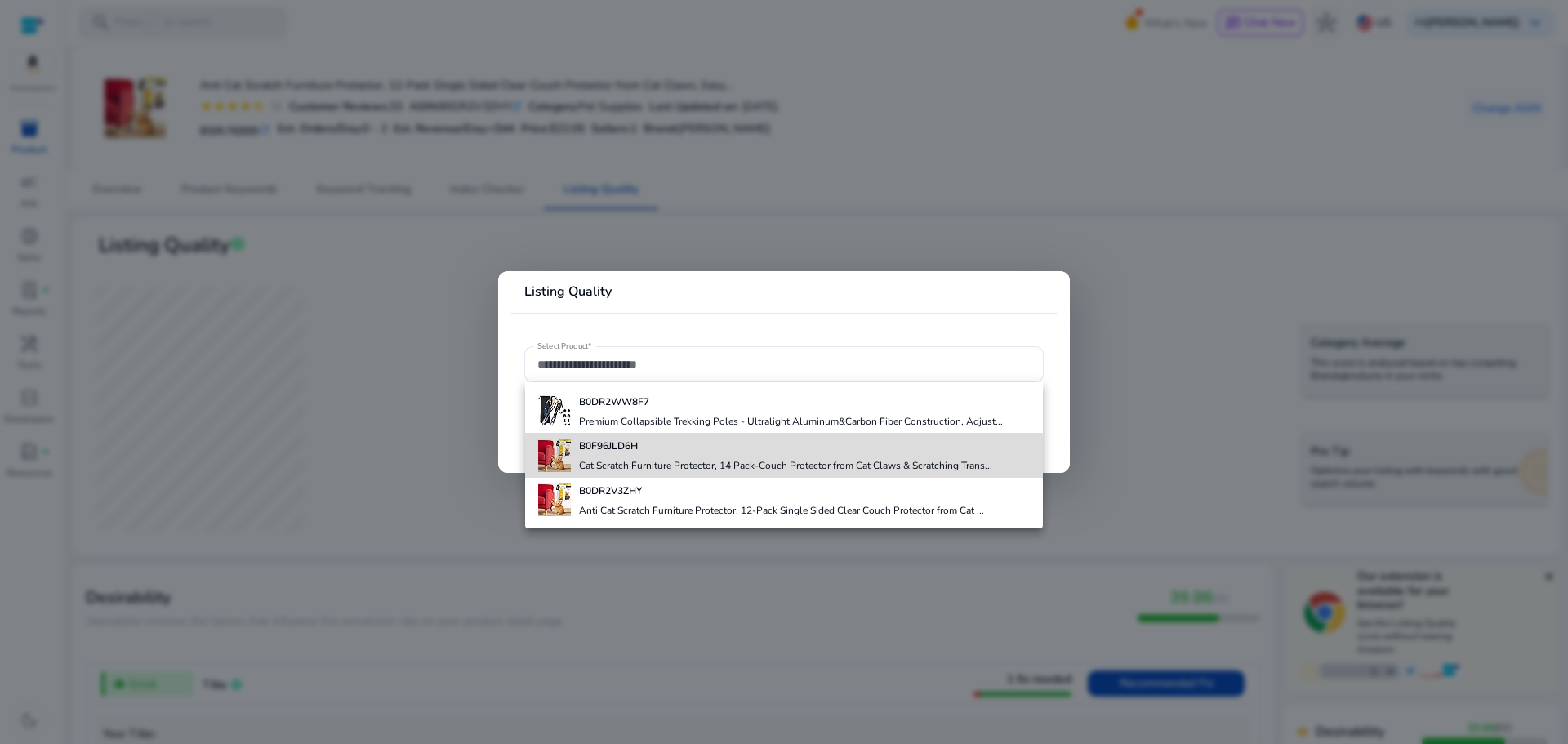
click at [620, 464] on h4 "Cat Scratch Furniture Protector, 14 Pack-Couch Protector from Cat Claws & Scrat…" at bounding box center [786, 466] width 413 height 13
type input "**********"
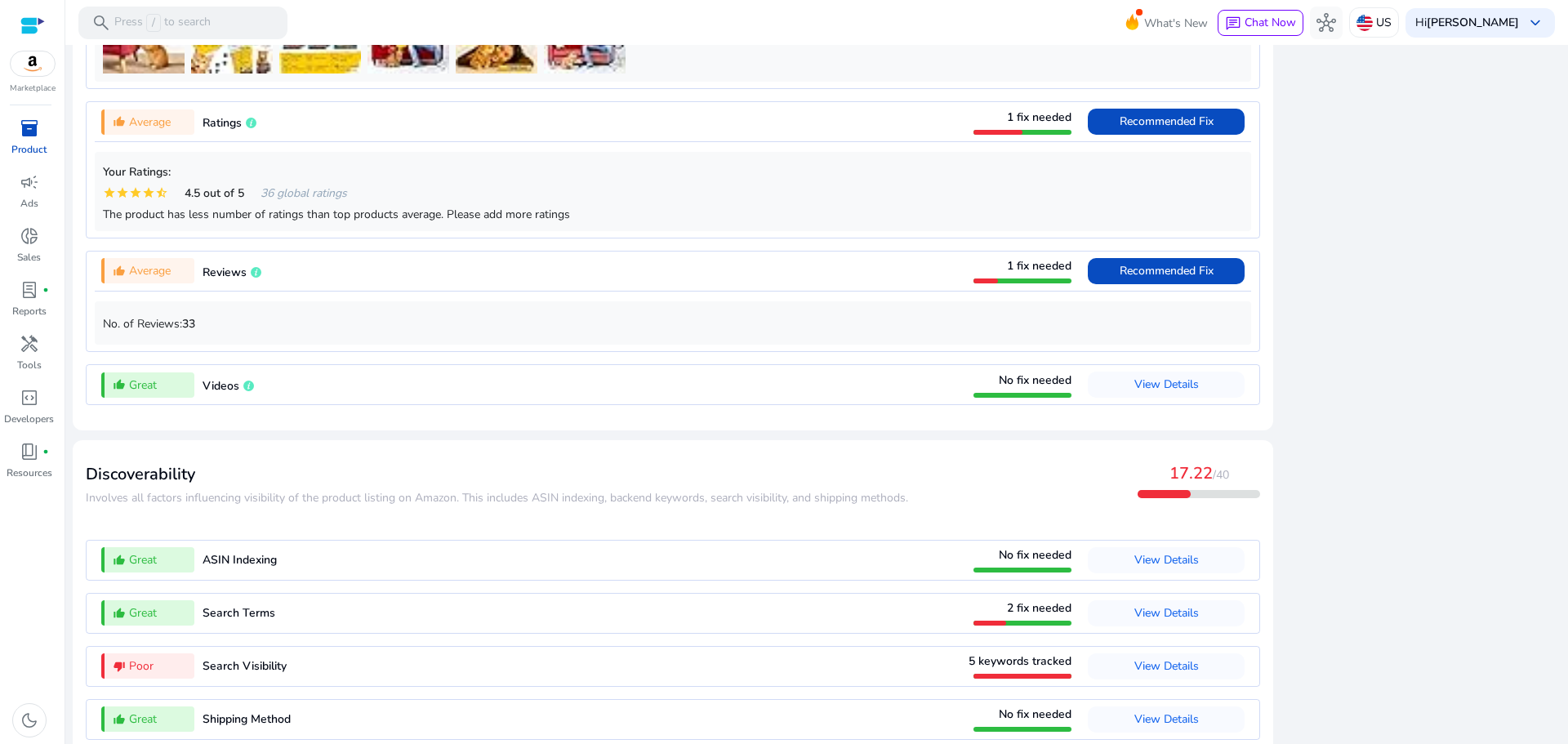
scroll to position [1377, 0]
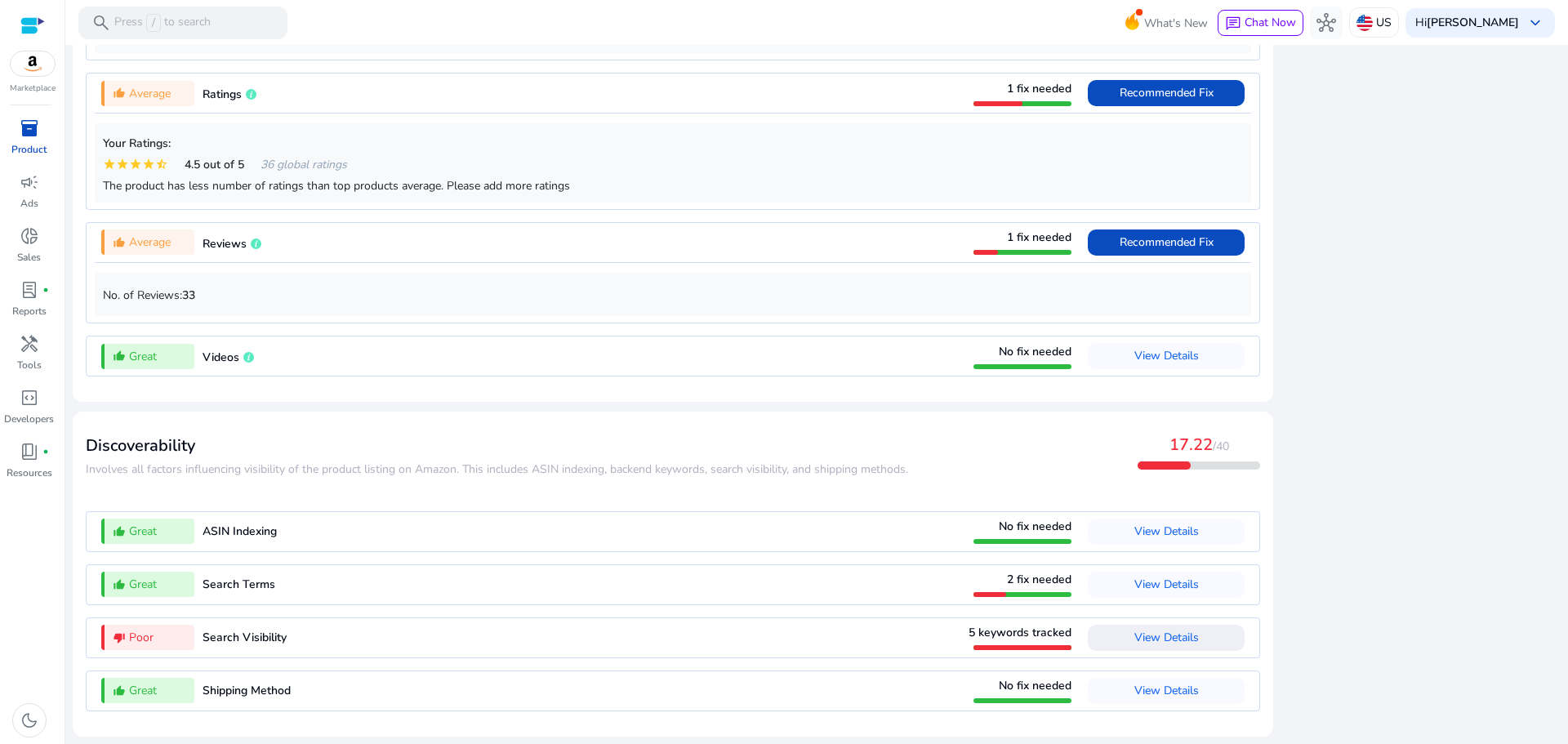
drag, startPoint x: 1169, startPoint y: 631, endPoint x: 1127, endPoint y: 641, distance: 43.2
click at [1134, 641] on span "View Details" at bounding box center [1166, 638] width 65 height 16
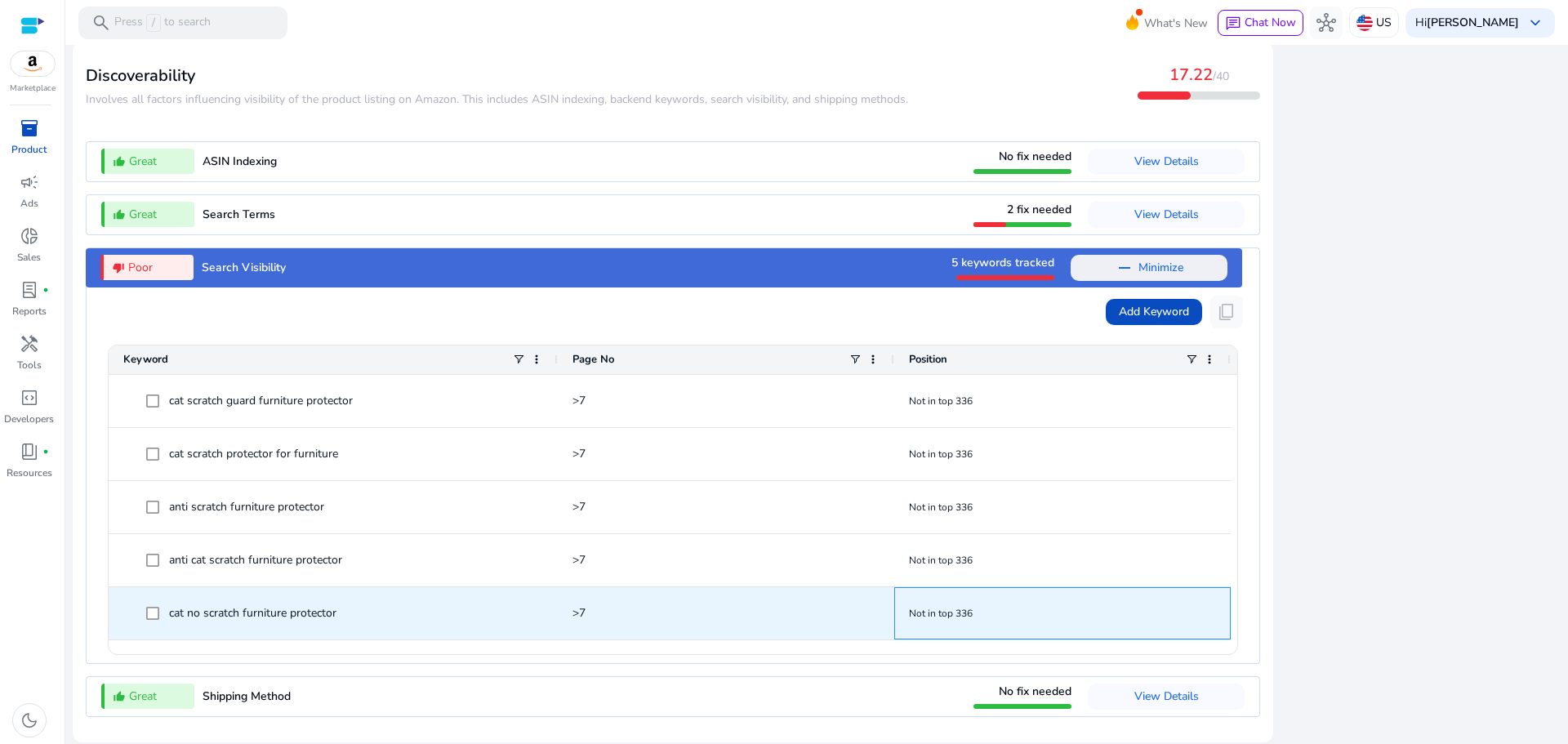
scroll to position [1752, 0]
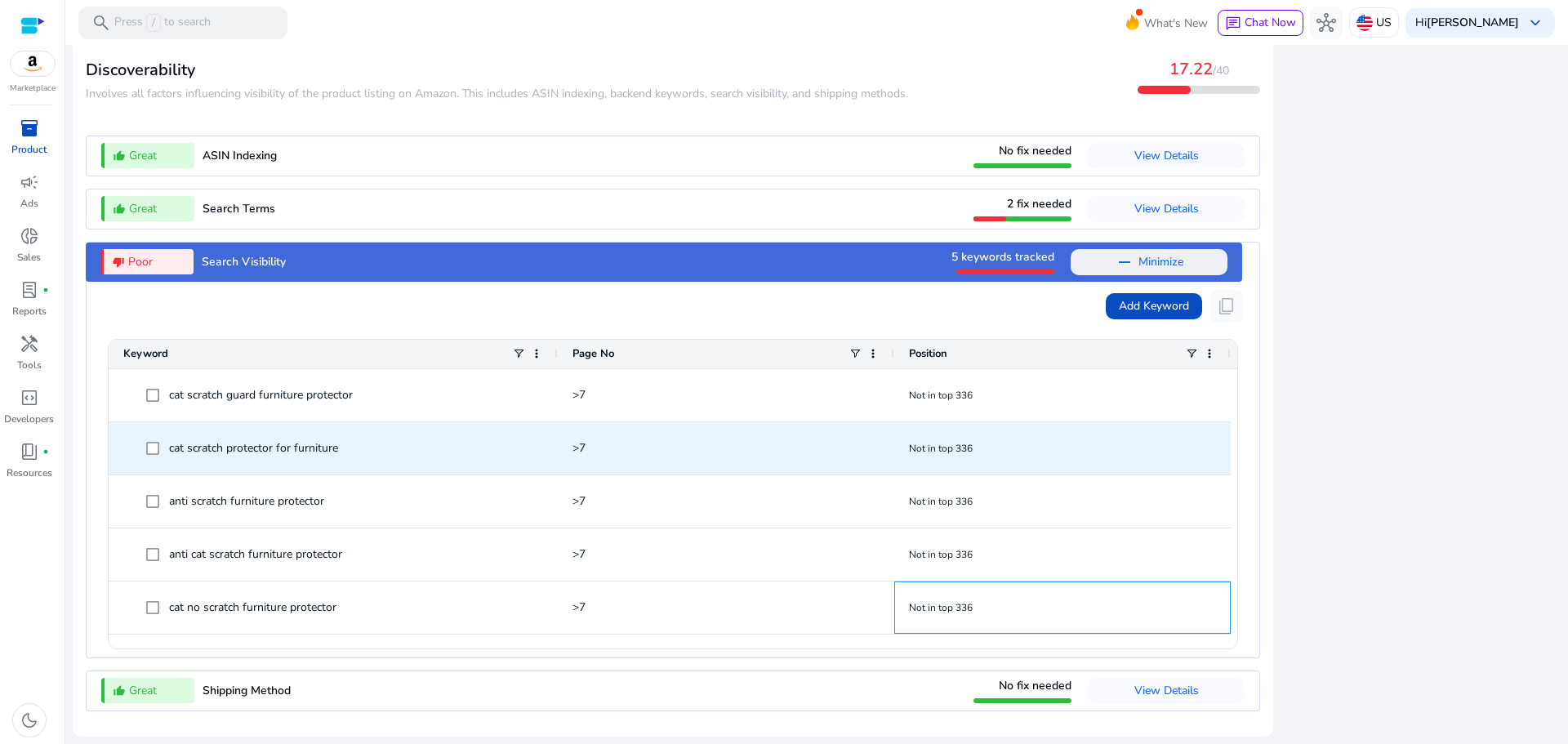
drag, startPoint x: 1127, startPoint y: 641, endPoint x: 1290, endPoint y: 319, distance: 360.9
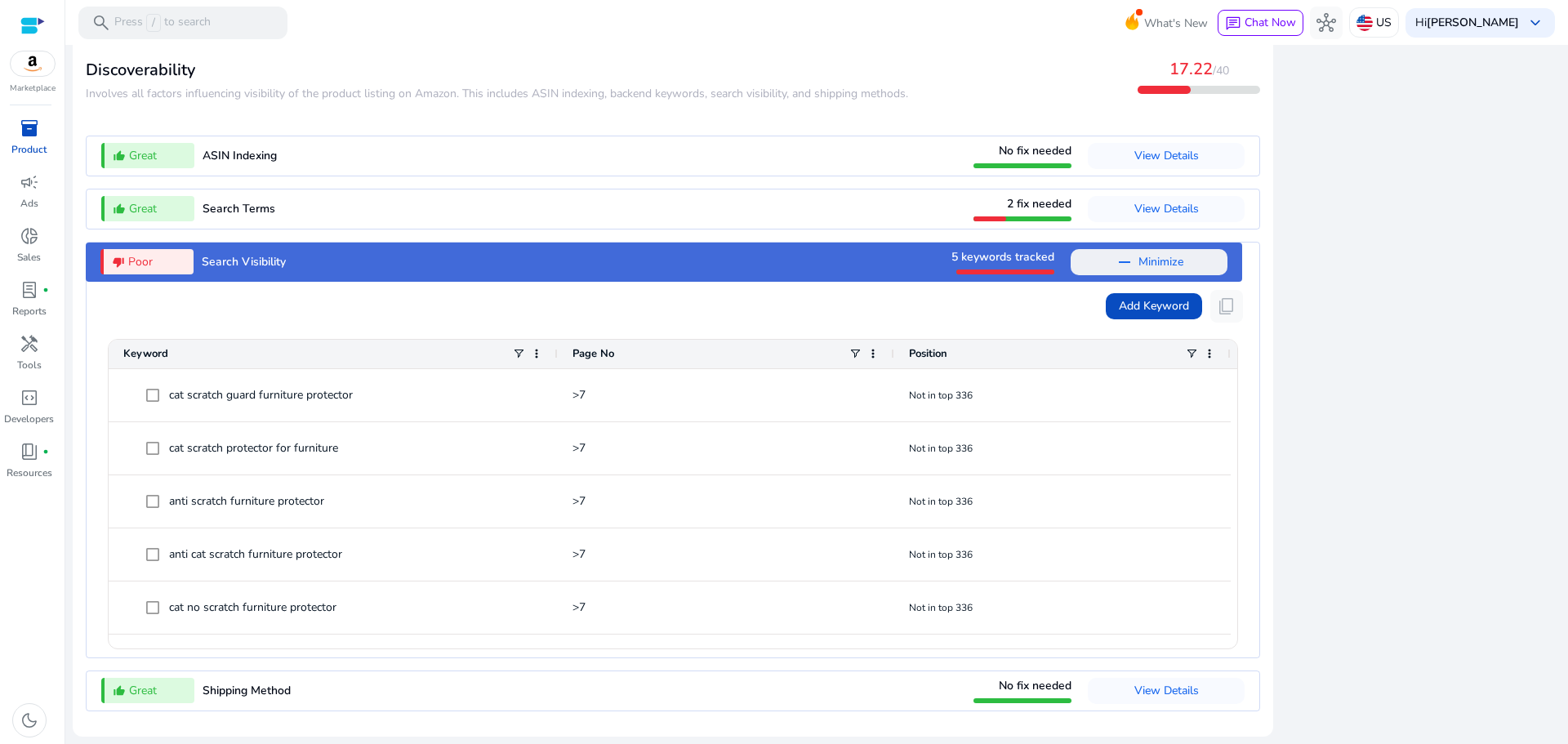
drag, startPoint x: 1320, startPoint y: 276, endPoint x: 1116, endPoint y: 259, distance: 204.7
drag, startPoint x: 1116, startPoint y: 259, endPoint x: 1390, endPoint y: 294, distance: 276.2
click at [1099, 269] on span at bounding box center [1149, 262] width 157 height 39
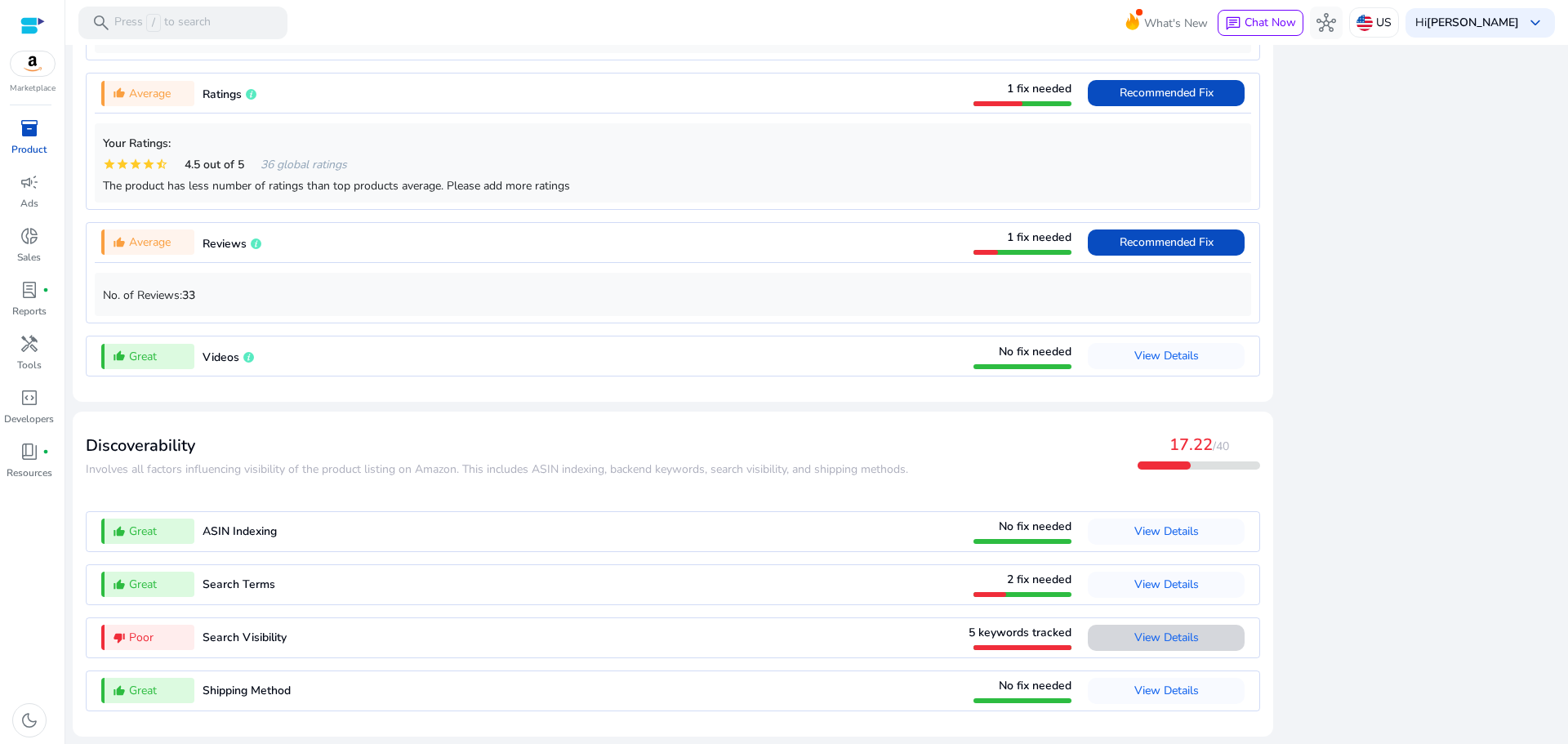
scroll to position [1377, 0]
click at [1099, 269] on div "No. of Reviews: 33" at bounding box center [673, 293] width 1157 height 61
drag, startPoint x: 1099, startPoint y: 269, endPoint x: 1320, endPoint y: 458, distance: 290.8
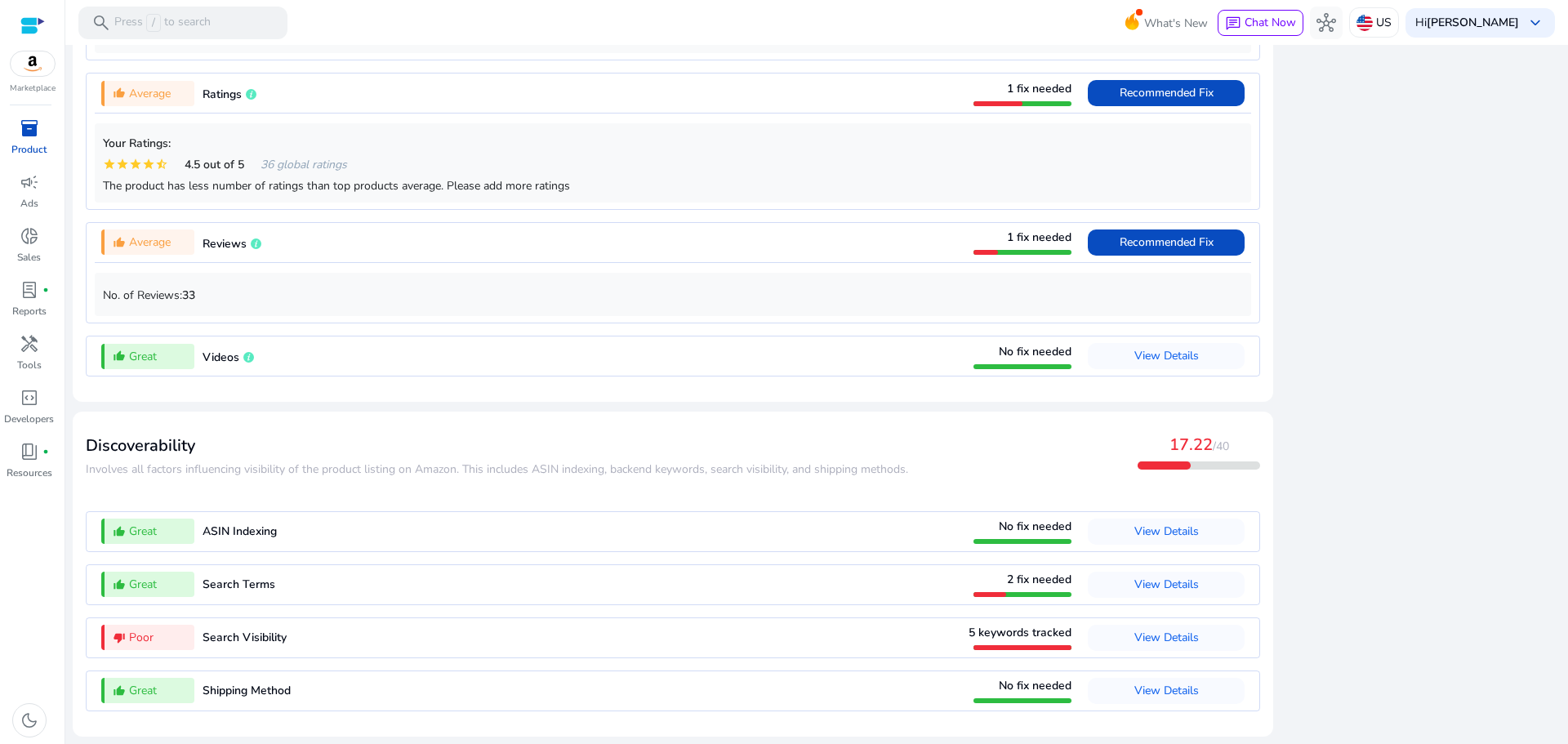
drag, startPoint x: 1320, startPoint y: 458, endPoint x: 1460, endPoint y: 618, distance: 212.6
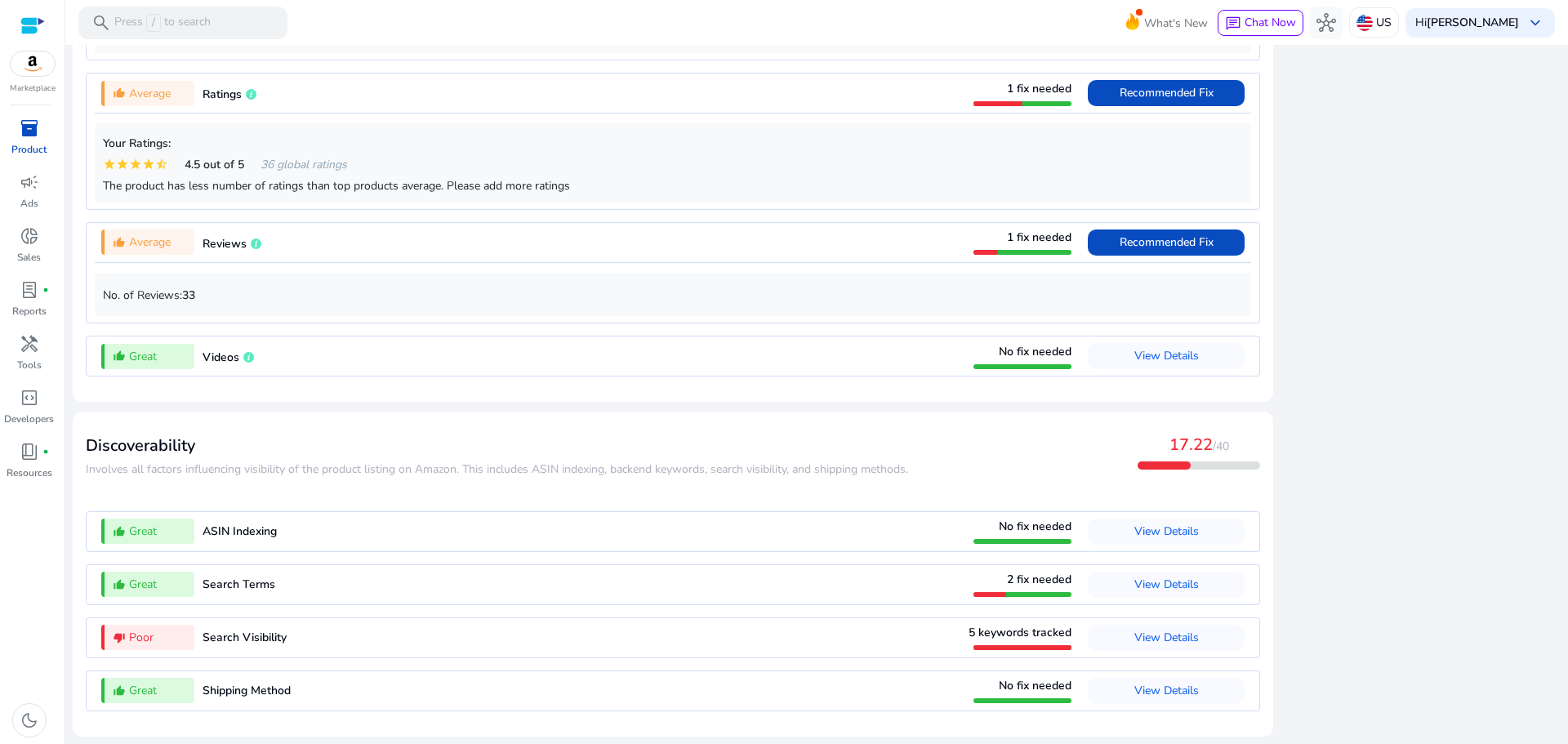
click at [1558, 599] on mat-sidenav-content "search Press / to search What's New chat Chat Now hub US Hi Mohammad Abidat key…" at bounding box center [816, 372] width 1502 height 744
click at [1167, 642] on span "View Details" at bounding box center [1166, 638] width 65 height 16
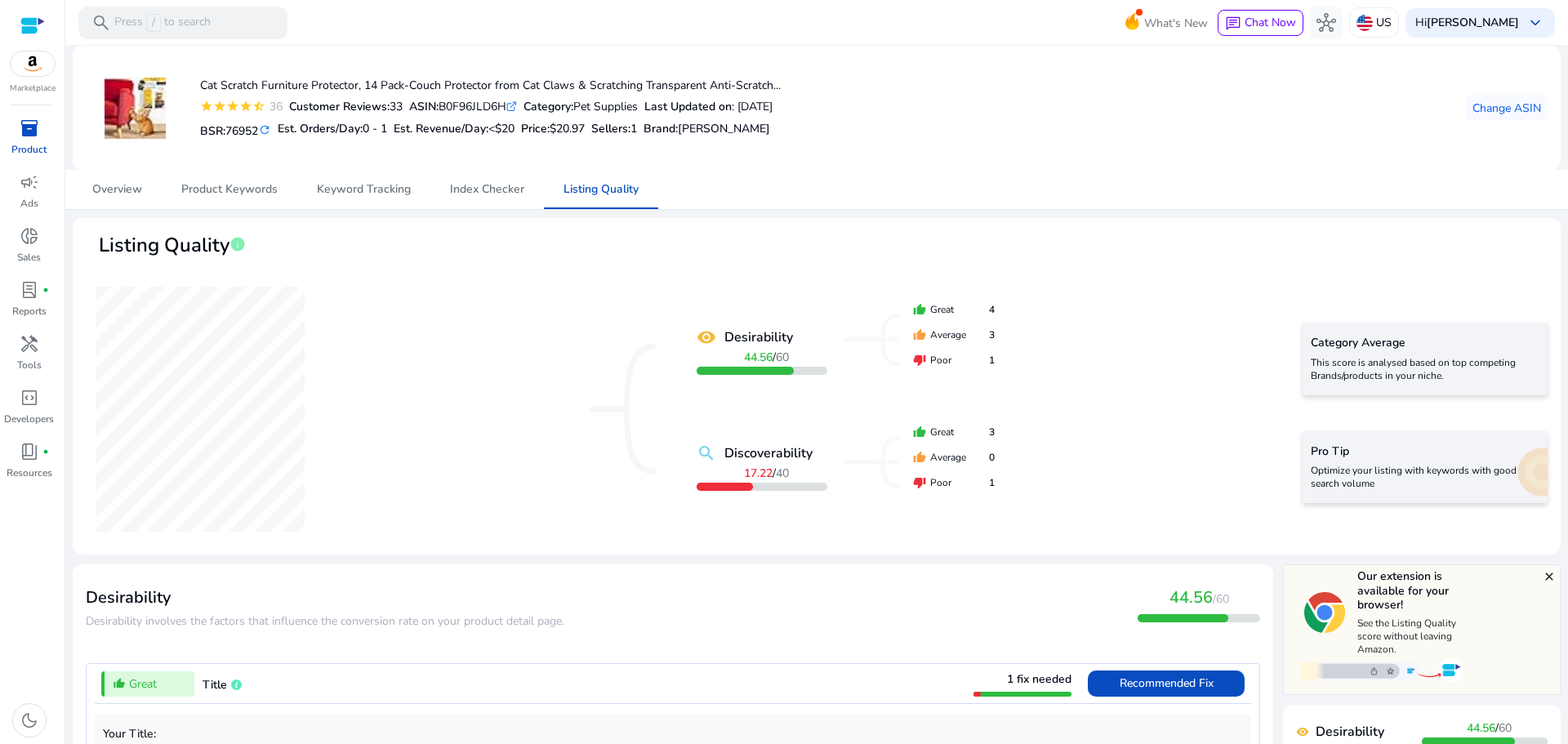
scroll to position [1752, 0]
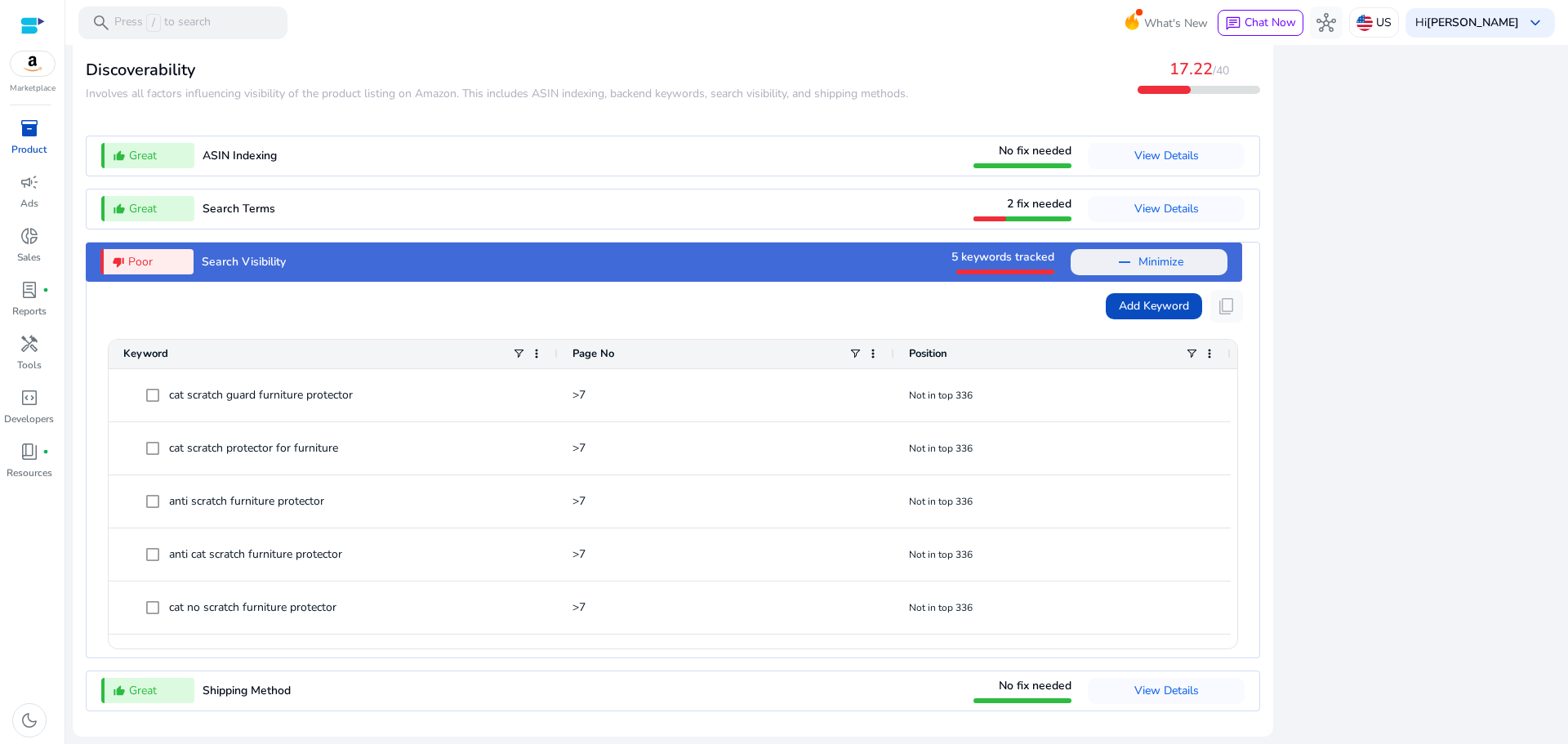
drag, startPoint x: 1322, startPoint y: 353, endPoint x: 1339, endPoint y: 342, distance: 20.2
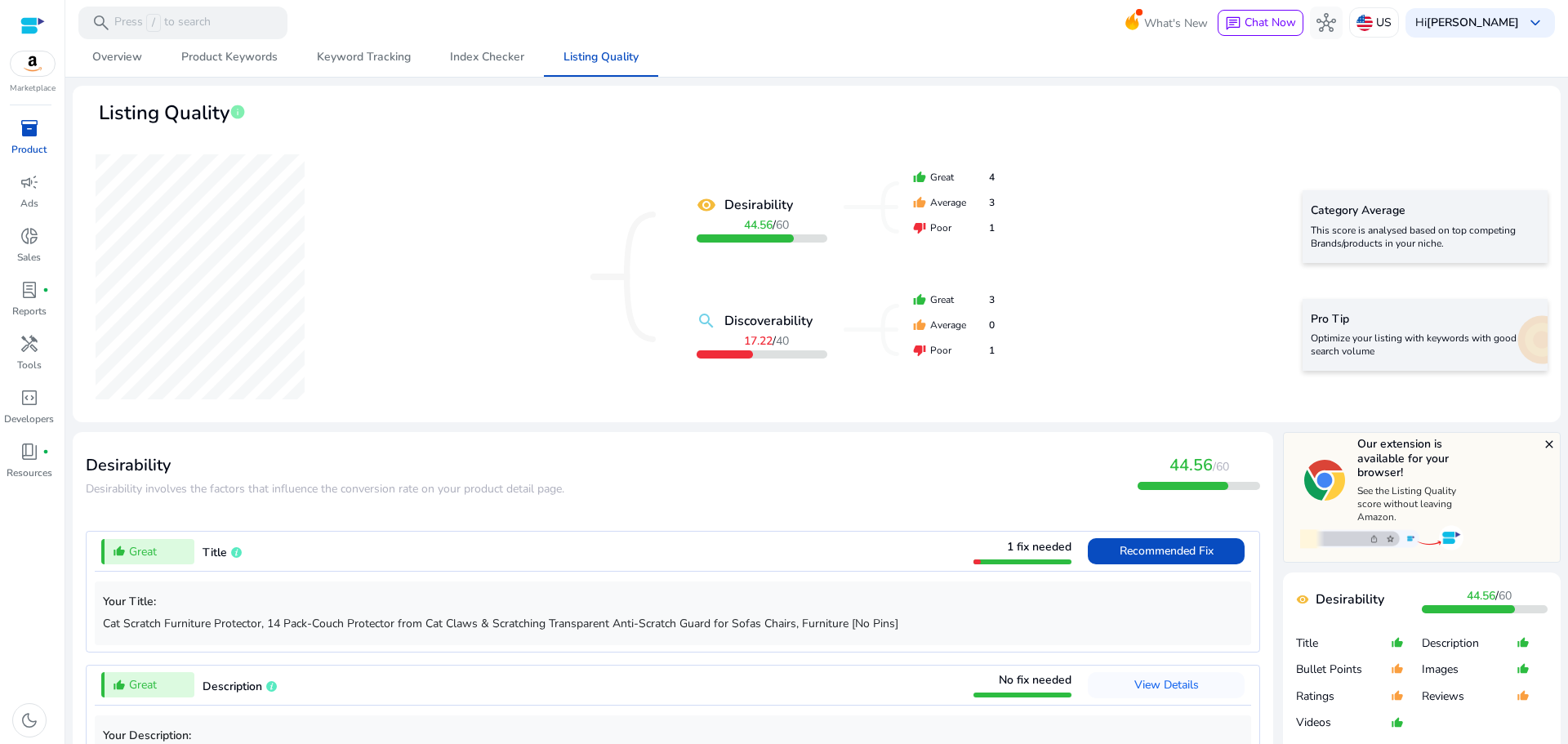
scroll to position [60, 0]
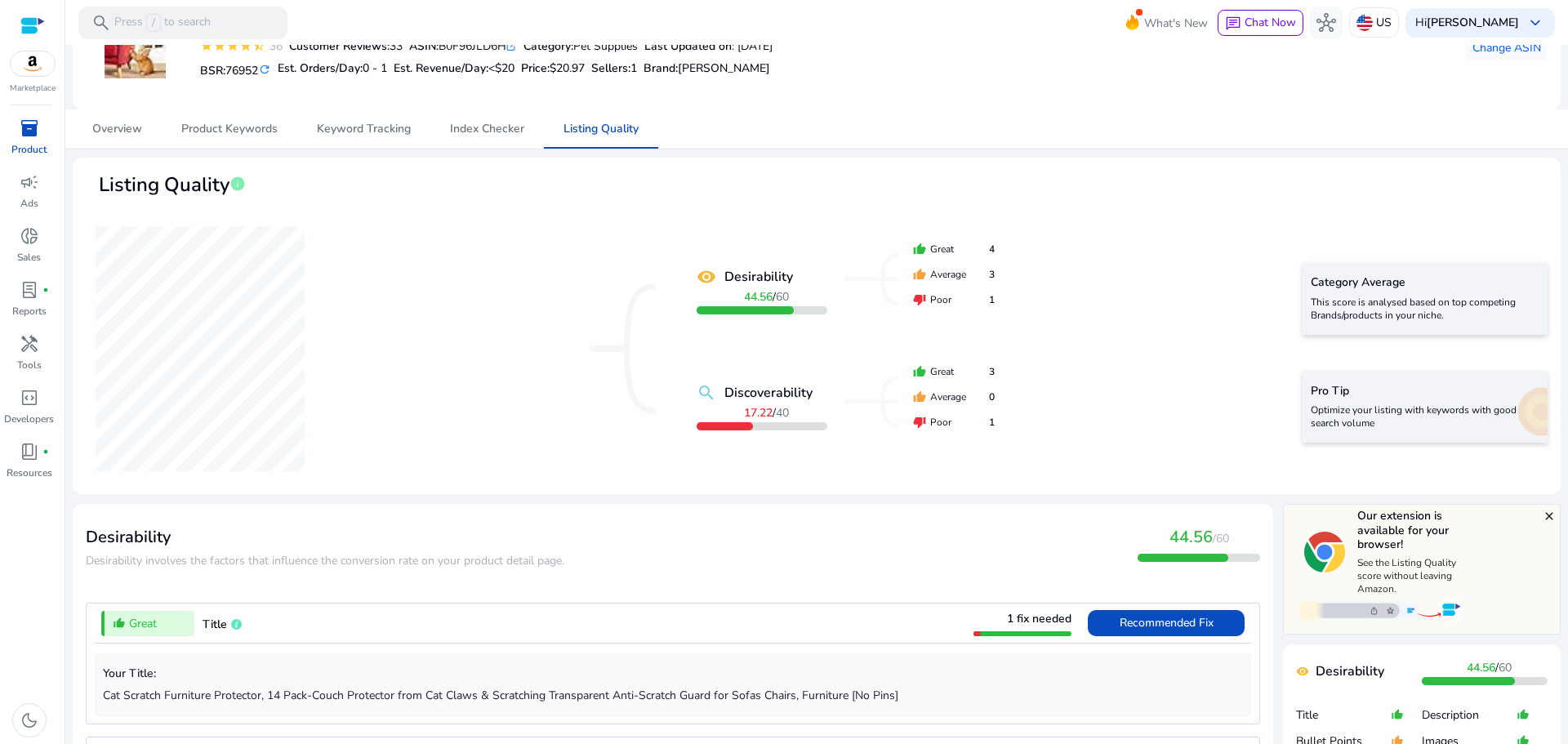
click at [1396, 104] on mat-card "Cat Scratch Furniture Protector, 14 Pack-Couch Protector from Cat Claws & Scrat…" at bounding box center [816, 47] width 1488 height 124
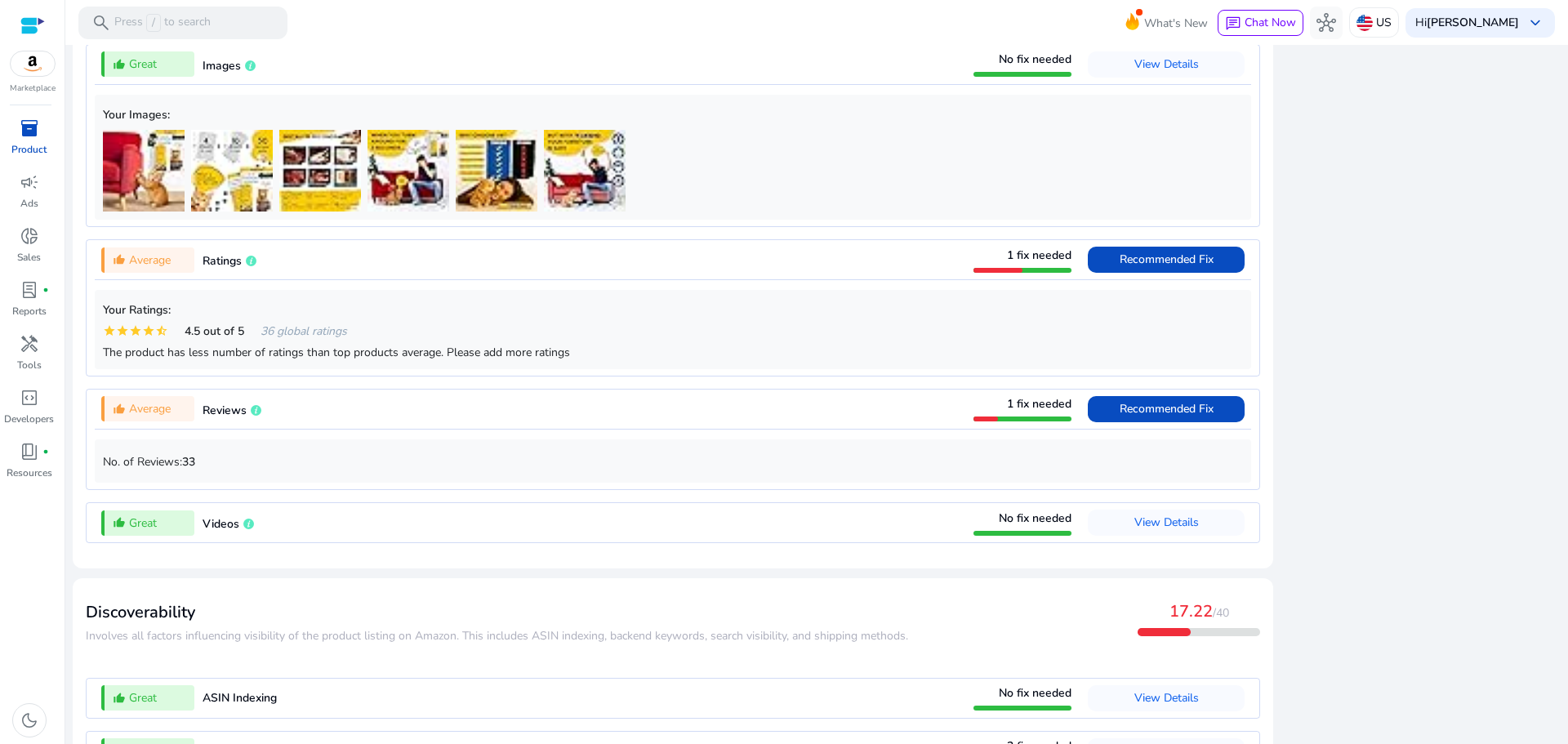
scroll to position [1752, 0]
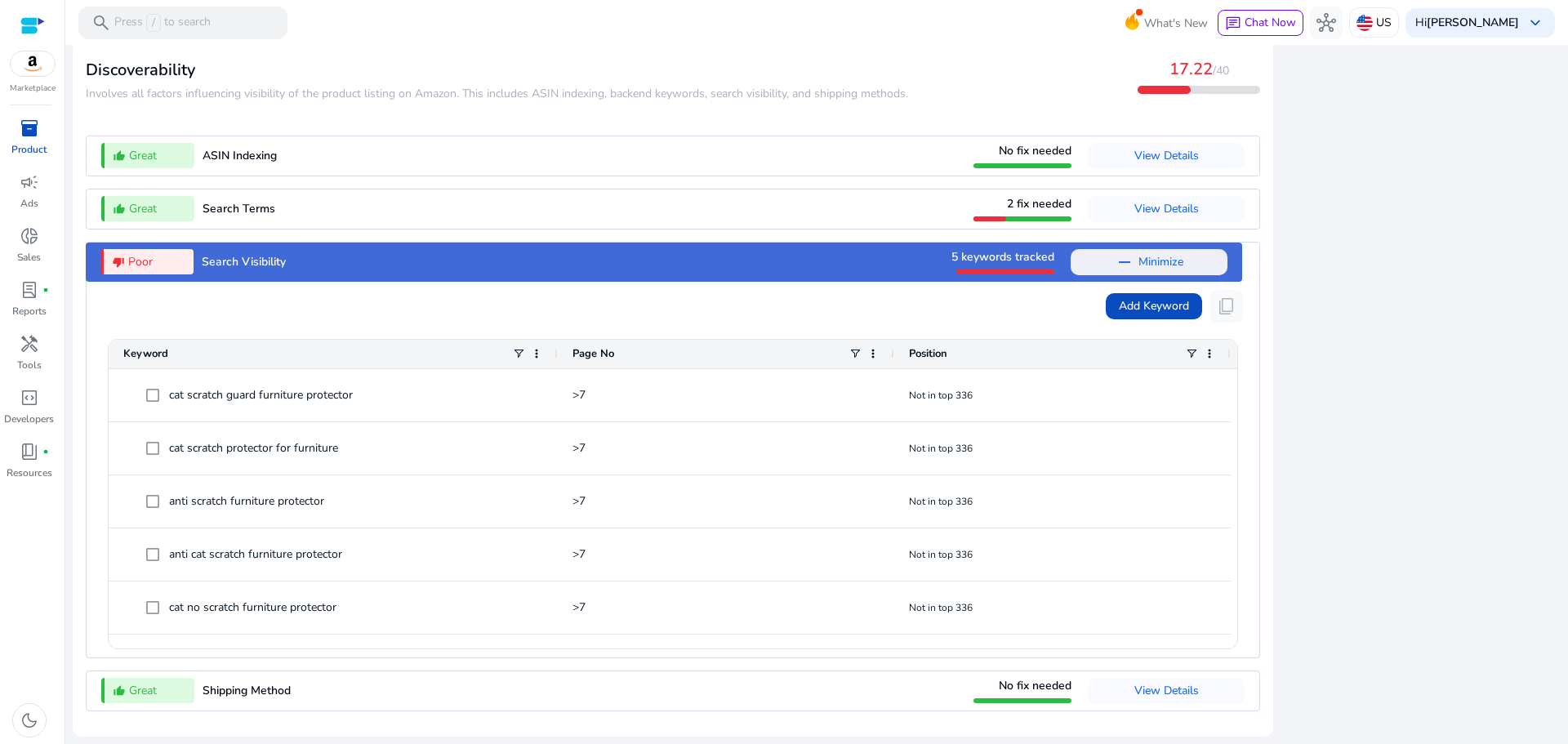
drag, startPoint x: 1396, startPoint y: 104, endPoint x: 1530, endPoint y: 305, distance: 241.6
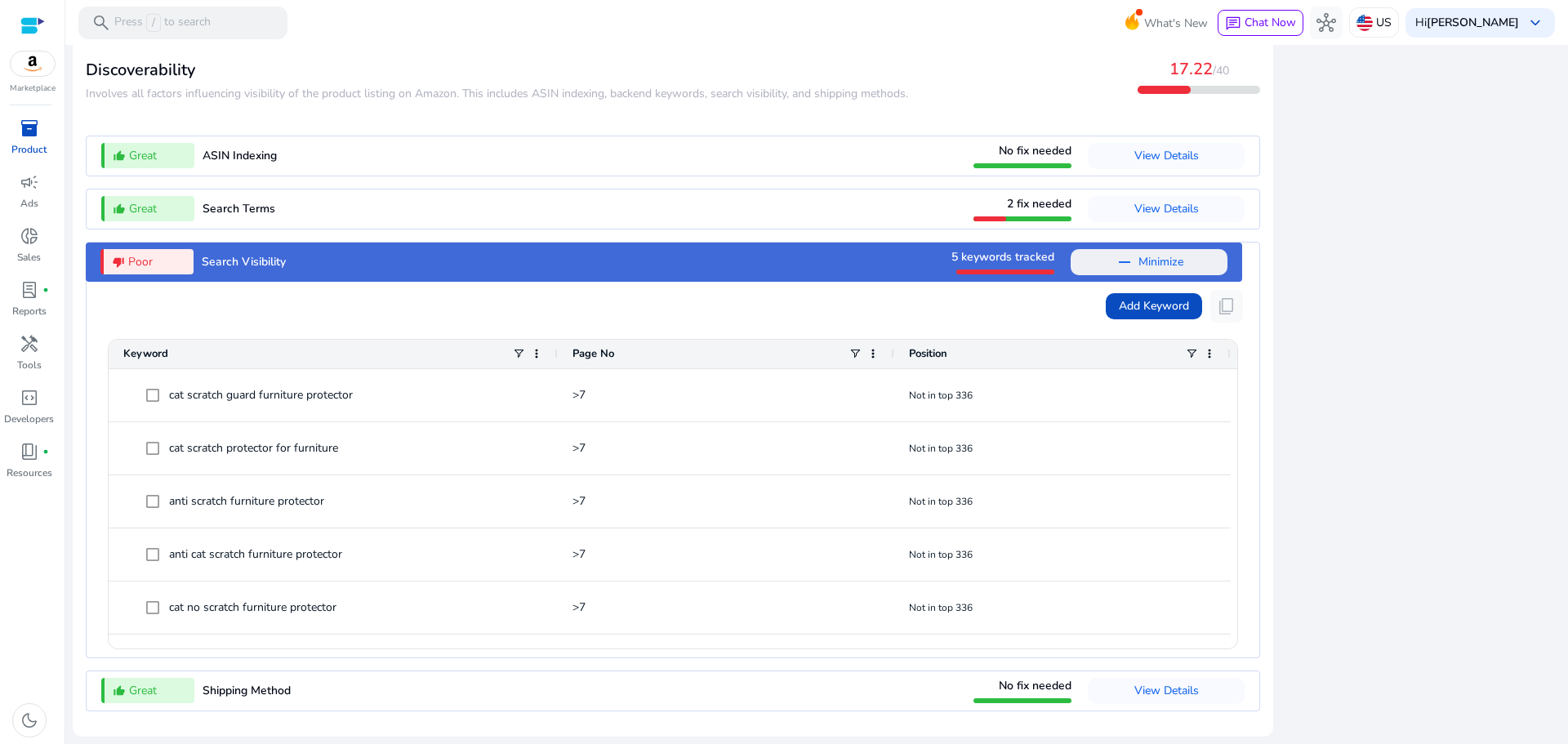
drag, startPoint x: 1530, startPoint y: 305, endPoint x: 1286, endPoint y: 505, distance: 315.5
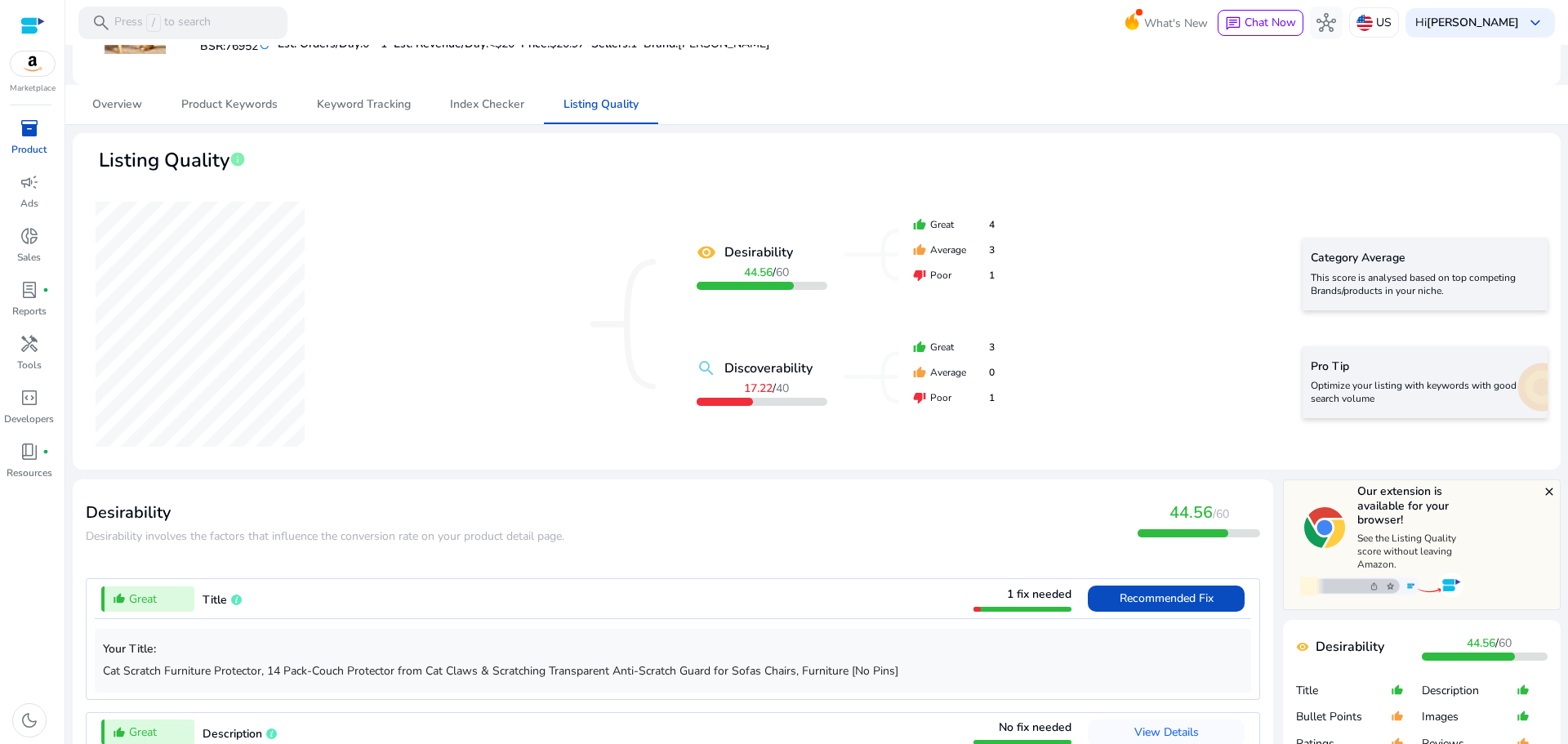
scroll to position [39, 0]
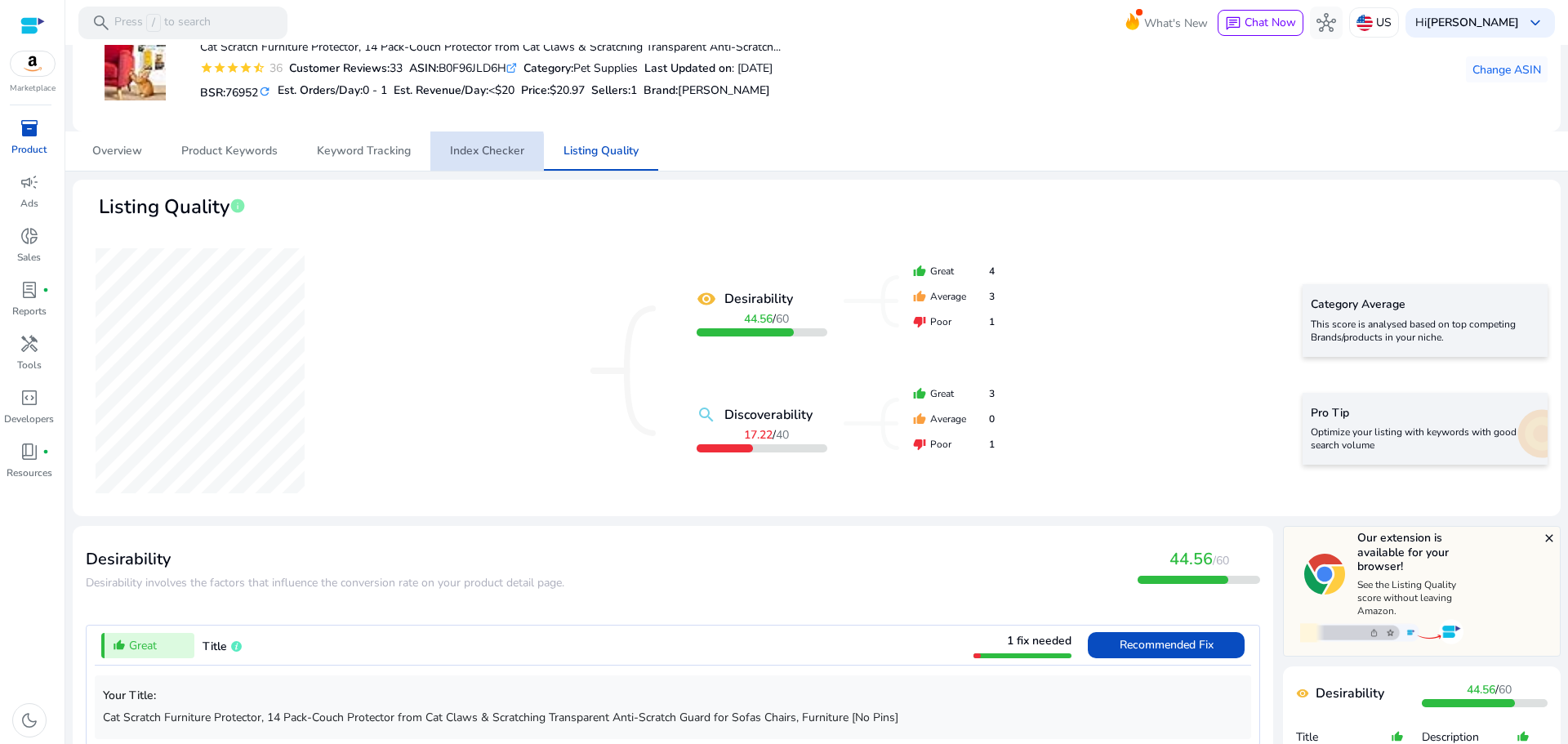
click at [463, 157] on span "Index Checker" at bounding box center [486, 151] width 74 height 11
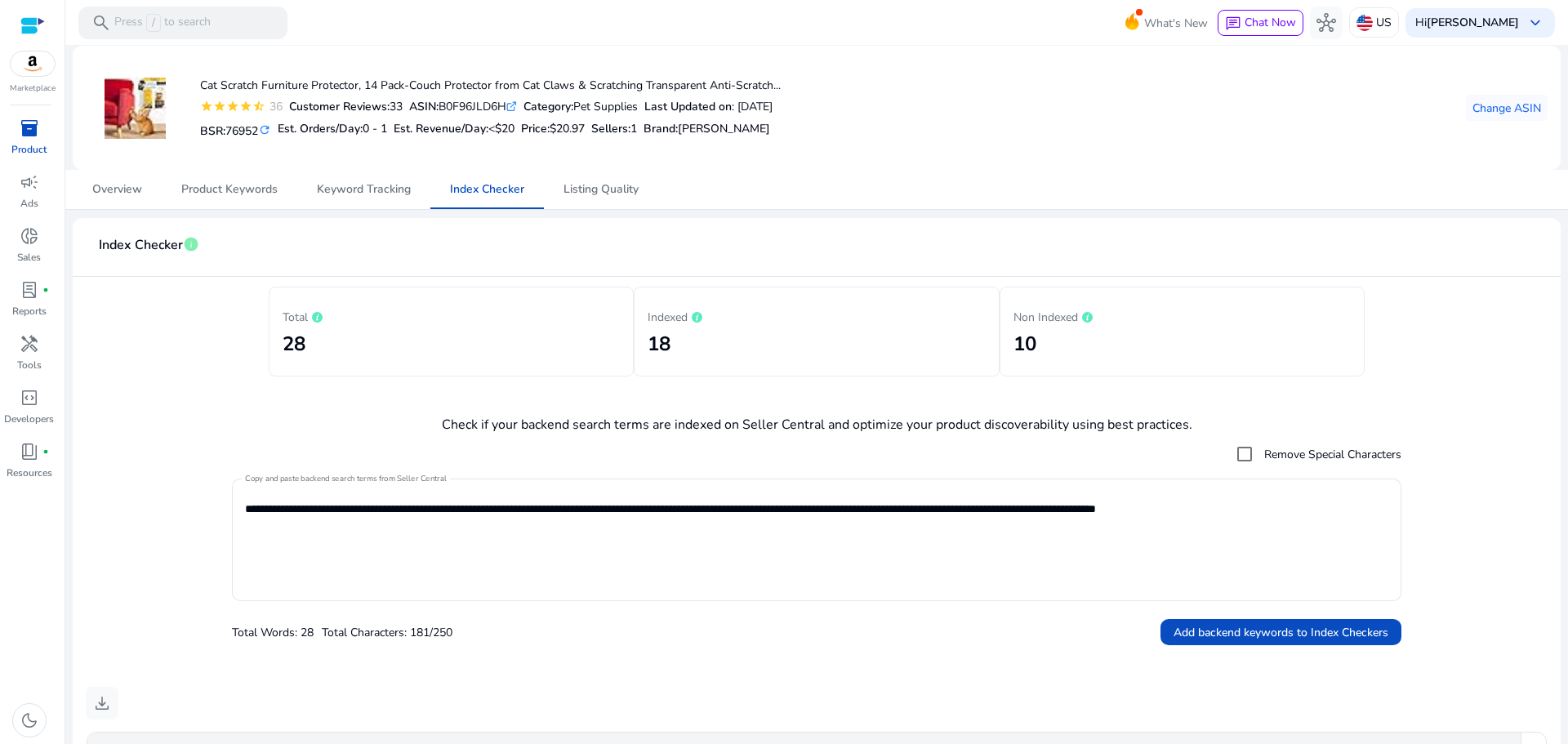
click at [24, 26] on div at bounding box center [32, 25] width 24 height 18
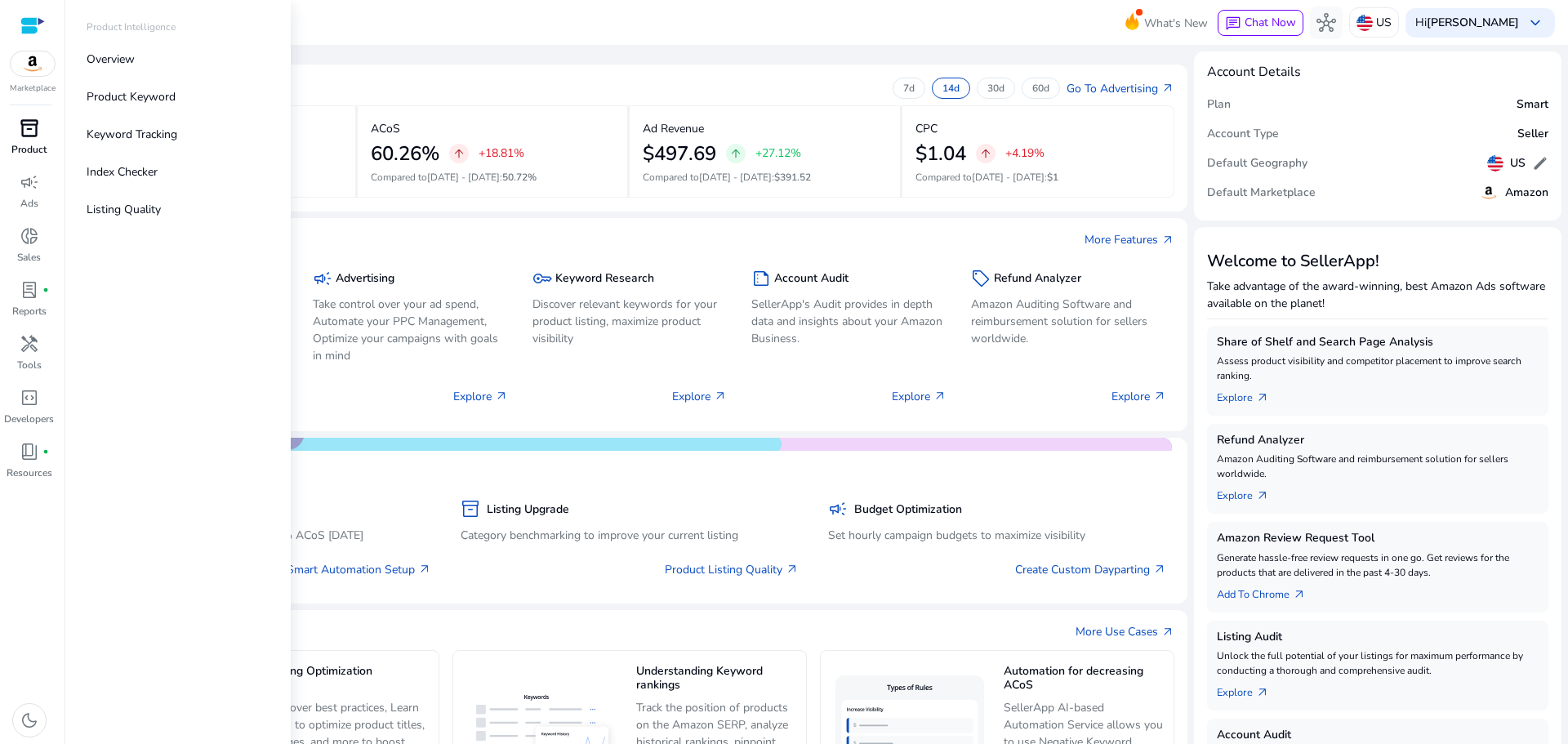
click at [24, 135] on span "inventory_2" at bounding box center [29, 128] width 19 height 19
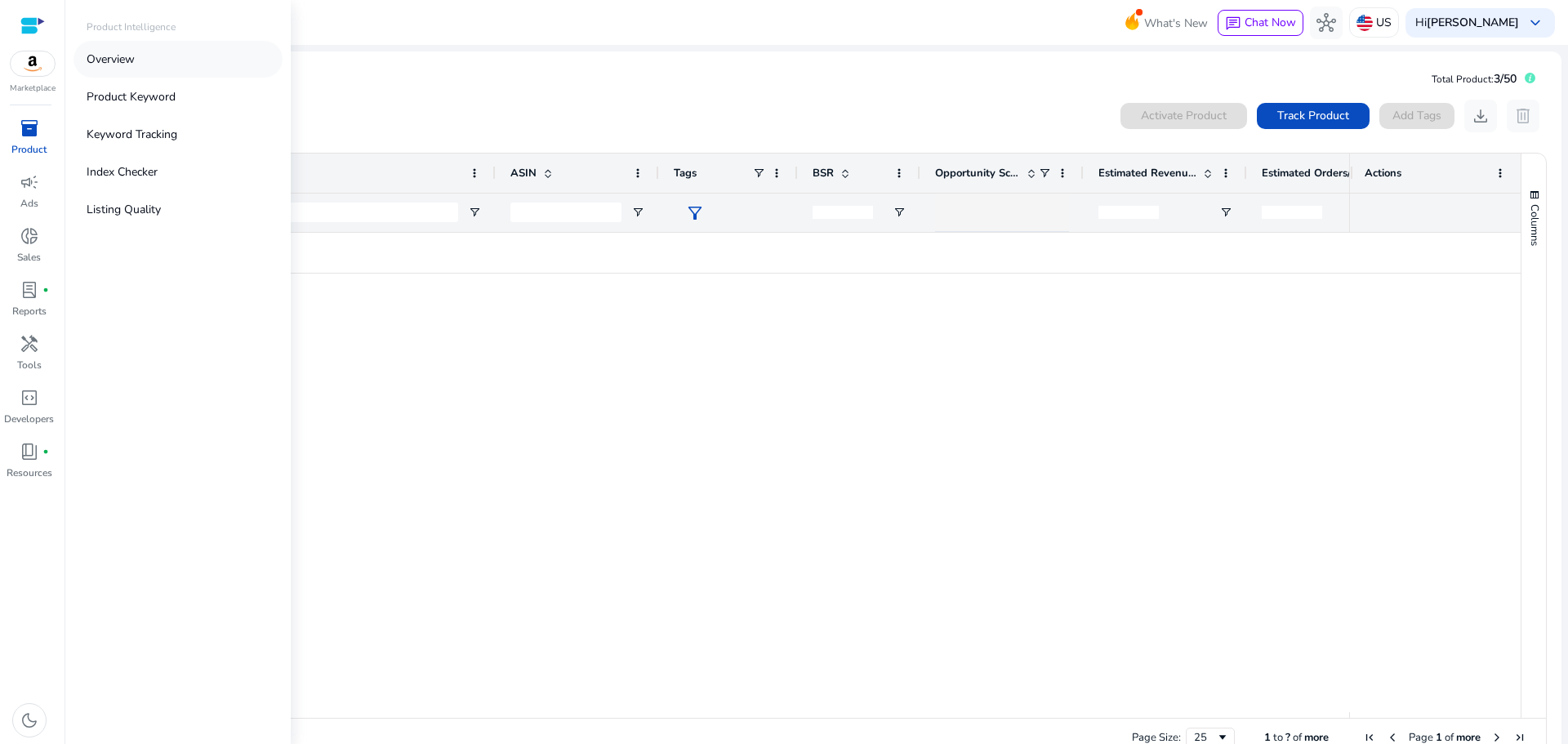
click at [157, 63] on link "Overview" at bounding box center [178, 60] width 209 height 37
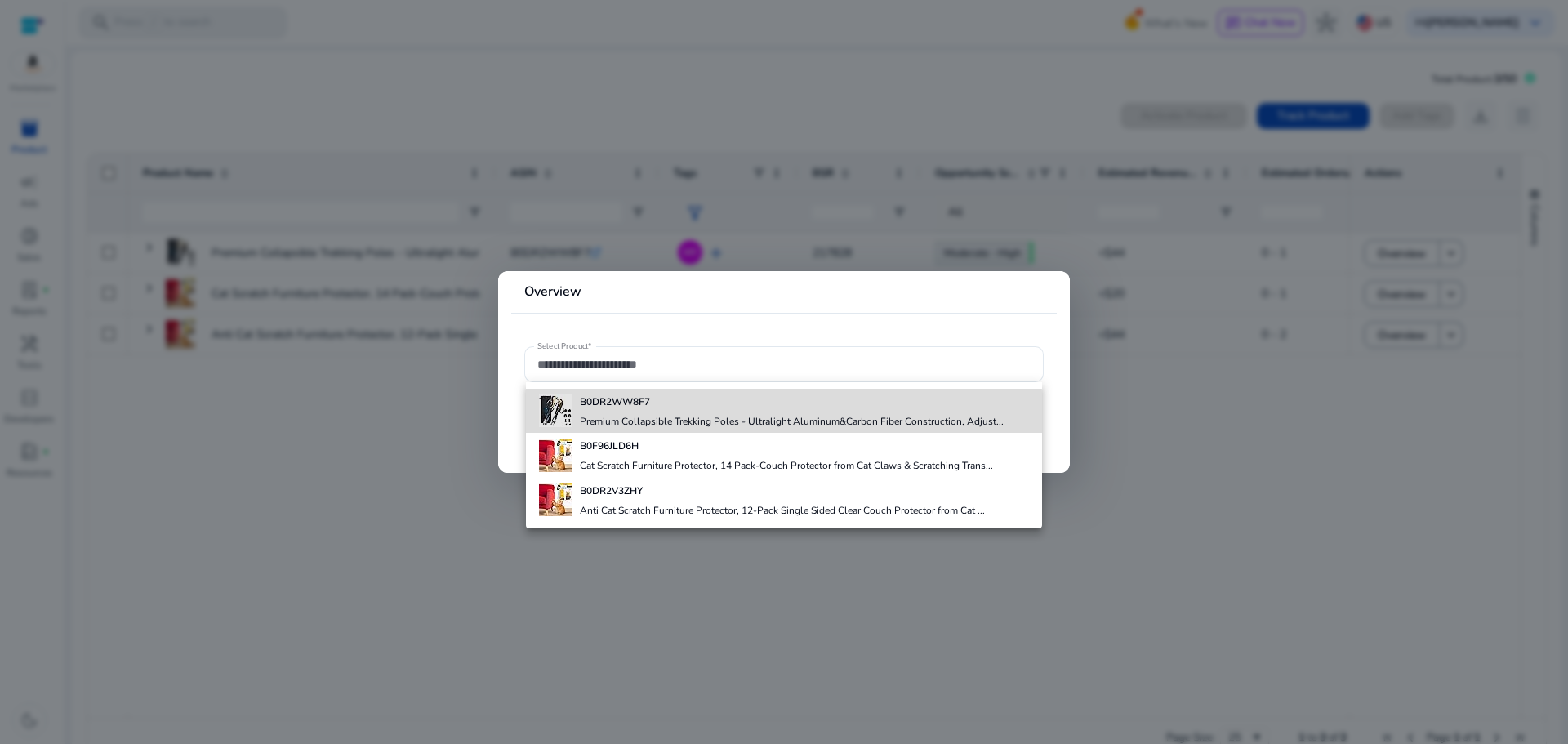
click at [598, 418] on h4 "Premium Collapsible Trekking Poles - Ultralight Aluminum&Carbon Fiber Construct…" at bounding box center [792, 421] width 424 height 13
type input "**********"
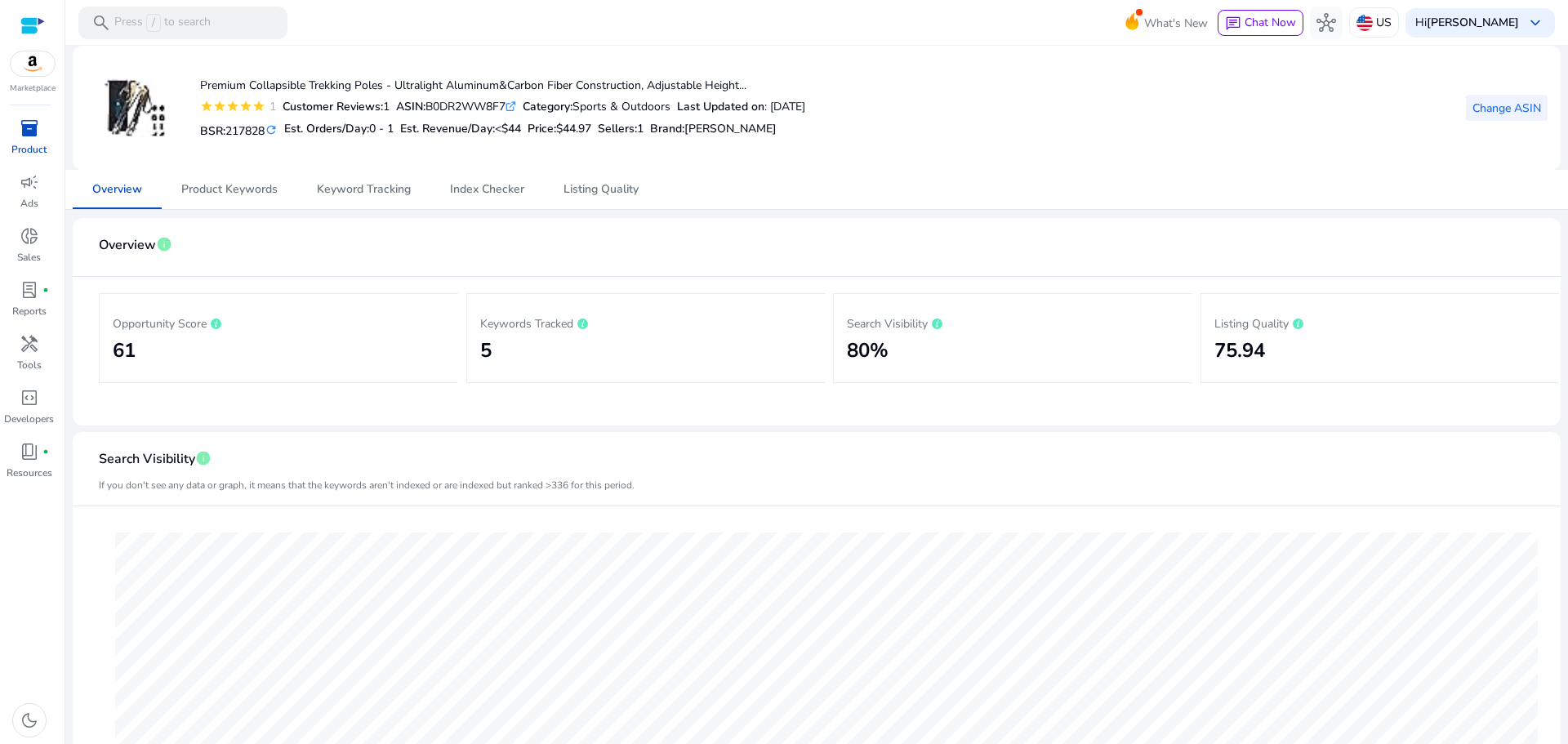
click at [1490, 106] on span "Change ASIN" at bounding box center [1507, 109] width 68 height 18
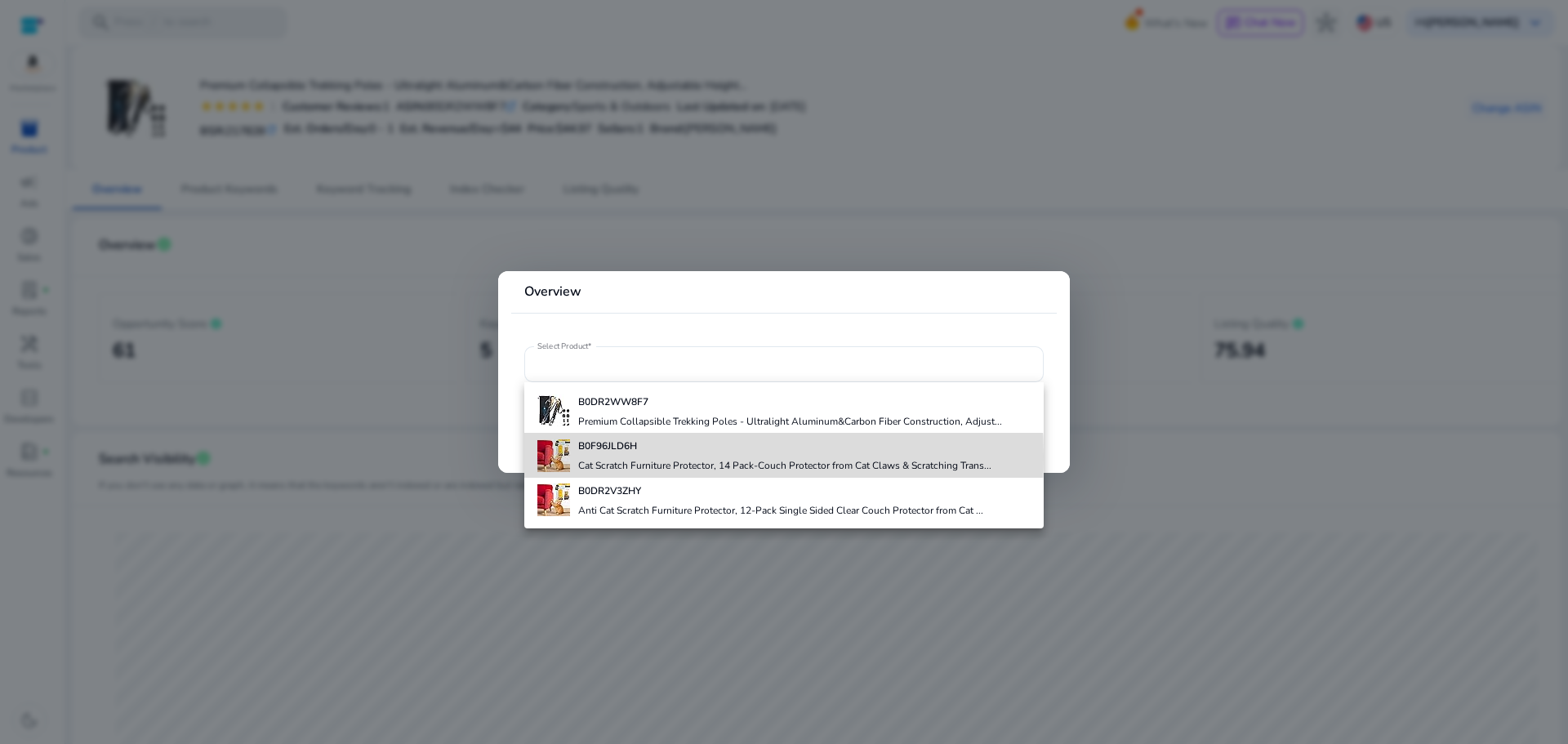
click at [652, 457] on div "B0F96JLD6H Cat Scratch Furniture Protector, 14 Pack-Couch Protector from Cat Cl…" at bounding box center [785, 455] width 413 height 44
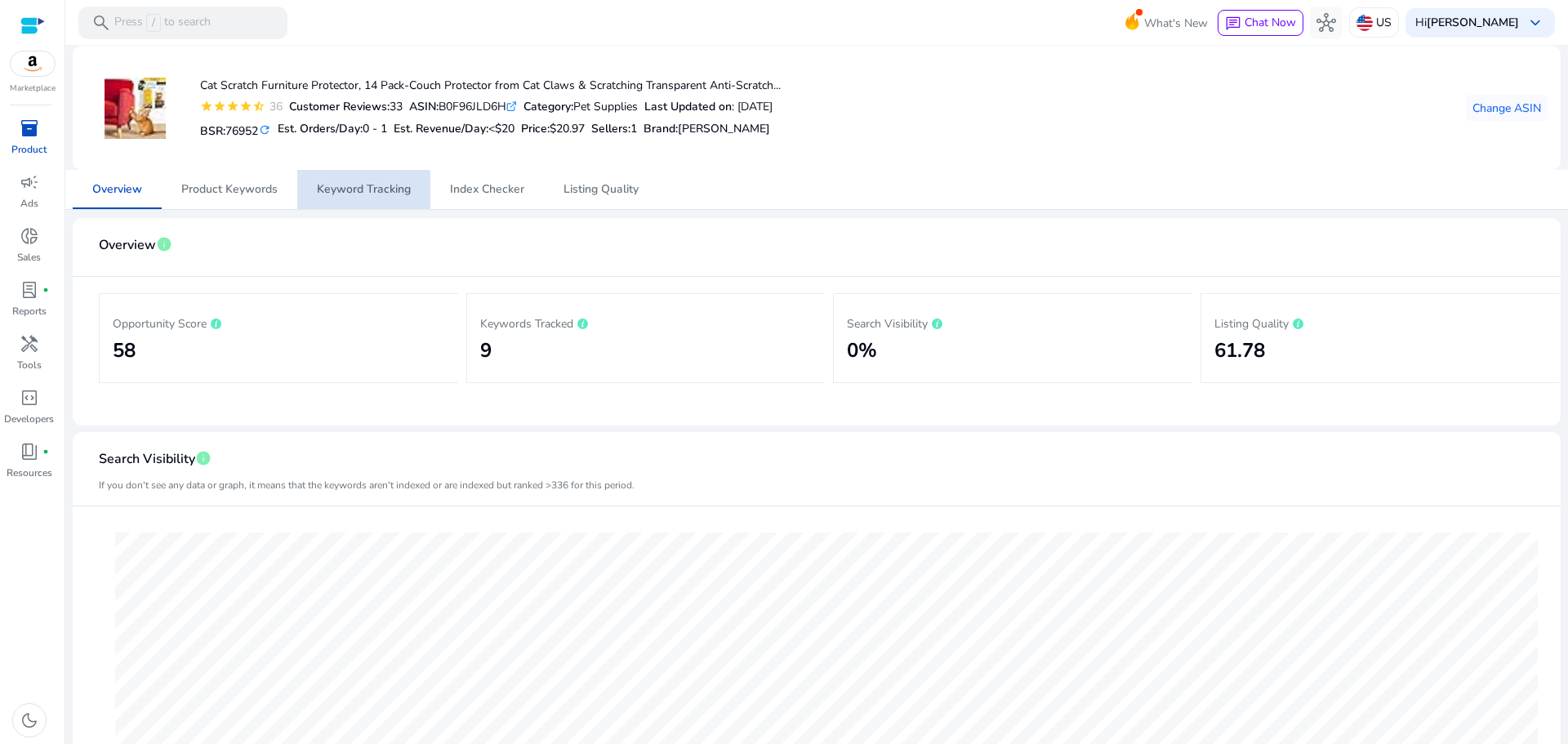
click at [345, 199] on span "Keyword Tracking" at bounding box center [363, 189] width 94 height 39
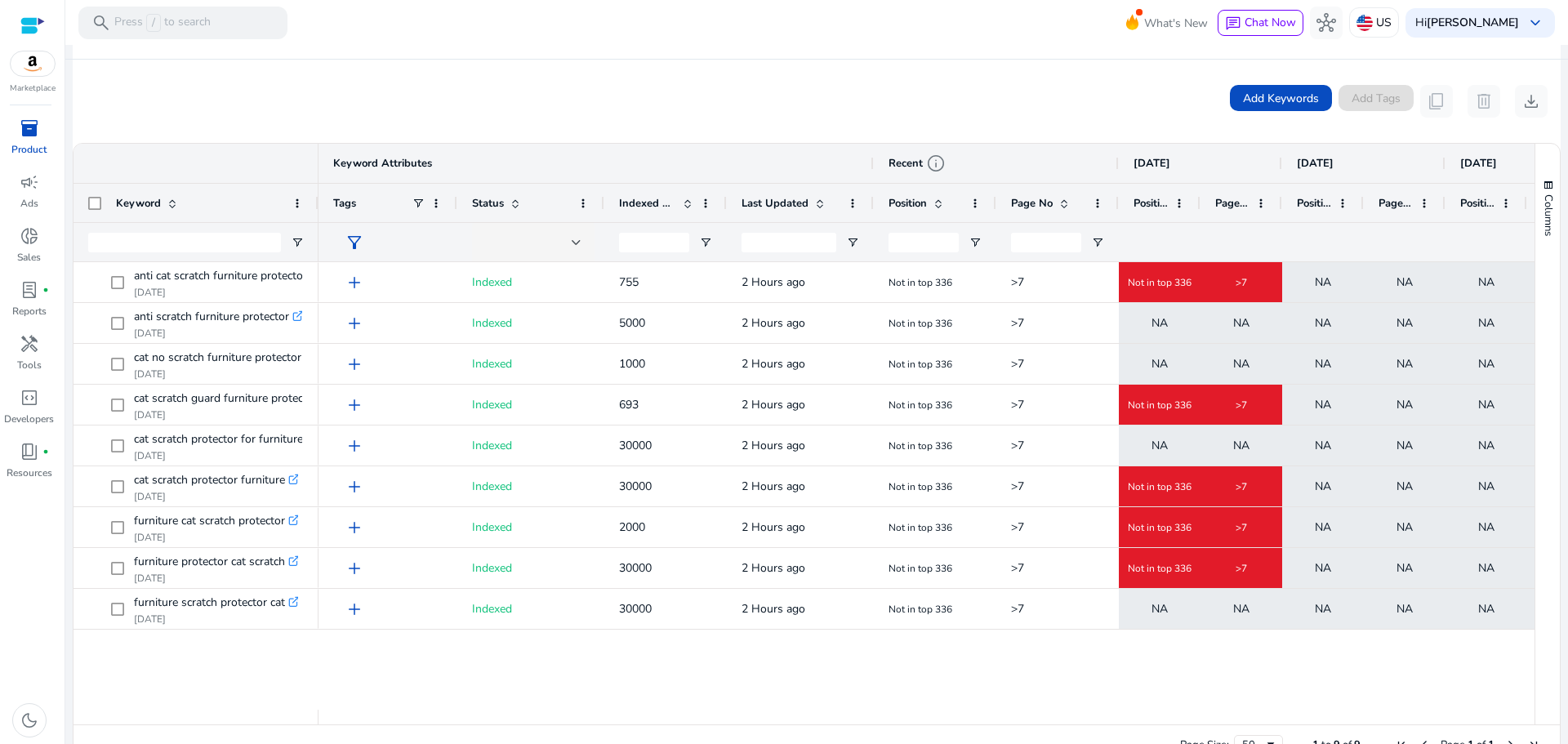
scroll to position [307, 0]
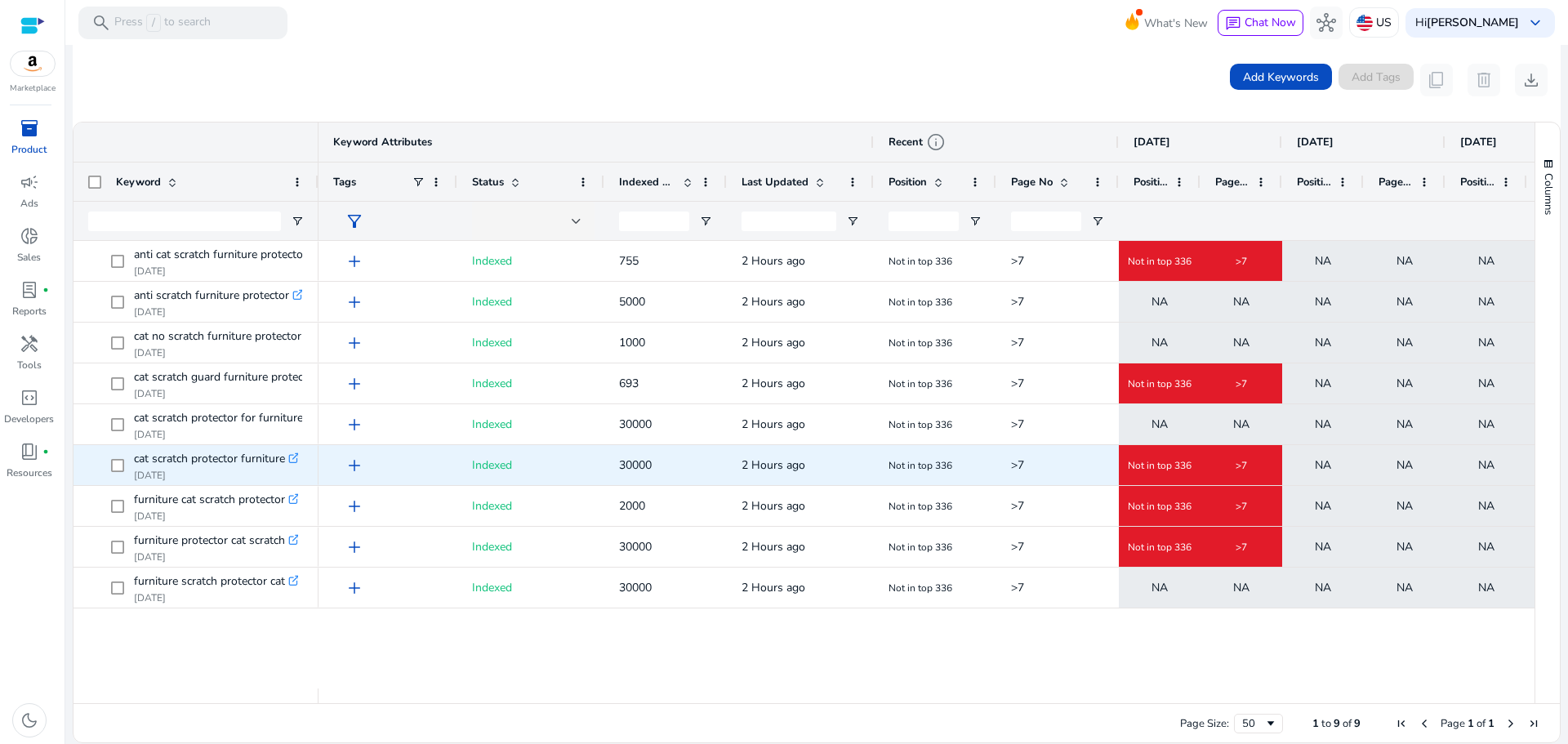
click at [1149, 474] on div "Not in top 336" at bounding box center [1159, 466] width 80 height 39
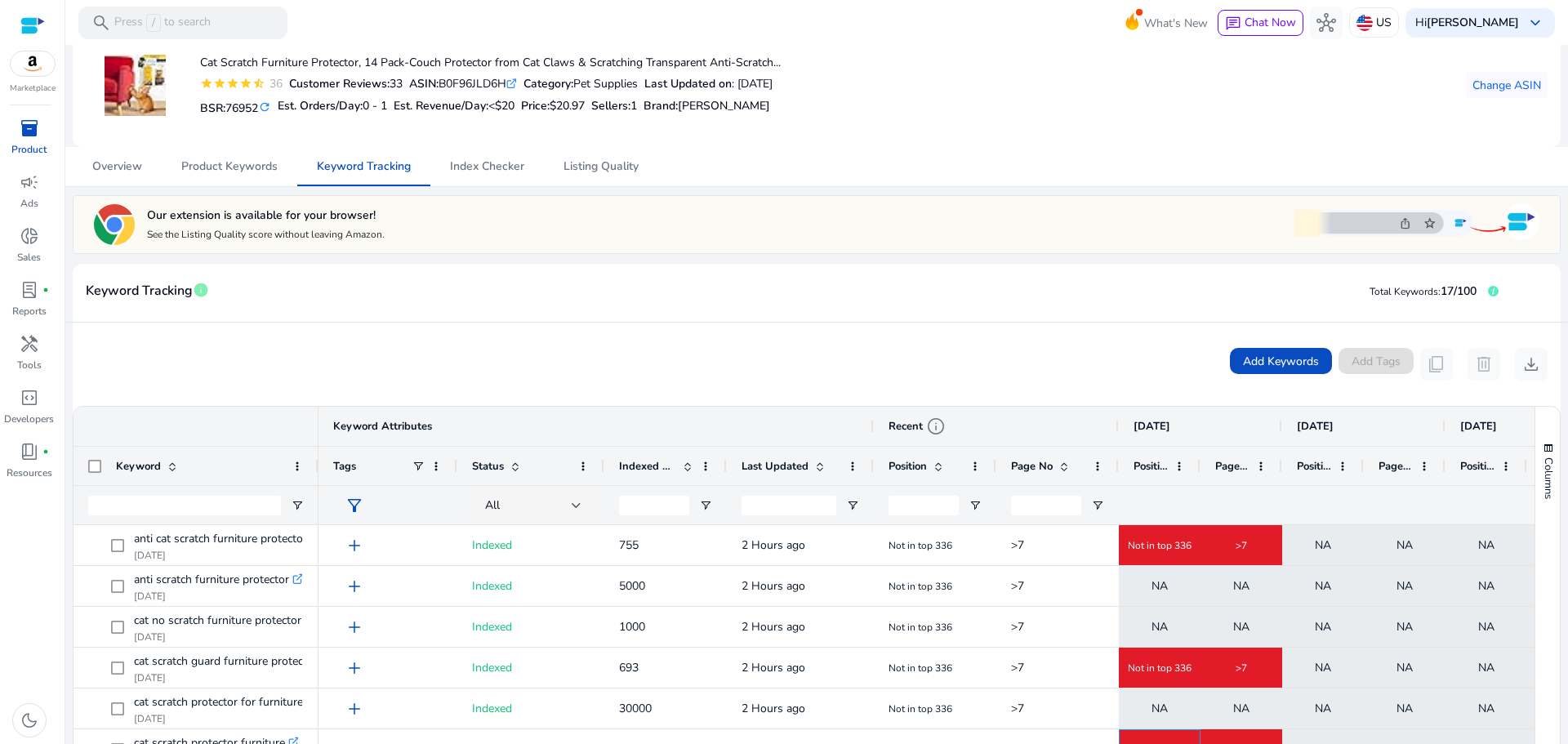
scroll to position [0, 0]
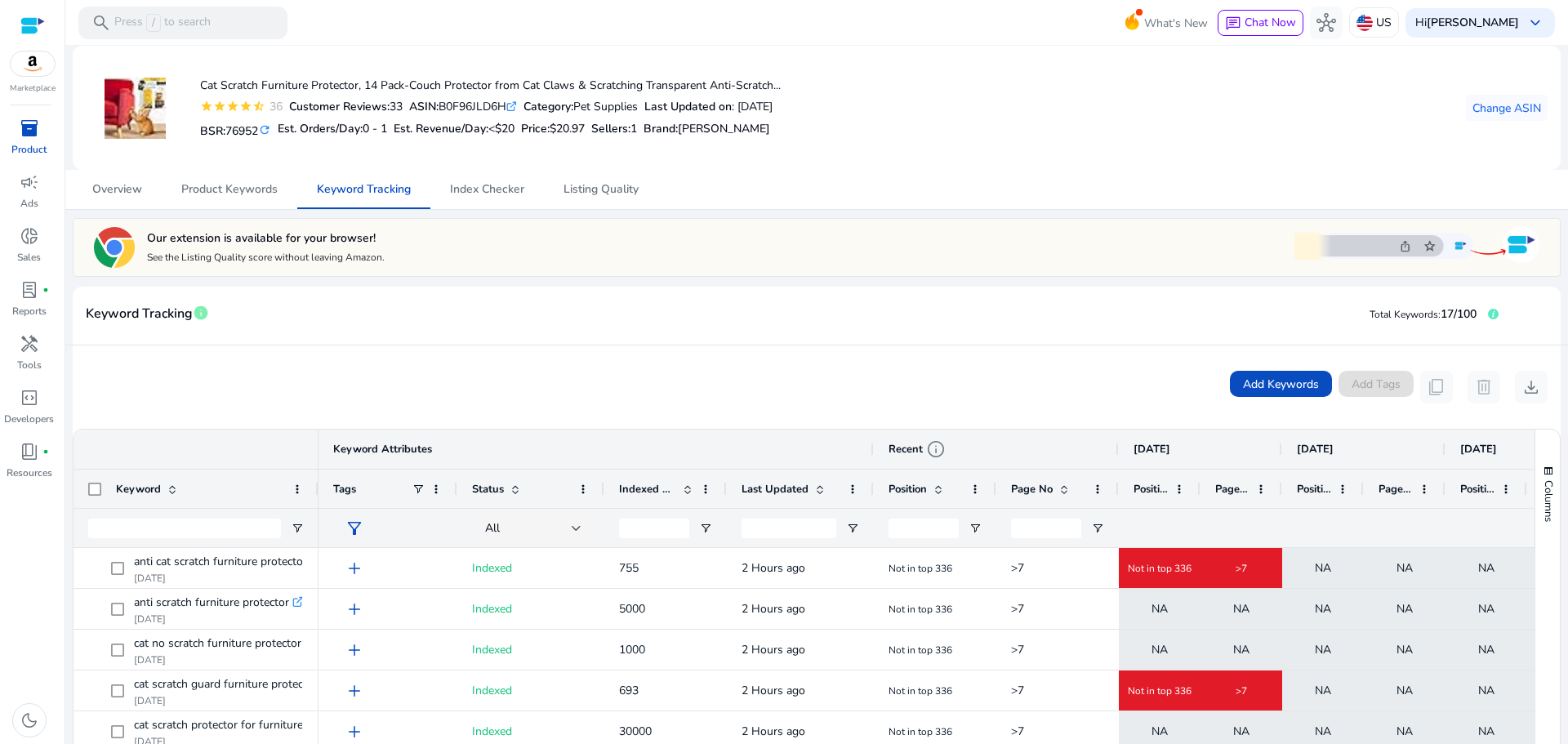
click at [1488, 314] on icon at bounding box center [1493, 314] width 10 height 11
click at [1488, 312] on div "Total Keywords: 17/100" at bounding box center [1433, 314] width 129 height 28
click at [1488, 312] on icon at bounding box center [1493, 314] width 10 height 11
click at [1298, 313] on mat-card-header "Keyword Tracking info Total Keywords: 17/100" at bounding box center [816, 323] width 1488 height 46
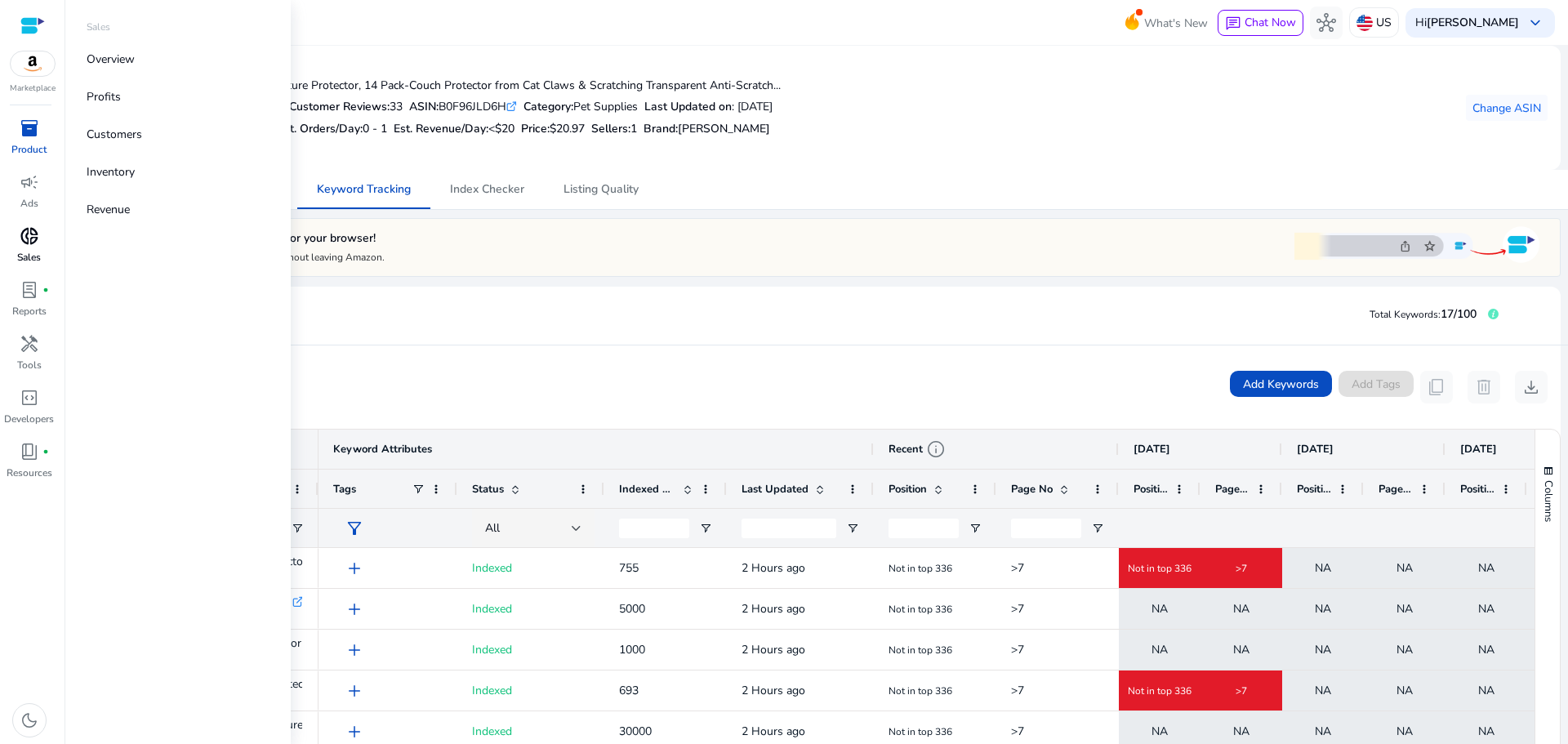
click at [38, 251] on p "Sales" at bounding box center [29, 257] width 24 height 15
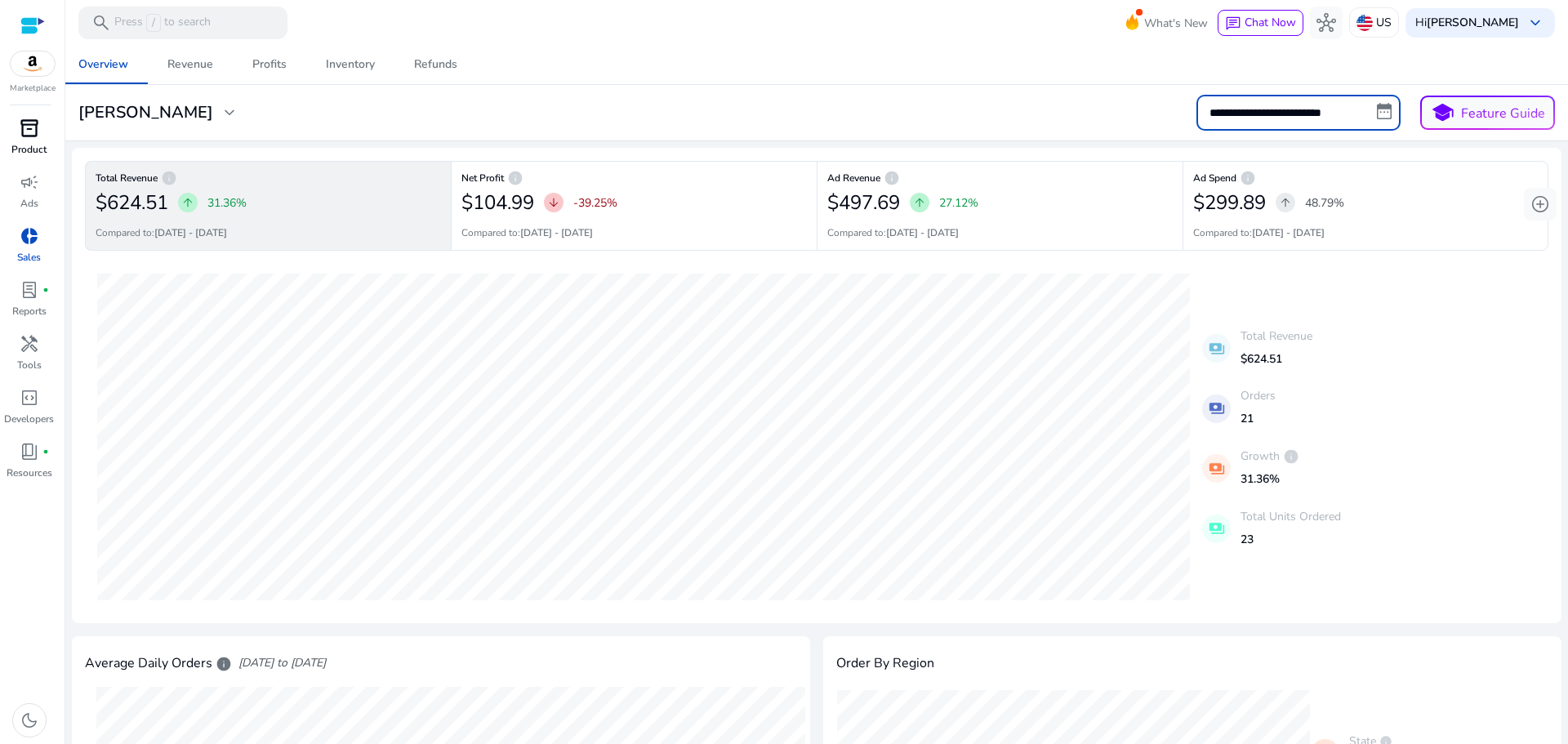
click at [1299, 111] on input "**********" at bounding box center [1298, 112] width 204 height 36
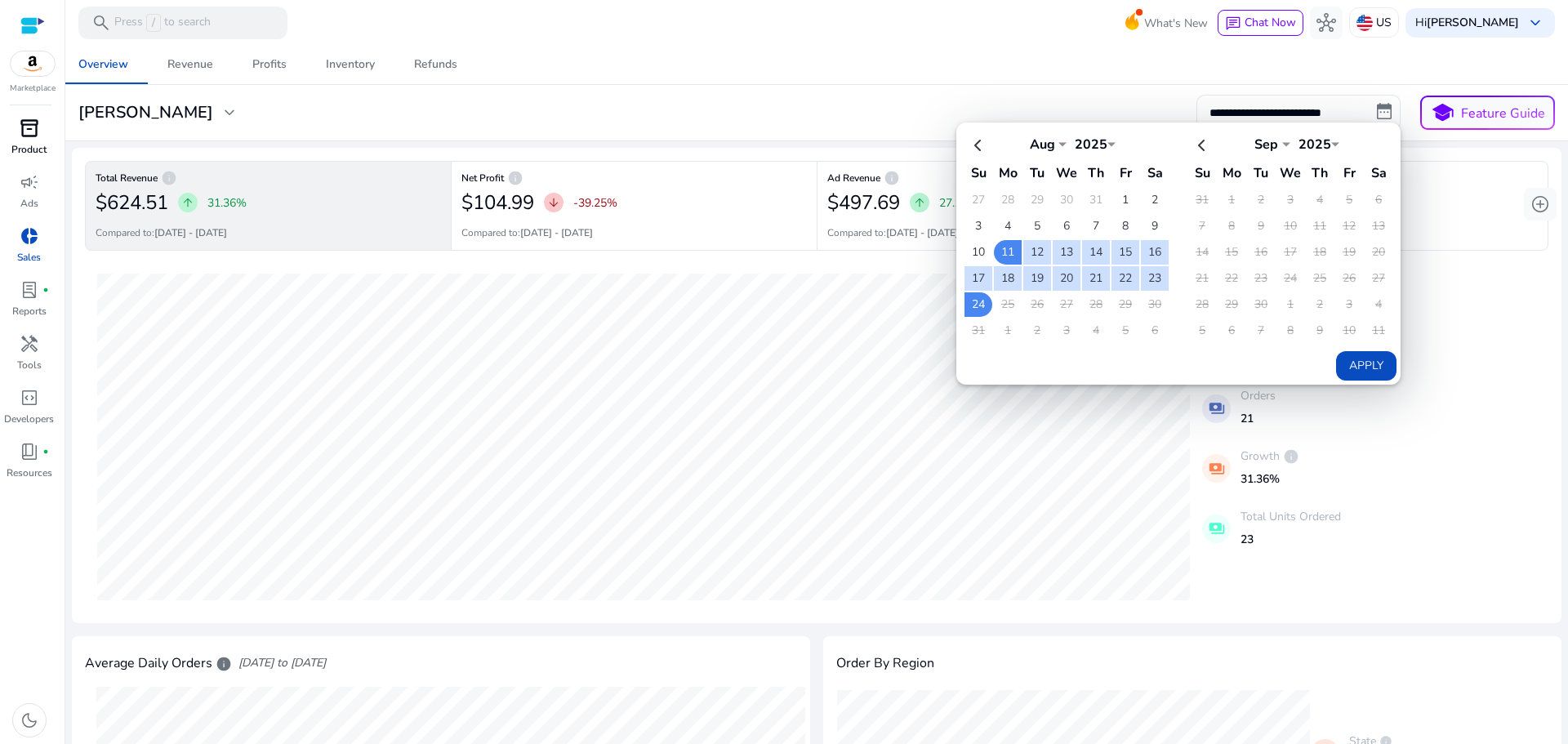
click at [982, 42] on mat-toolbar "search Press / to search What's New chat Chat Now hub US Hi Mohammad Abidat key…" at bounding box center [816, 22] width 1502 height 45
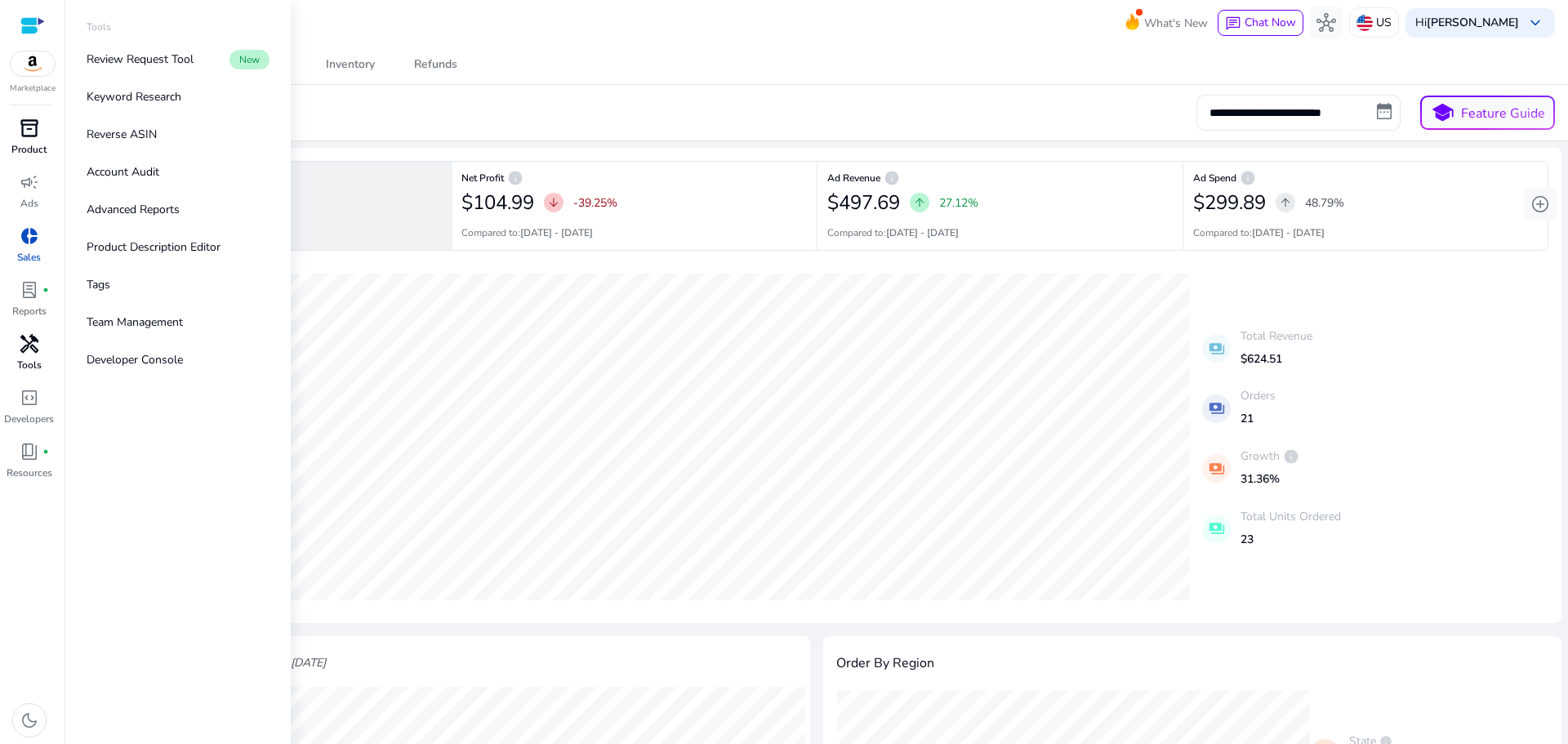
click at [31, 351] on span "handyman" at bounding box center [29, 344] width 19 height 19
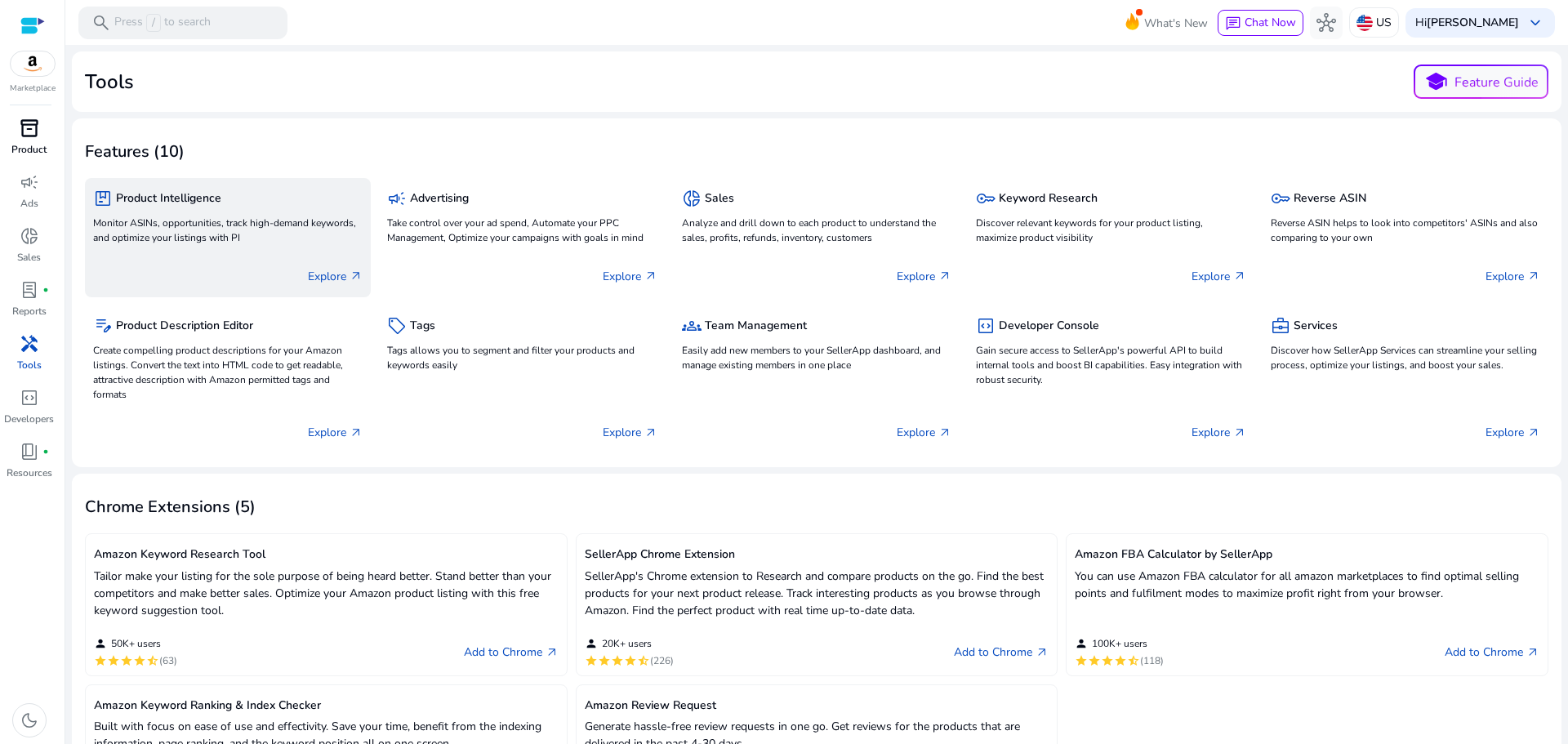
click at [226, 227] on p "Monitor ASINs, opportunities, track high-demand keywords, and optimize your lis…" at bounding box center [228, 230] width 270 height 30
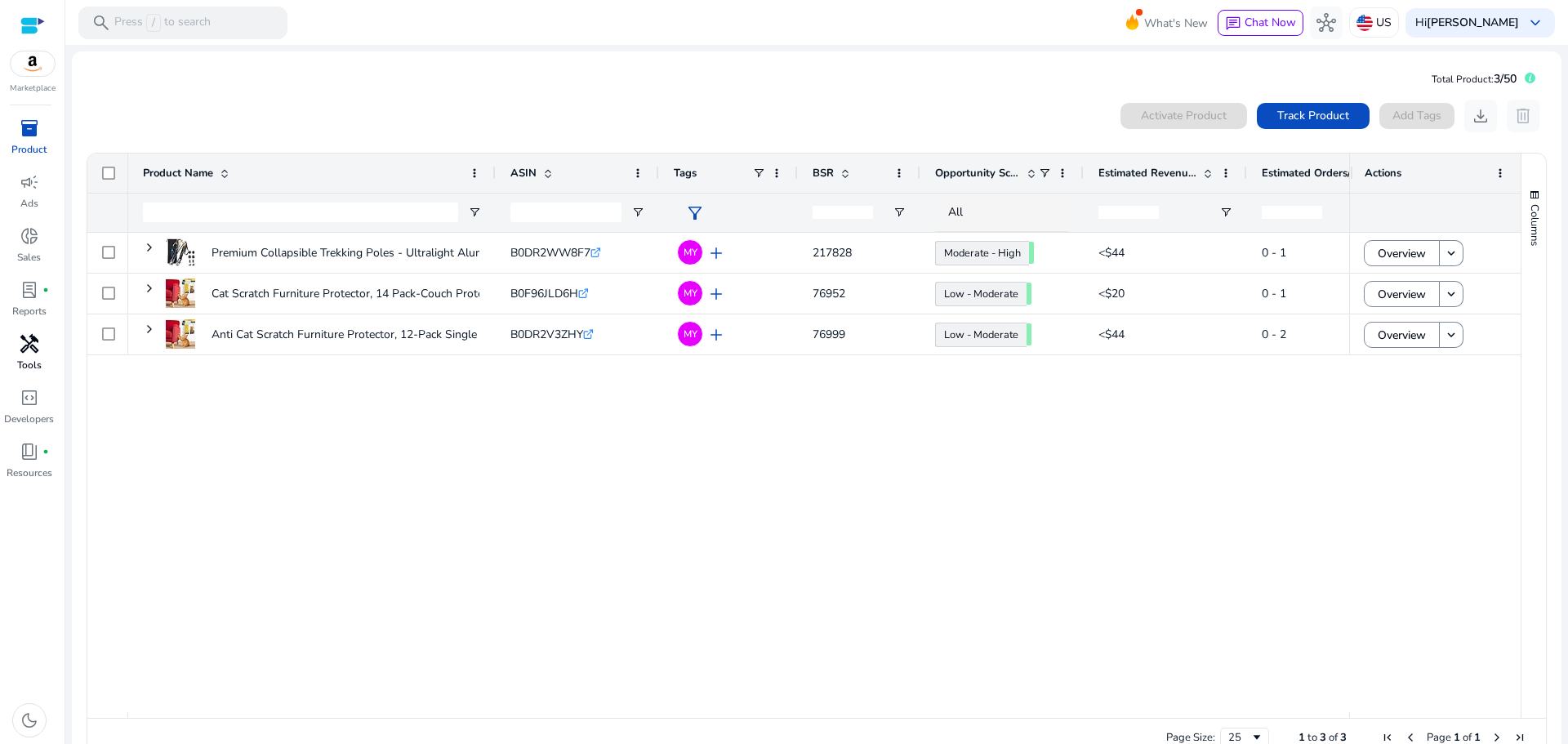
click at [838, 481] on div "Premium Collapsible Trekking Poles - Ultralight Aluminum&Carbon... B0DR2WW8F7 .…" at bounding box center [738, 473] width 1221 height 480
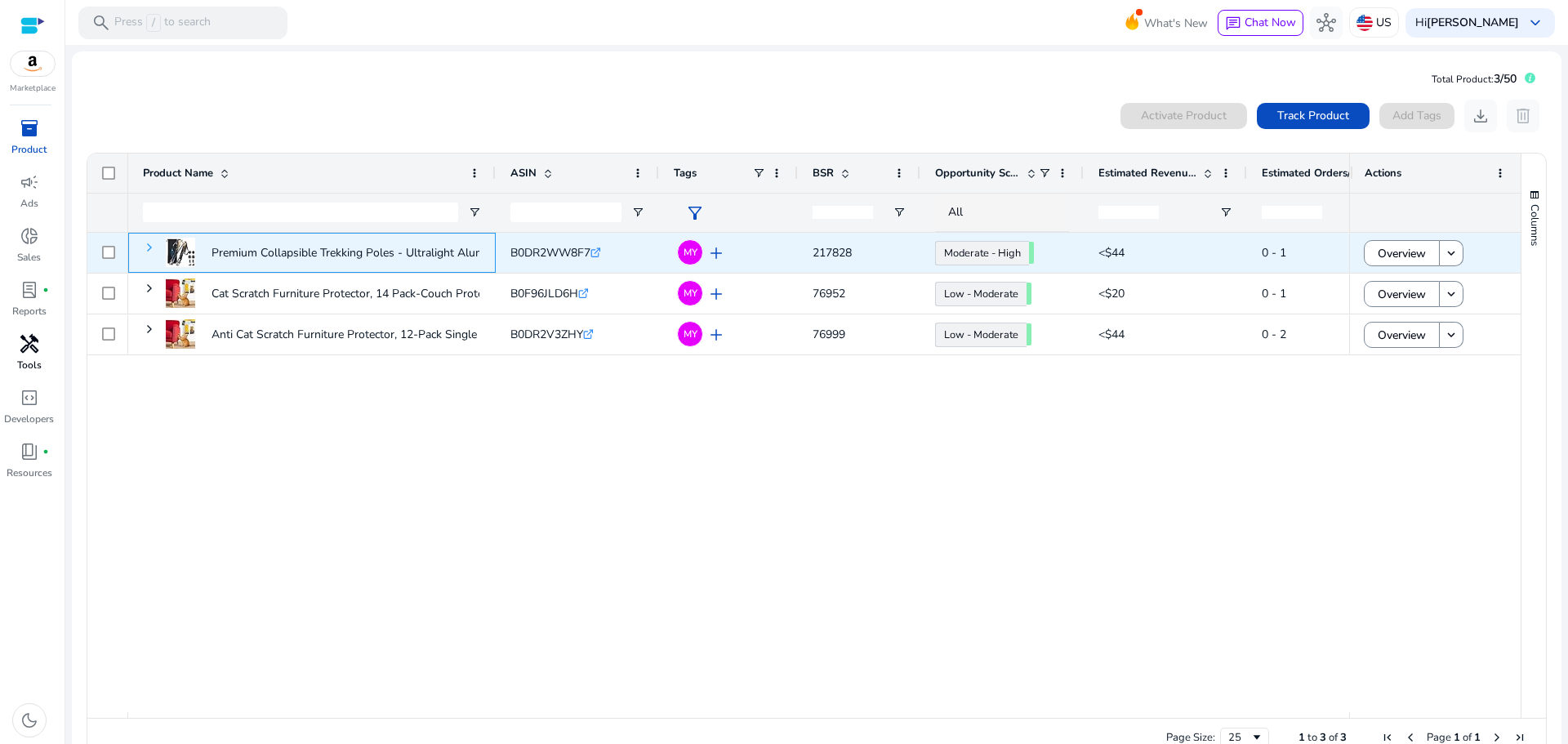
click at [150, 249] on span at bounding box center [149, 247] width 13 height 13
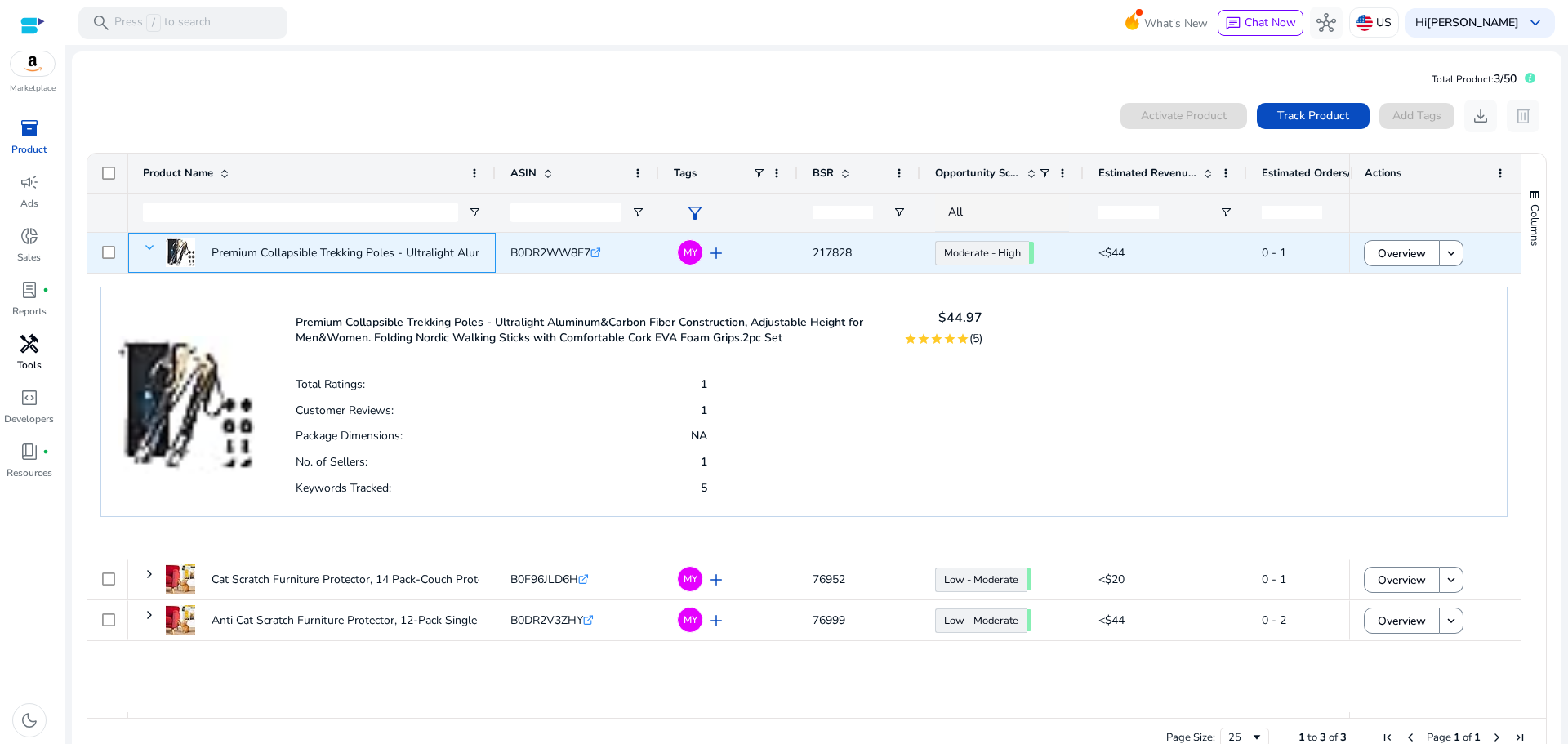
click at [151, 251] on span at bounding box center [149, 247] width 13 height 13
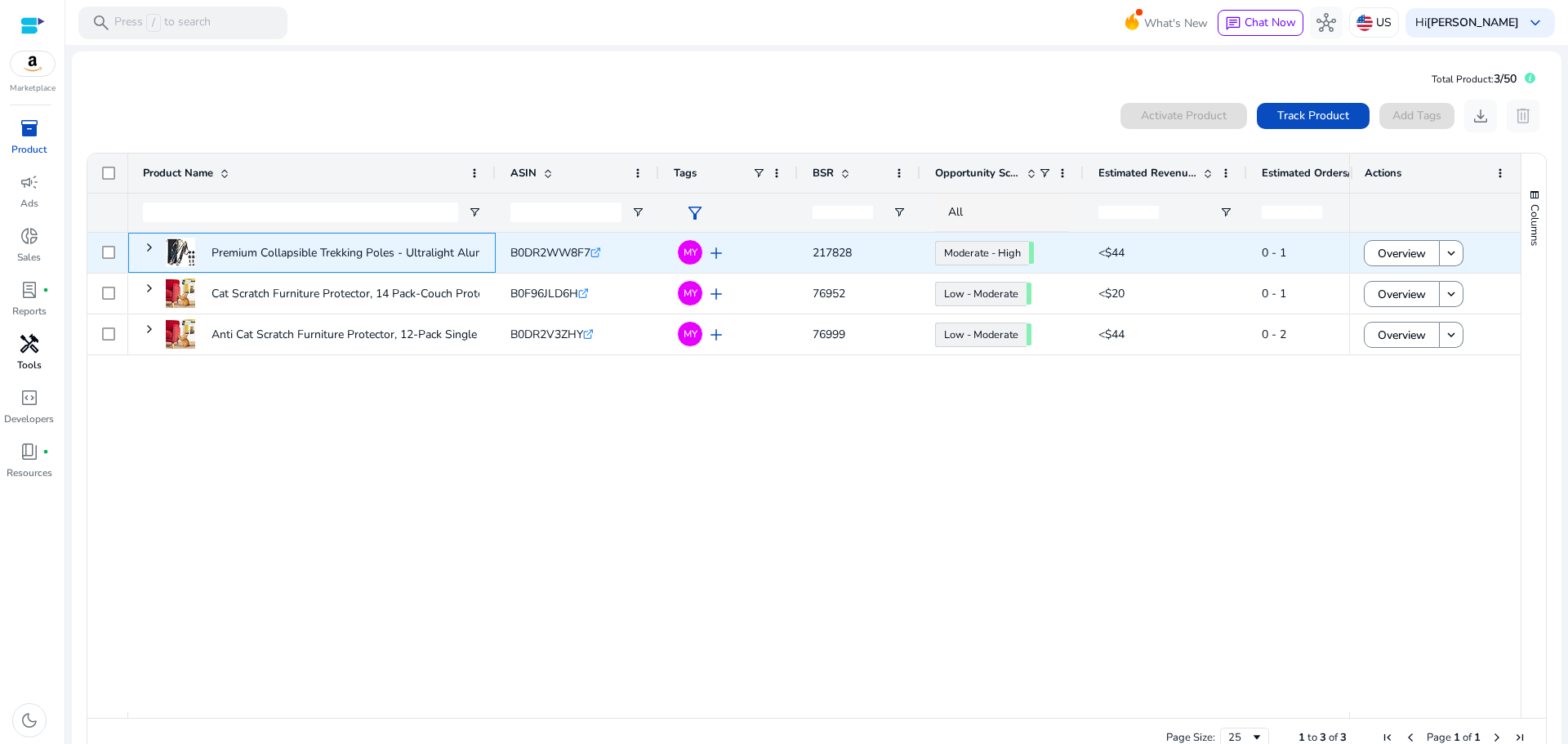
click at [151, 251] on span at bounding box center [149, 247] width 13 height 13
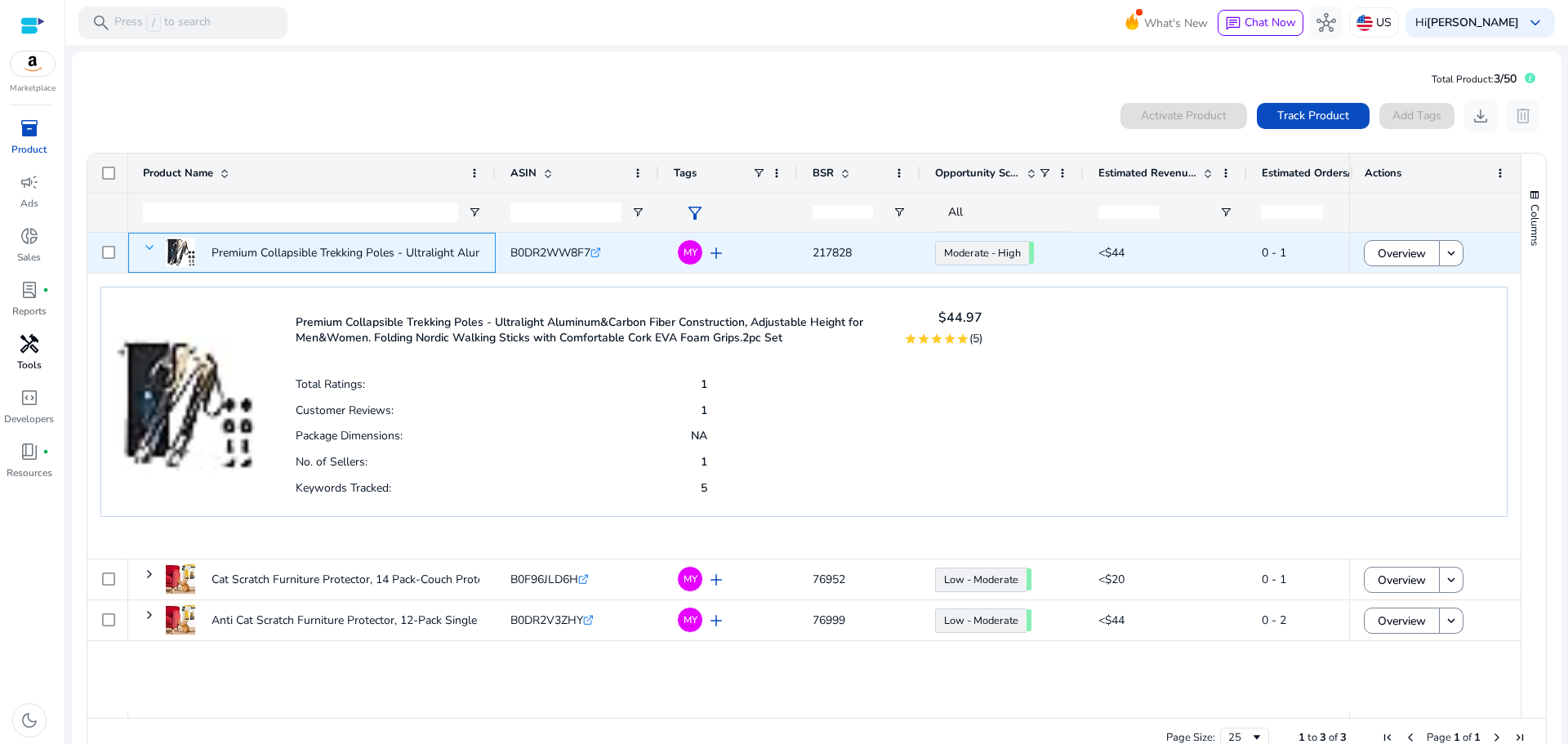
click at [151, 251] on span at bounding box center [149, 247] width 13 height 13
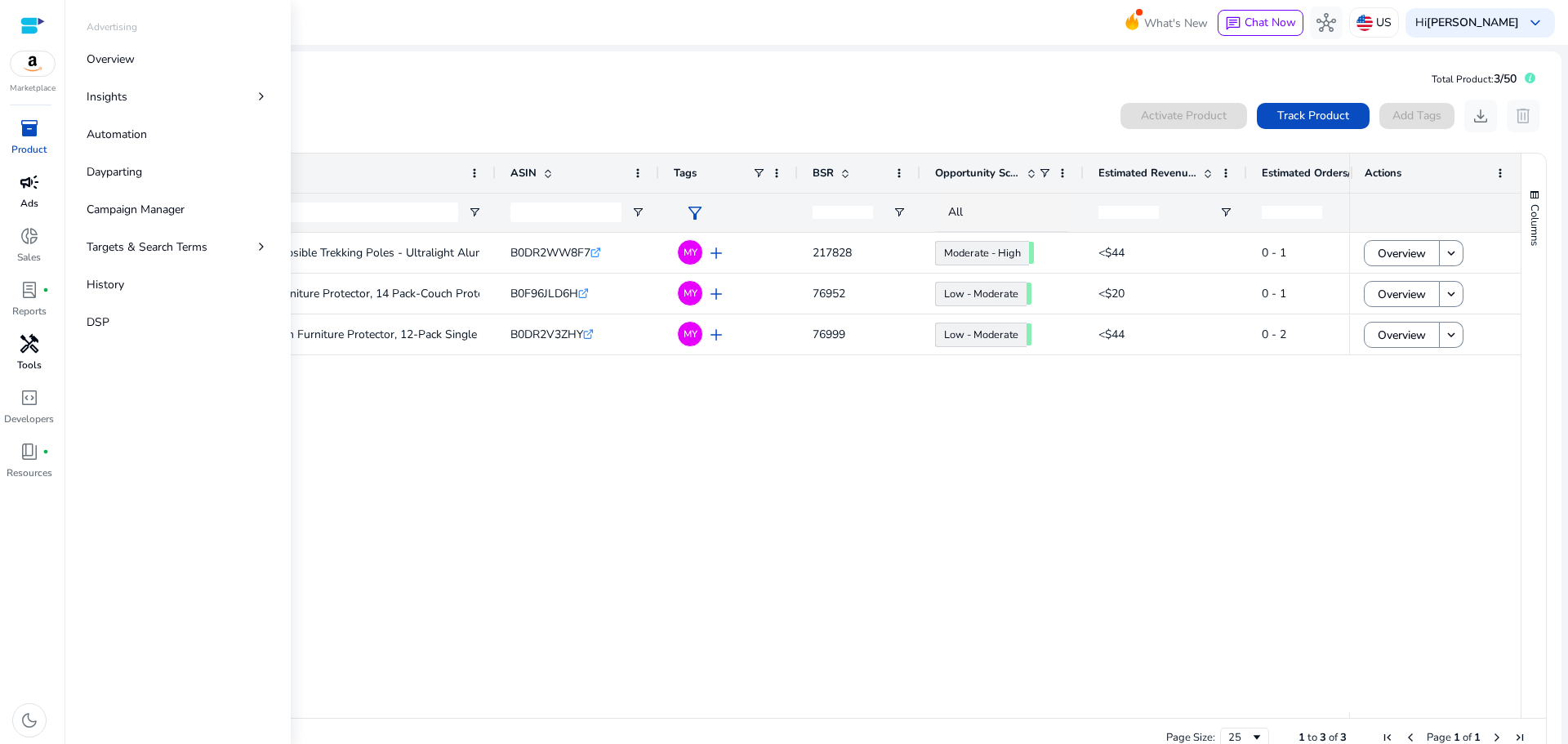
click at [27, 180] on span "campaign" at bounding box center [29, 182] width 19 height 19
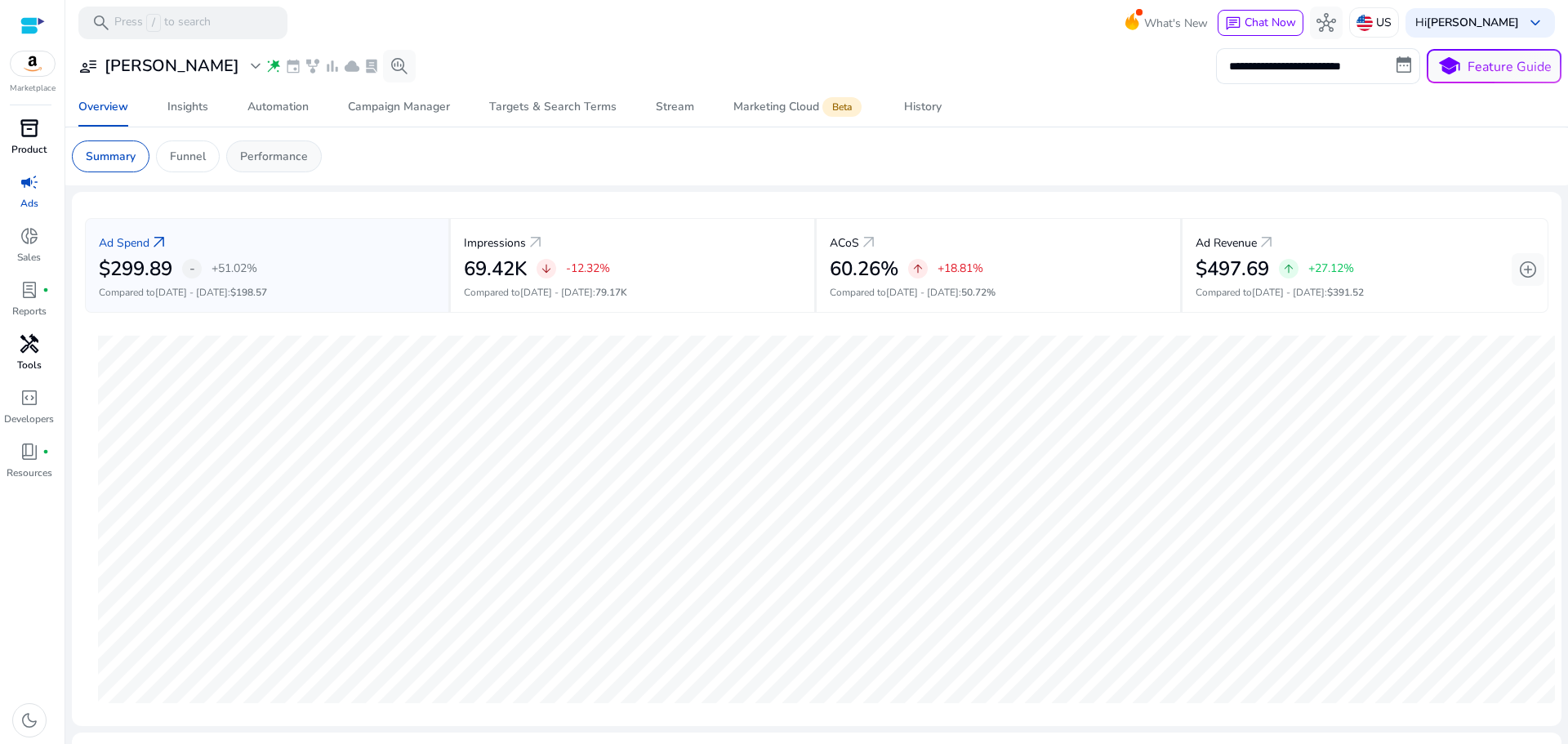
click at [262, 162] on p "Performance" at bounding box center [273, 157] width 67 height 18
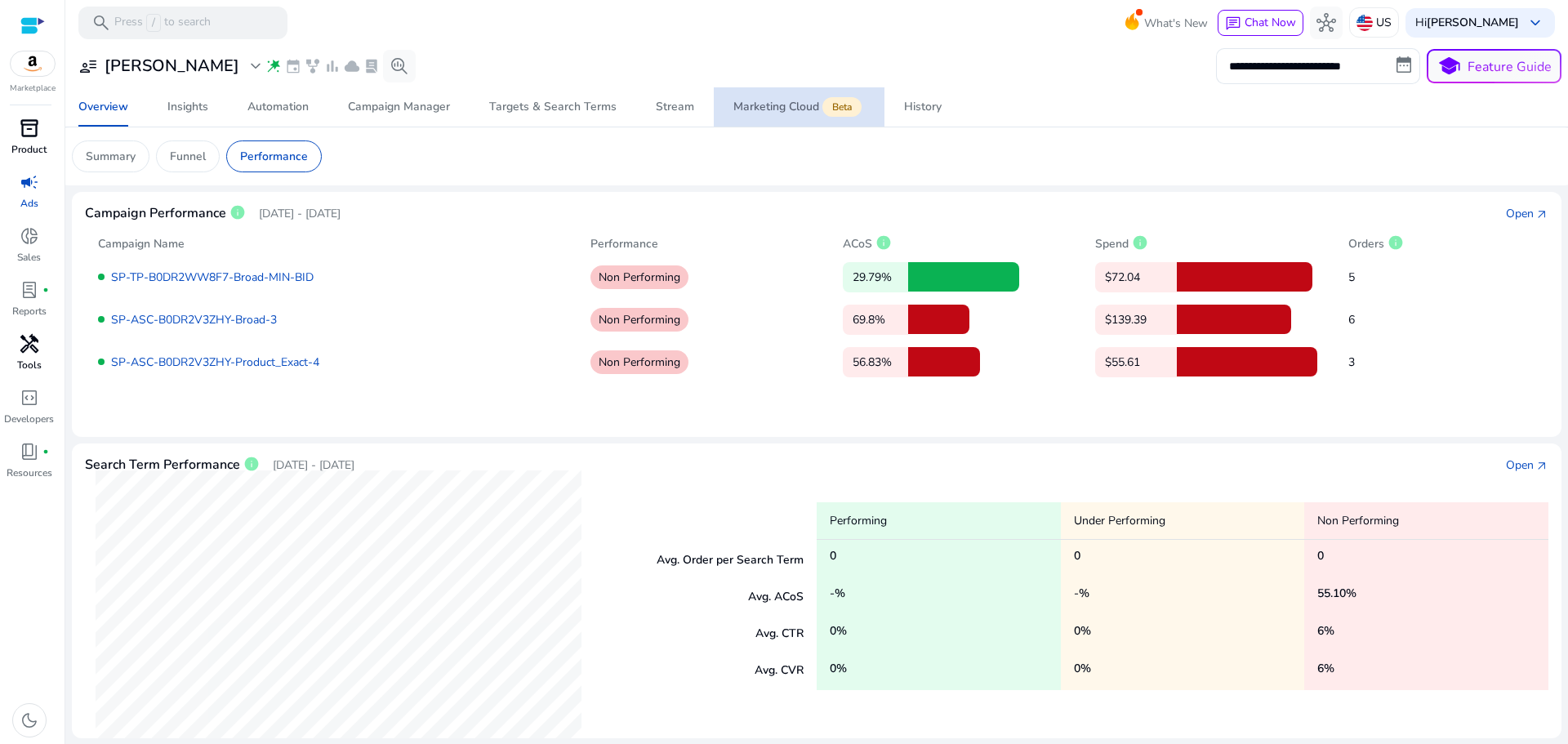
click at [774, 104] on div "Marketing Cloud Beta" at bounding box center [799, 107] width 131 height 13
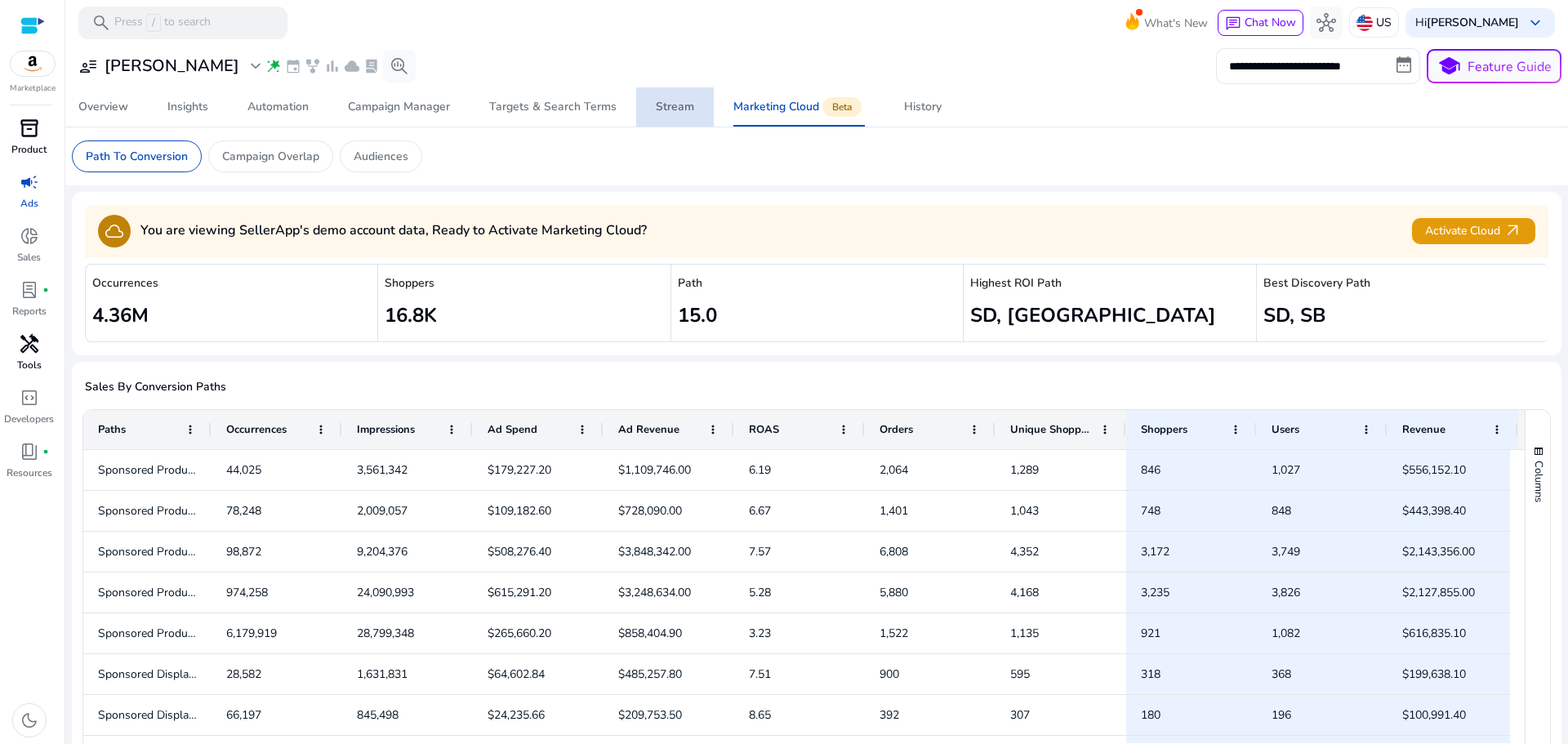
click at [668, 102] on div "Stream" at bounding box center [675, 107] width 38 height 11
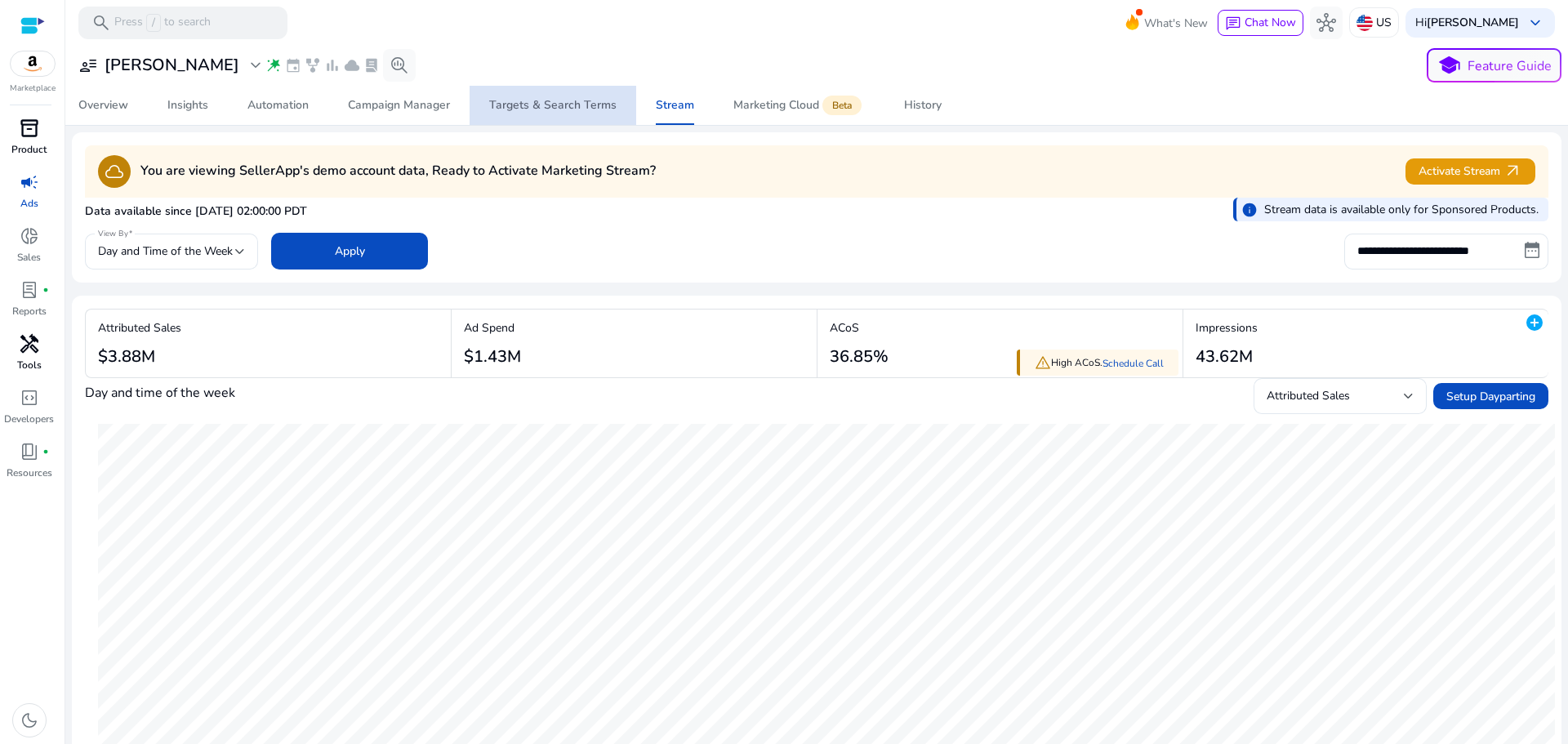
click at [575, 109] on div "Targets & Search Terms" at bounding box center [553, 105] width 128 height 11
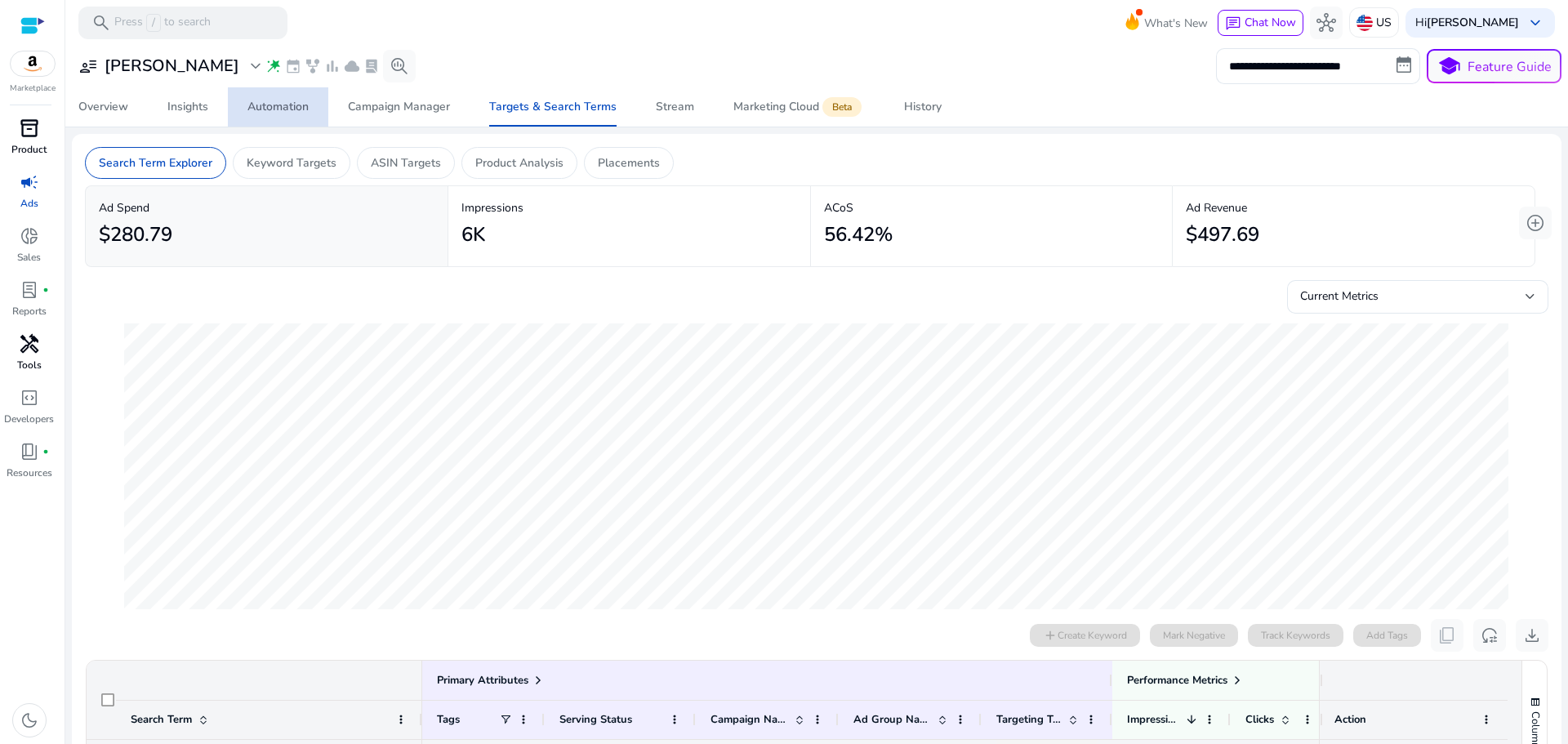
click at [266, 121] on span "Automation" at bounding box center [278, 107] width 61 height 39
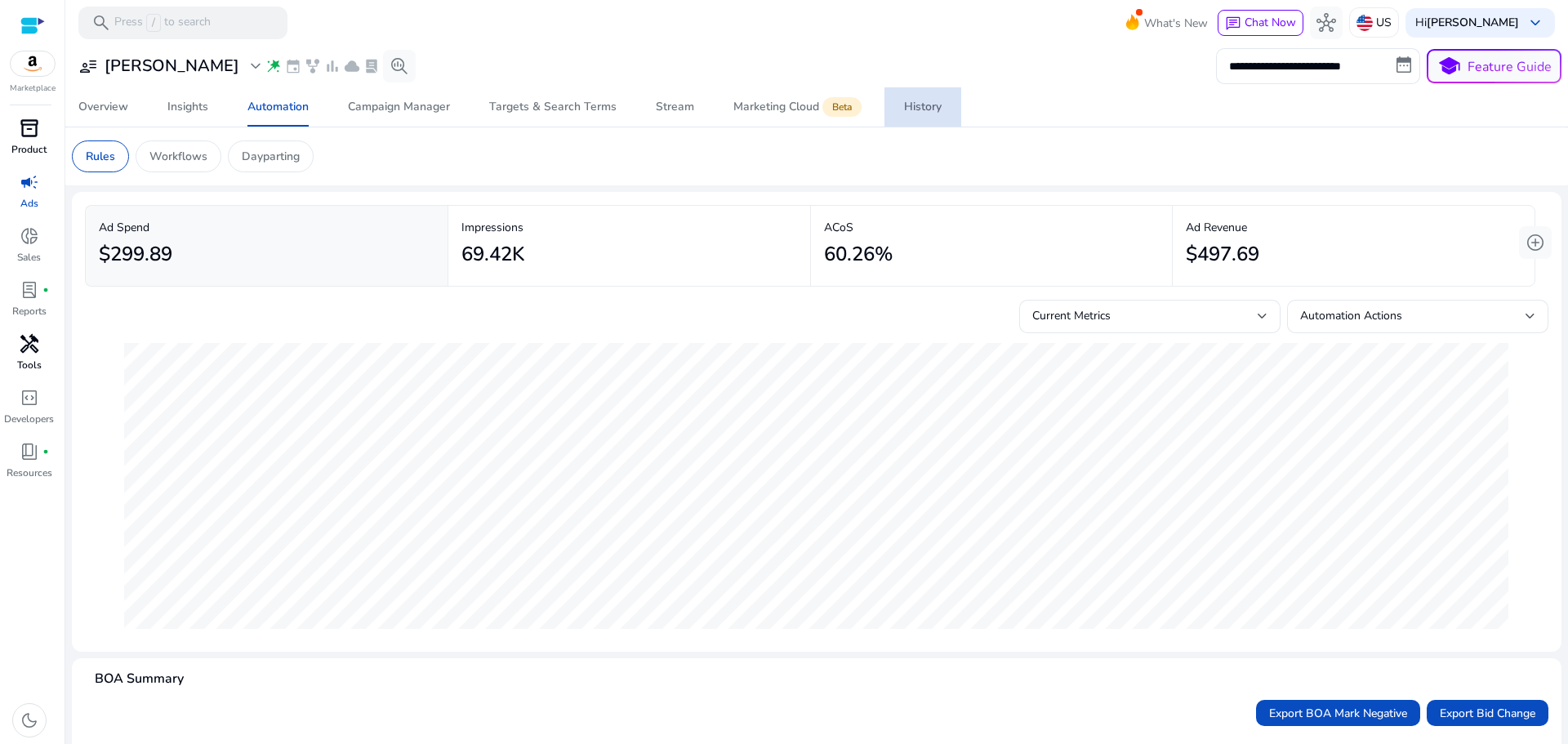
click at [917, 108] on div "History" at bounding box center [922, 107] width 38 height 11
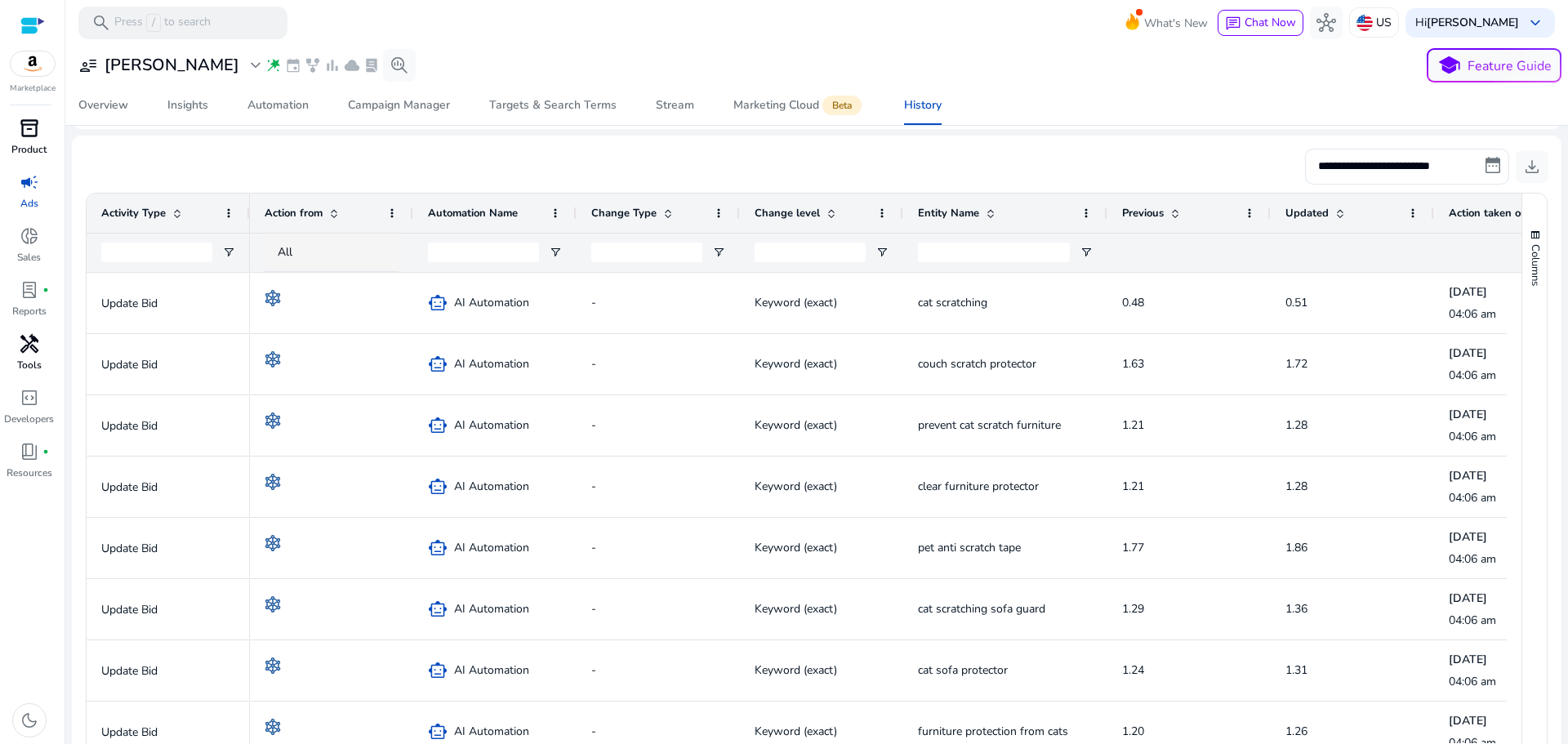
scroll to position [321, 0]
